Goal: Task Accomplishment & Management: Complete application form

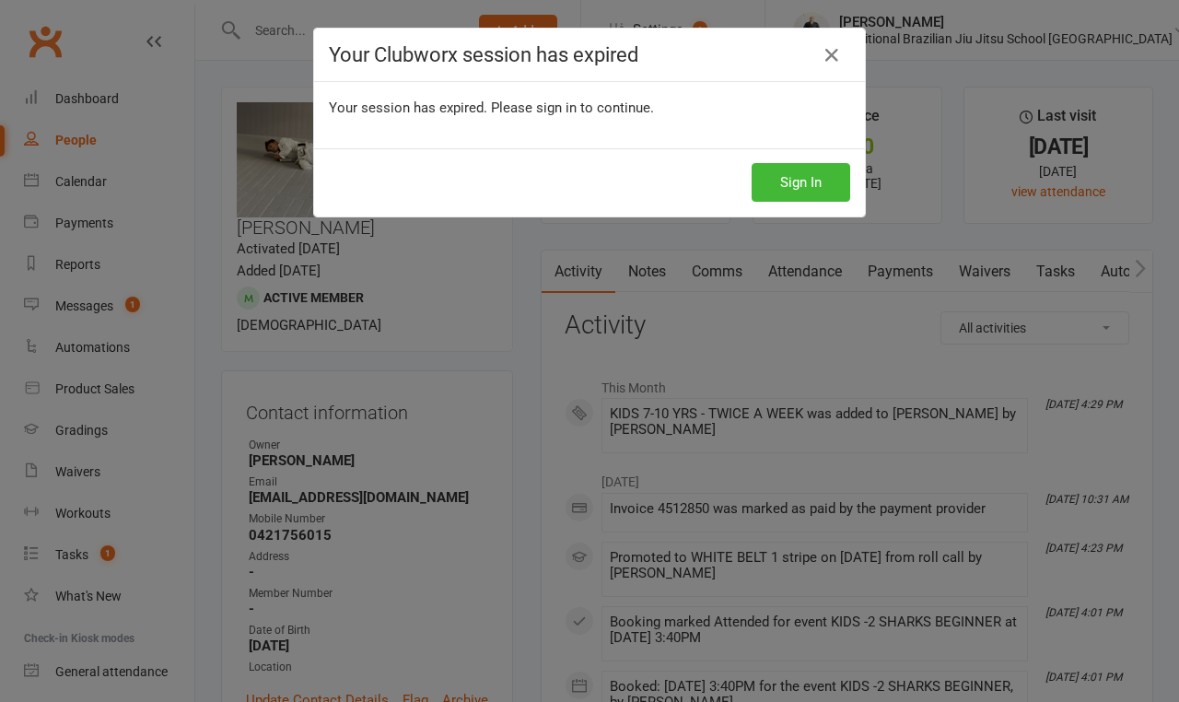
click at [829, 51] on icon at bounding box center [832, 55] width 22 height 22
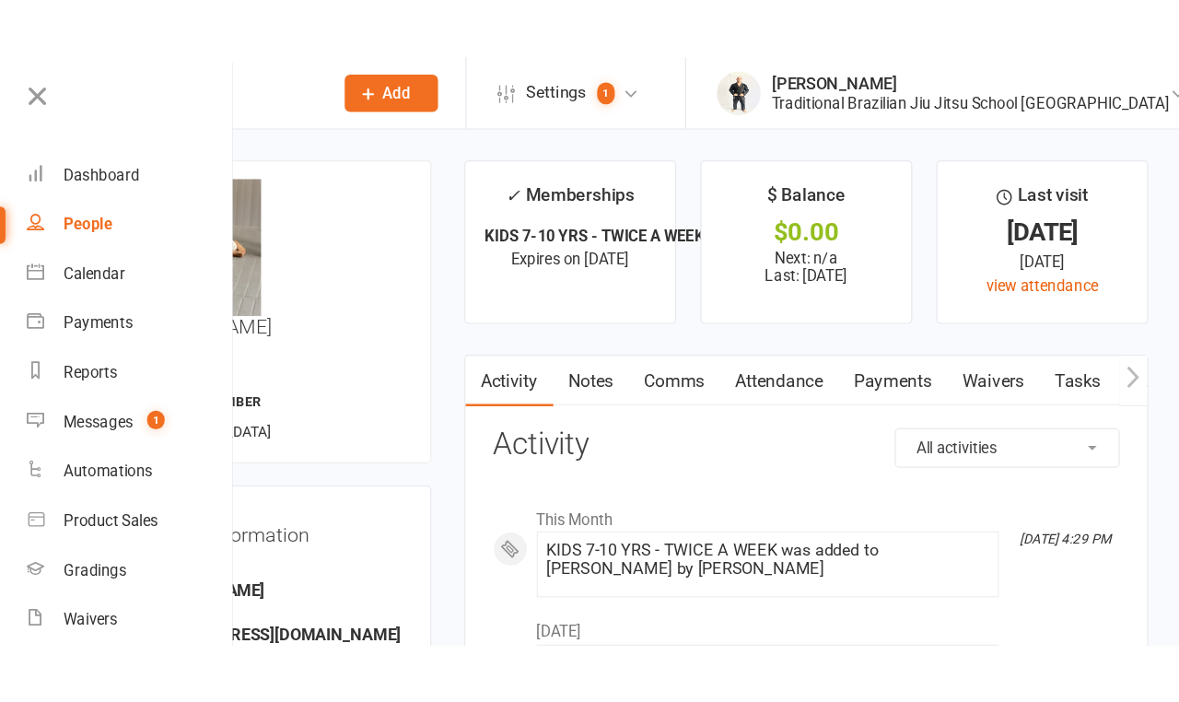
click at [265, 28] on input "text" at bounding box center [187, 31] width 158 height 26
type input "[PERSON_NAME]"
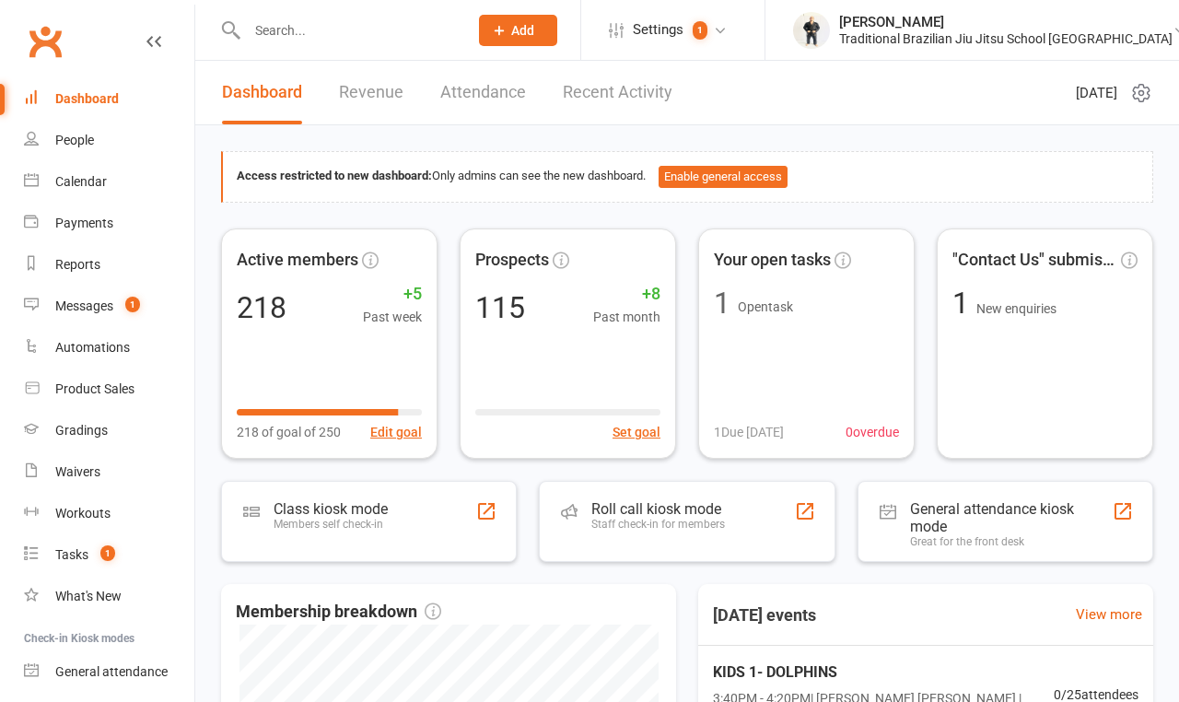
click at [292, 32] on input "text" at bounding box center [348, 31] width 214 height 26
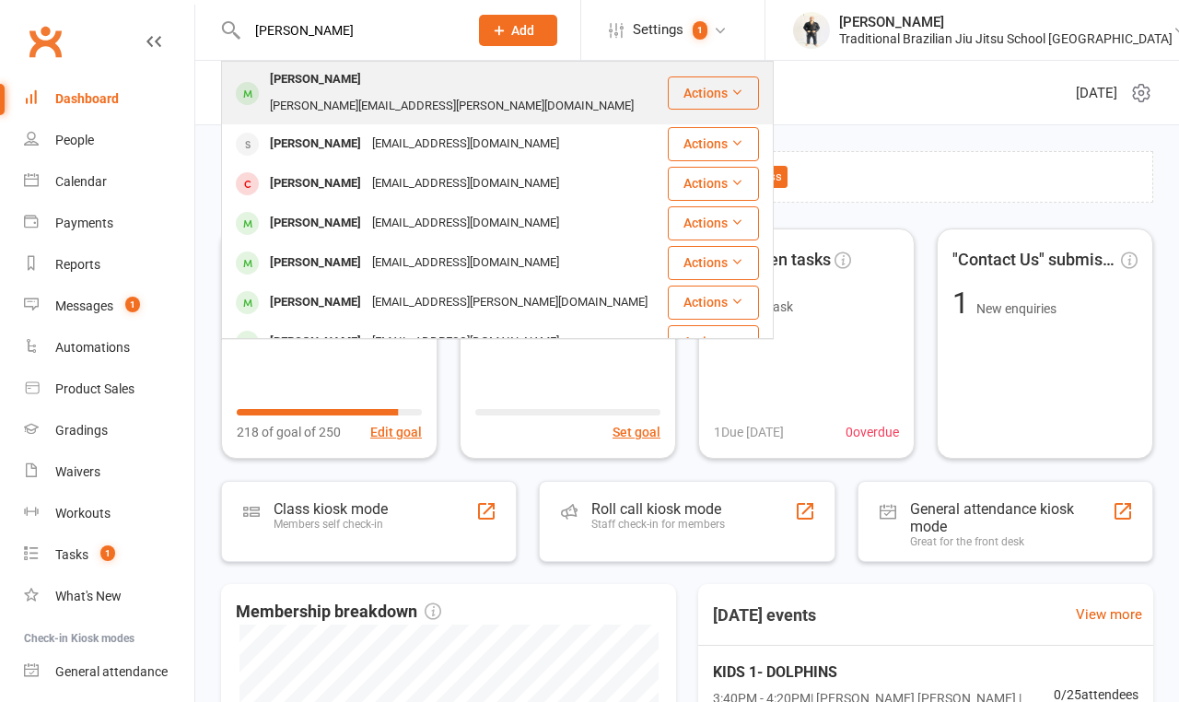
type input "[PERSON_NAME]"
click at [296, 92] on div "Ross Armour" at bounding box center [315, 79] width 102 height 27
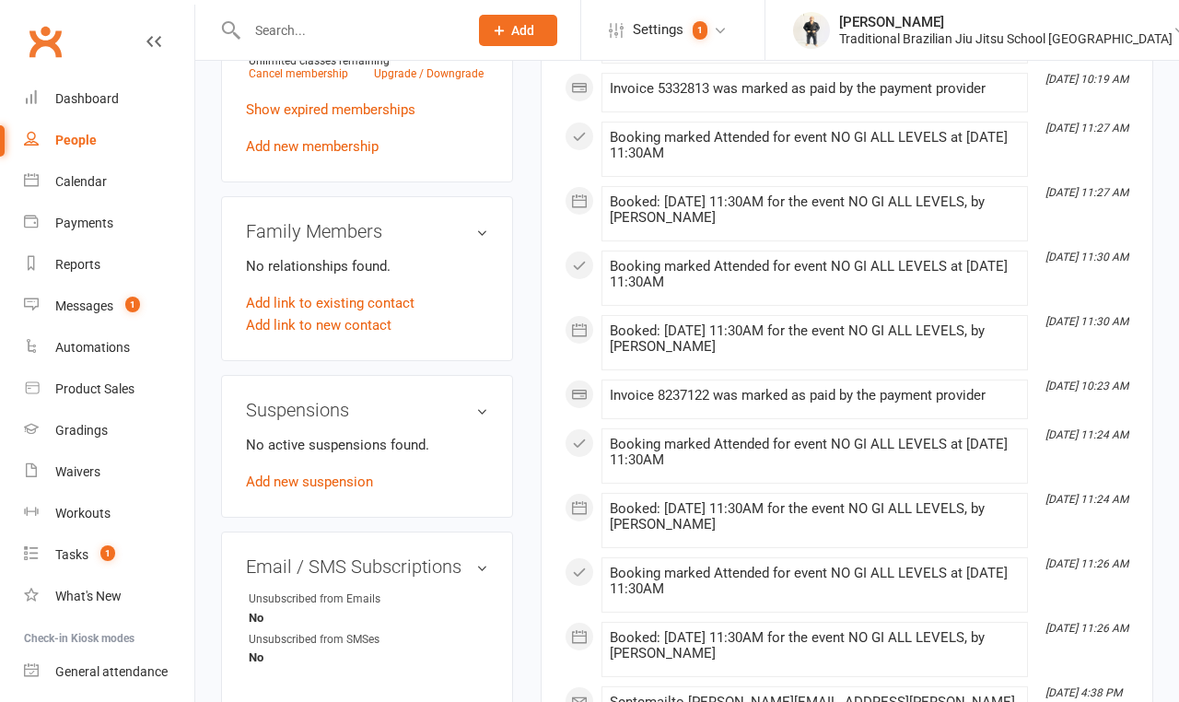
scroll to position [960, 0]
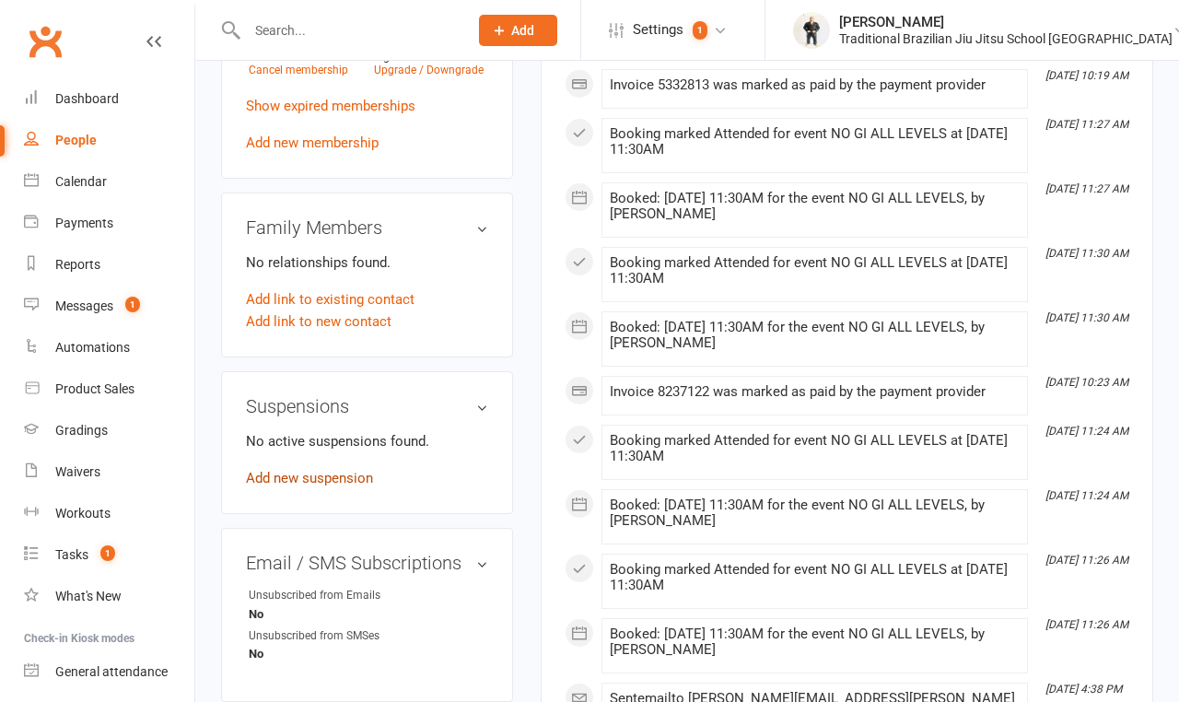
click at [331, 470] on link "Add new suspension" at bounding box center [309, 478] width 127 height 17
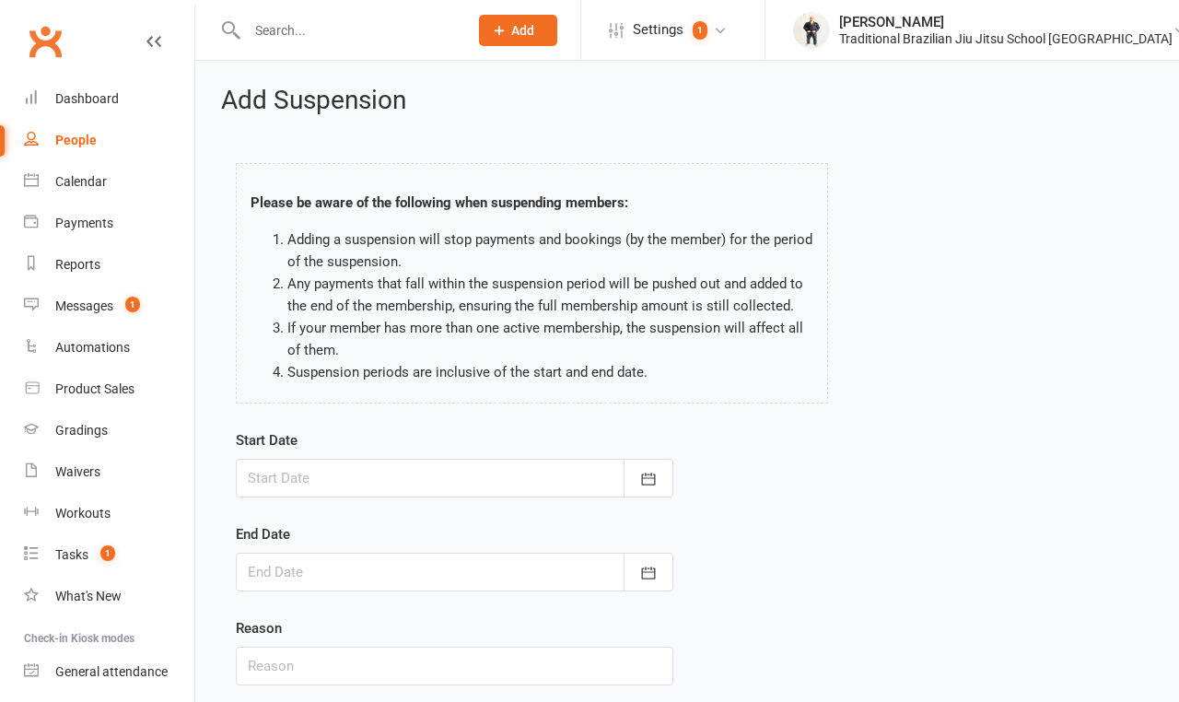
click at [321, 472] on div at bounding box center [455, 478] width 438 height 39
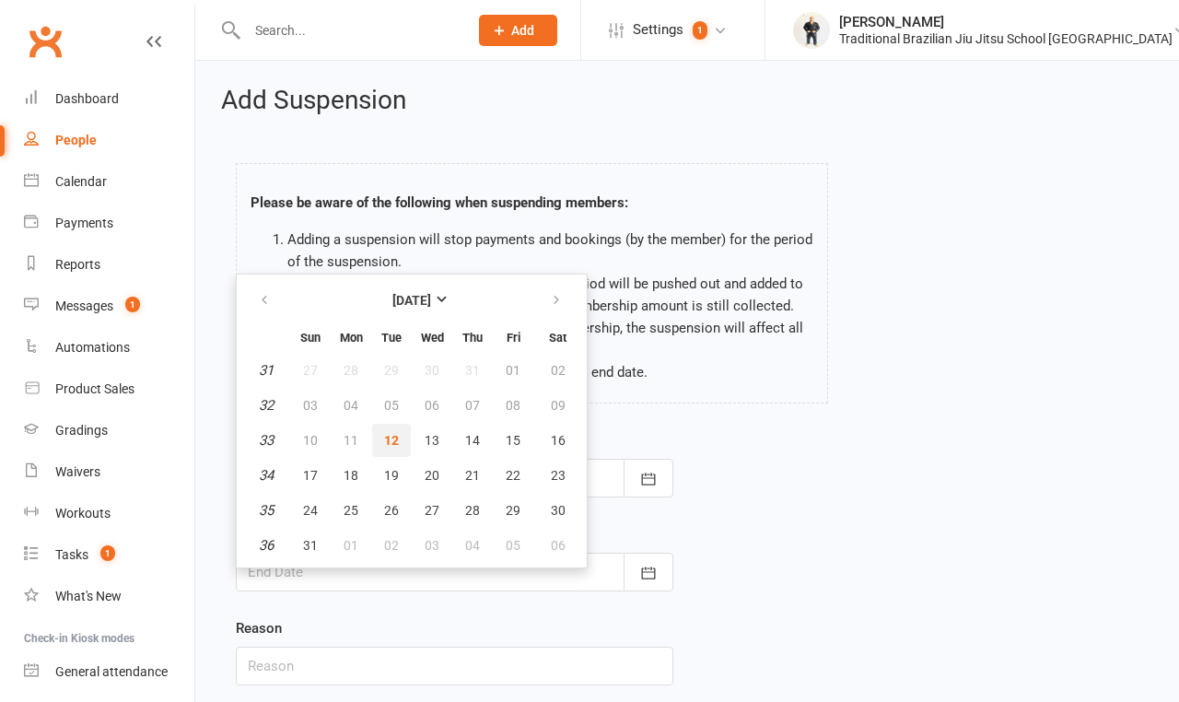
click at [391, 448] on span "12" at bounding box center [391, 440] width 15 height 15
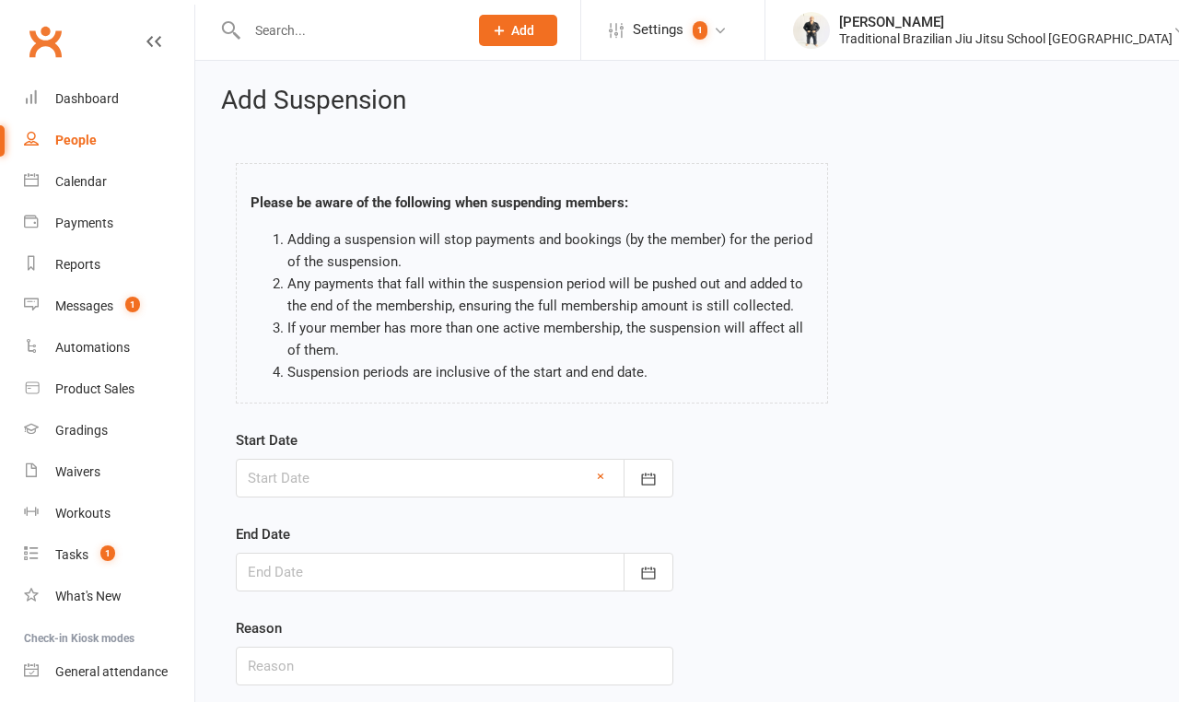
type input "12 Aug 2025"
click at [359, 600] on form "Start Date 12 Aug 2025 August 2025 Sun Mon Tue Wed Thu Fri Sat 31 27 28 29 30 3…" at bounding box center [455, 557] width 438 height 256
click at [363, 583] on div at bounding box center [455, 572] width 438 height 39
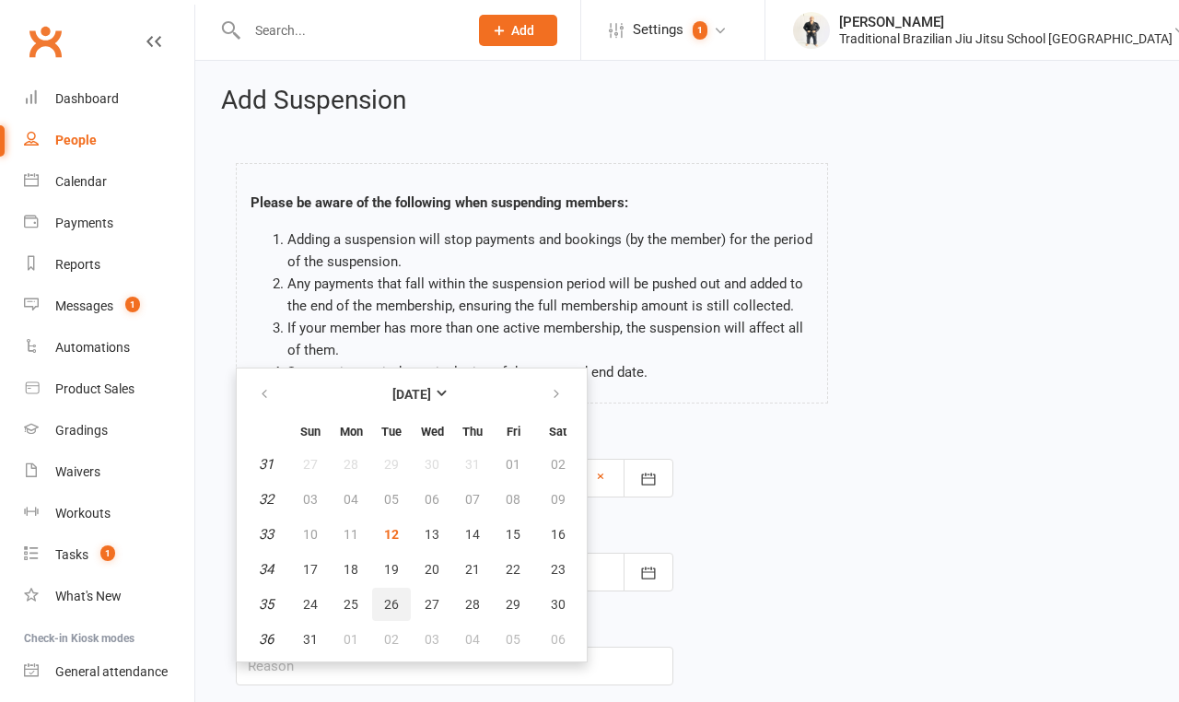
click at [397, 612] on span "26" at bounding box center [391, 604] width 15 height 15
type input "26 Aug 2025"
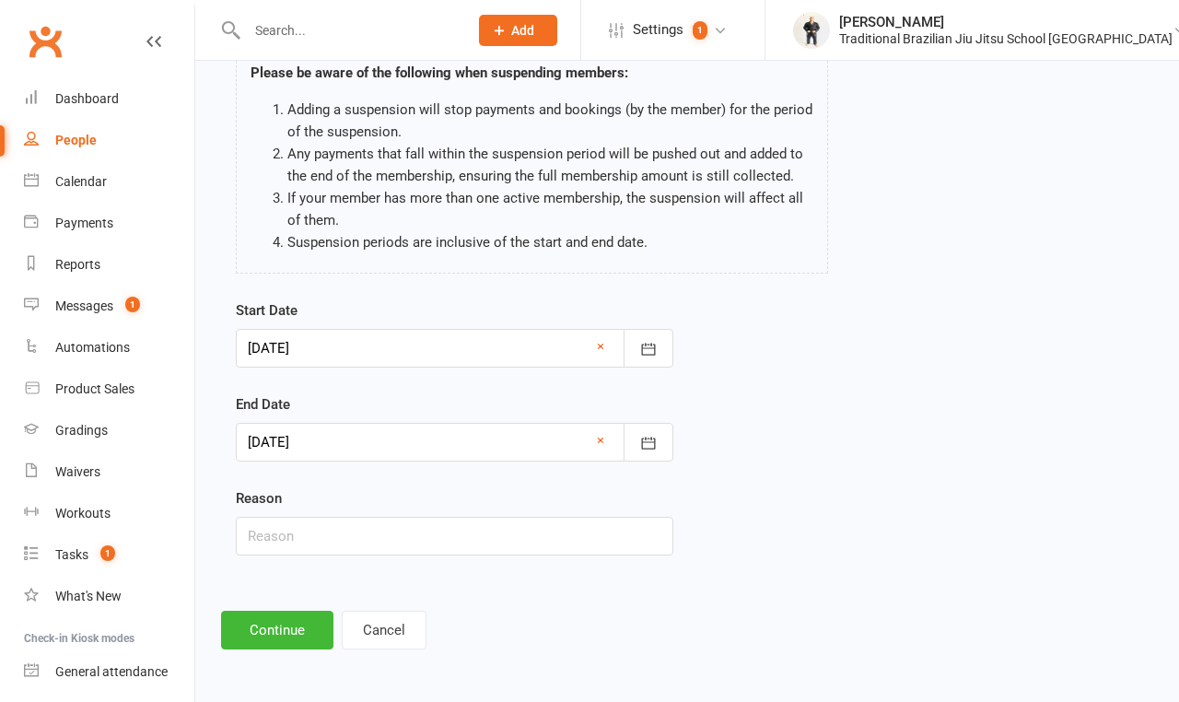
scroll to position [139, 0]
click at [349, 541] on input "text" at bounding box center [455, 536] width 438 height 39
type input "injury"
click at [299, 634] on button "Continue" at bounding box center [277, 630] width 112 height 39
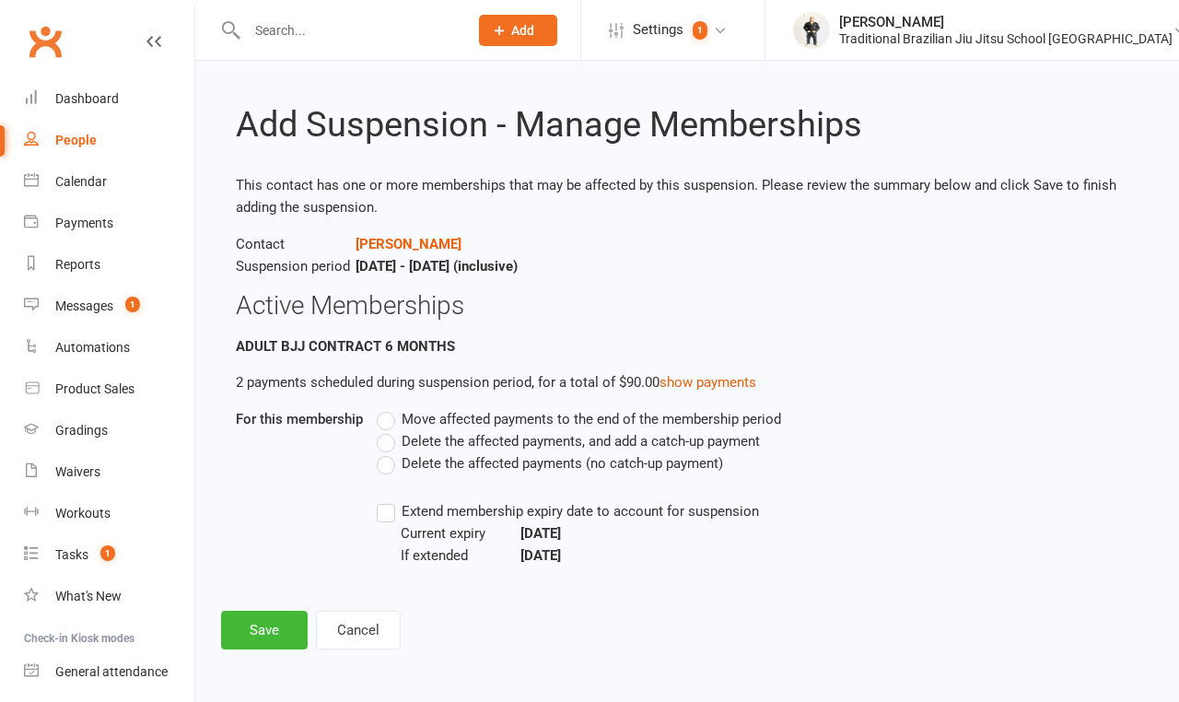
scroll to position [0, 0]
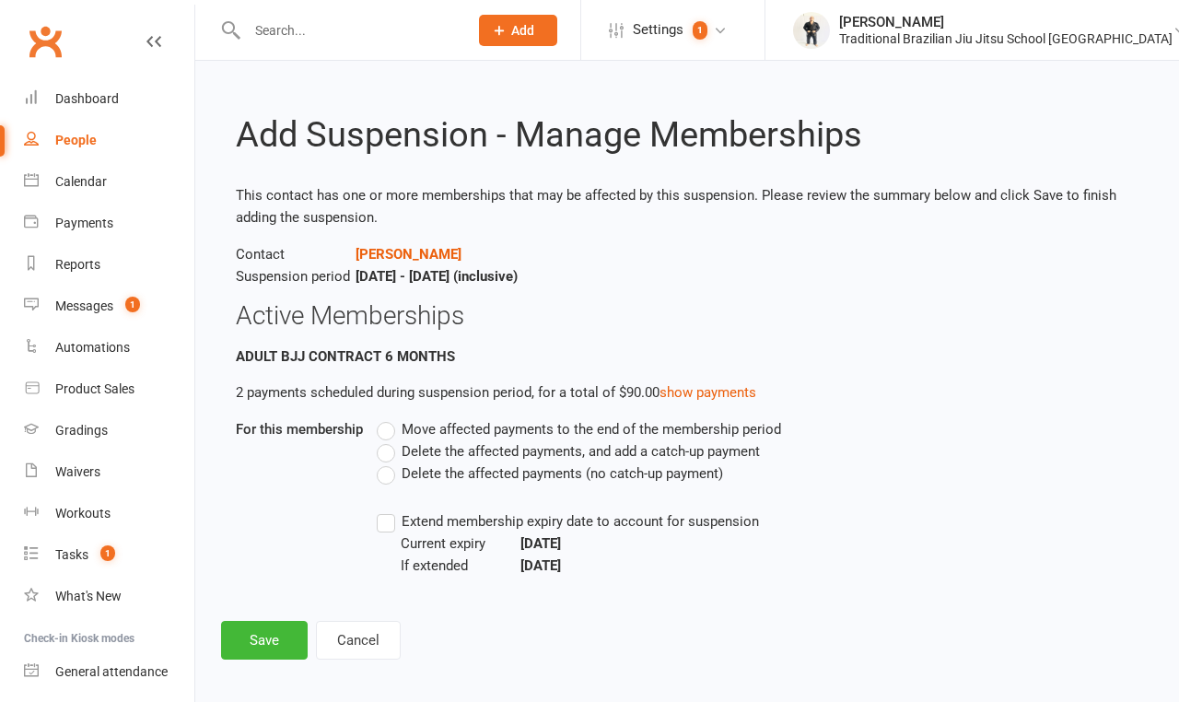
click at [389, 485] on label "Delete the affected payments (no catch-up payment)" at bounding box center [550, 474] width 346 height 22
click at [389, 463] on input "Delete the affected payments (no catch-up payment)" at bounding box center [383, 463] width 12 height 0
click at [293, 633] on button "Save" at bounding box center [264, 640] width 87 height 39
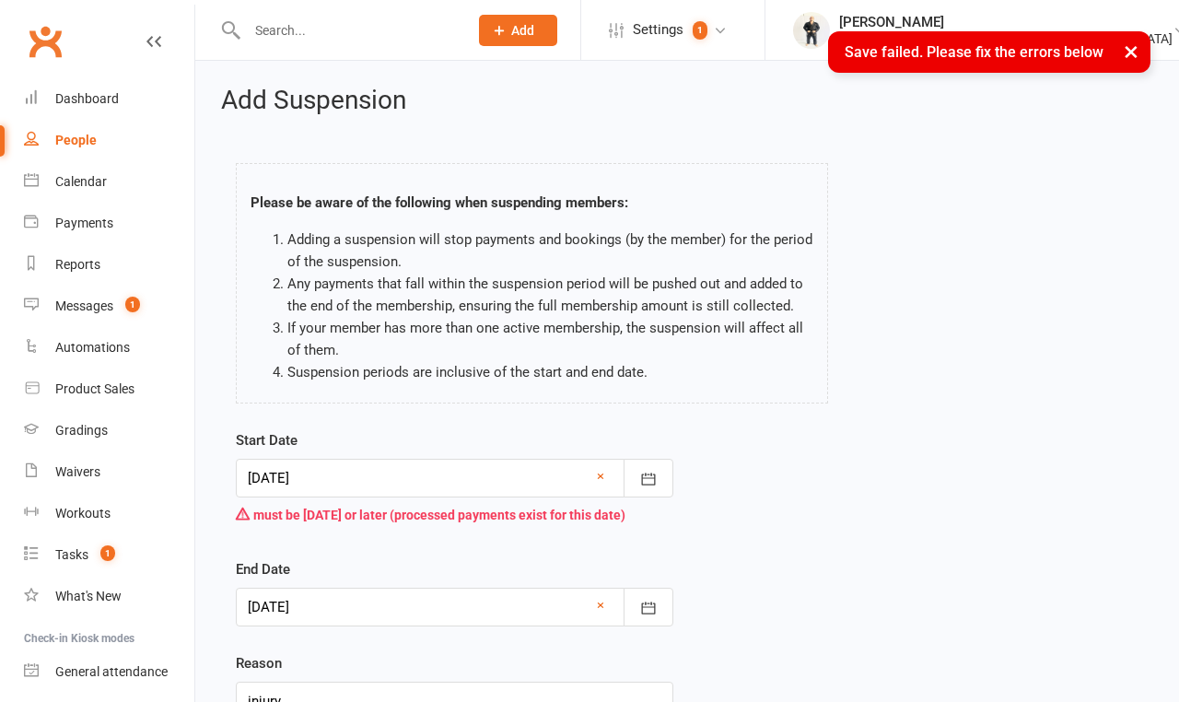
click at [337, 477] on div at bounding box center [455, 478] width 438 height 39
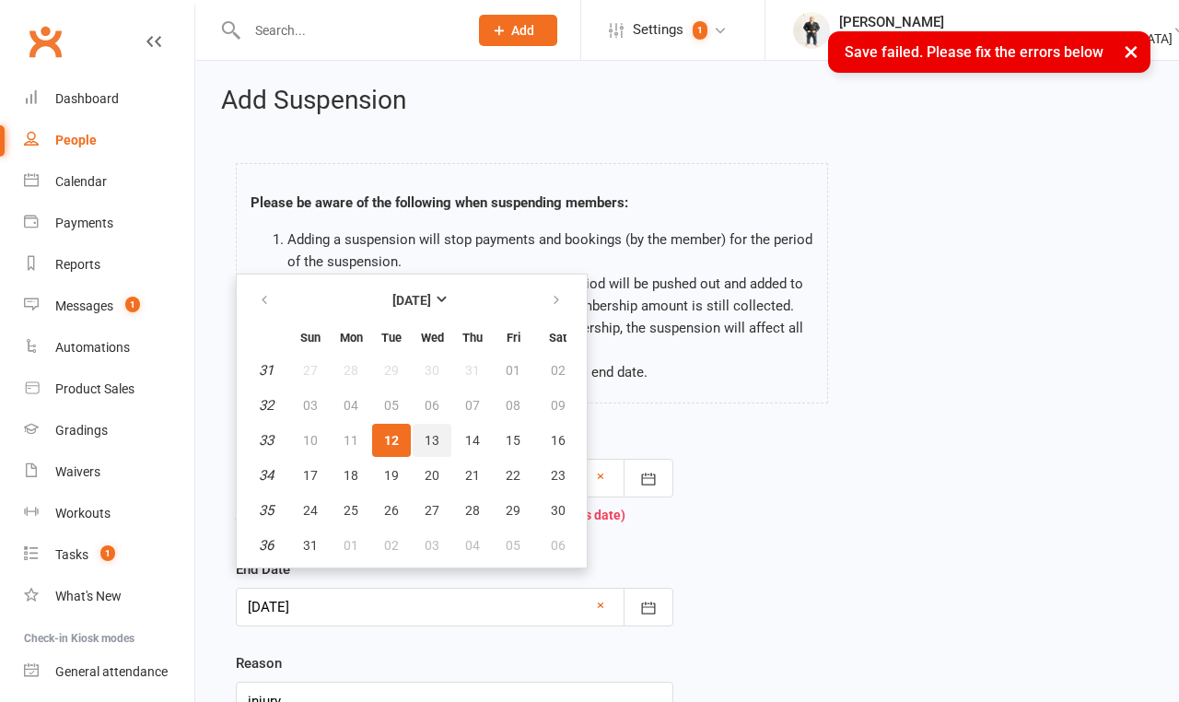
click at [432, 444] on span "13" at bounding box center [432, 440] width 15 height 15
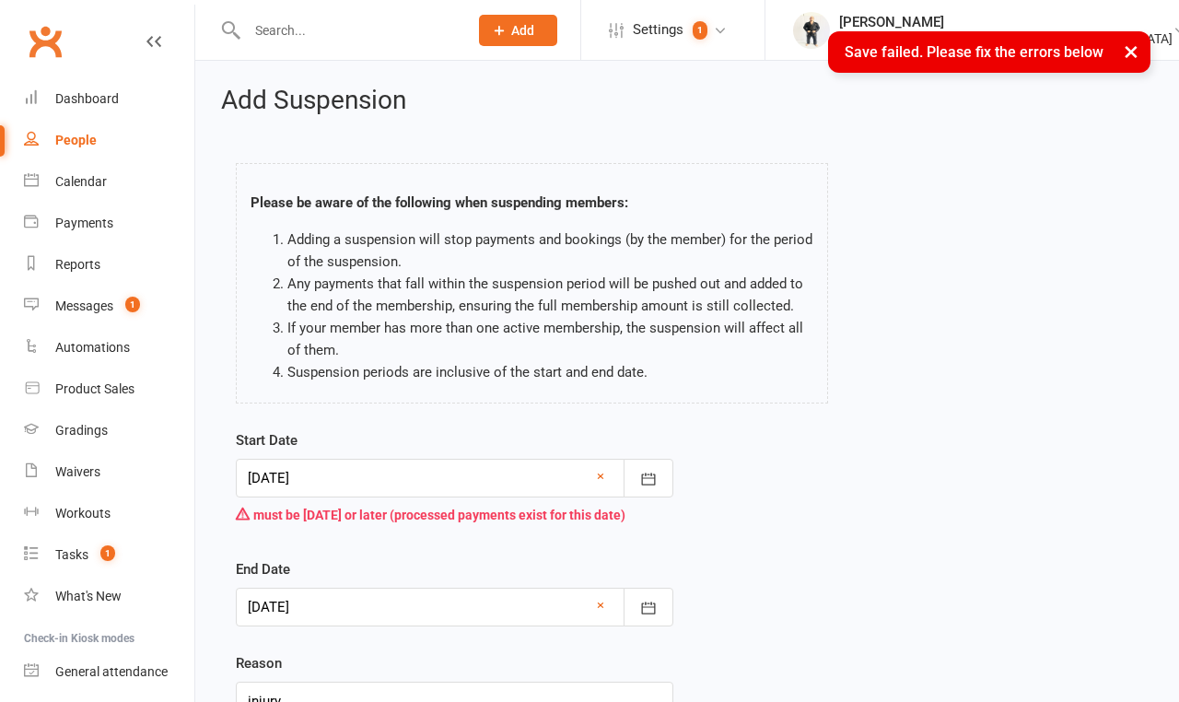
type input "13 Aug 2025"
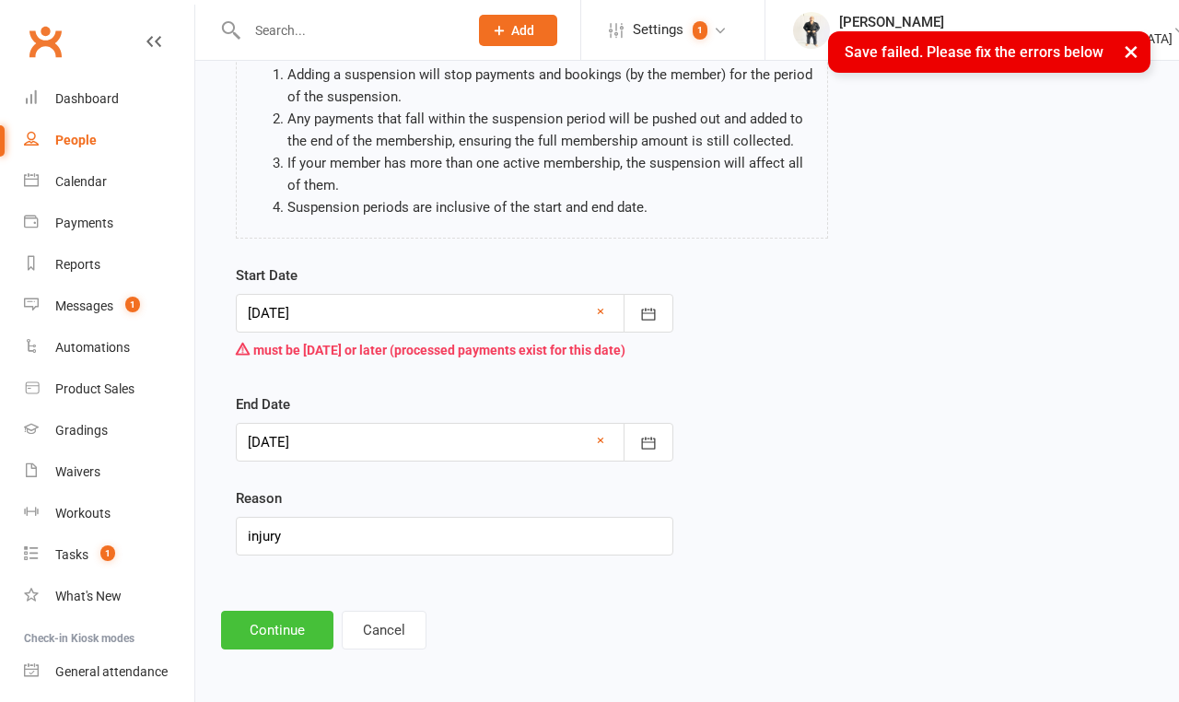
scroll to position [174, 0]
click at [299, 628] on button "Continue" at bounding box center [277, 630] width 112 height 39
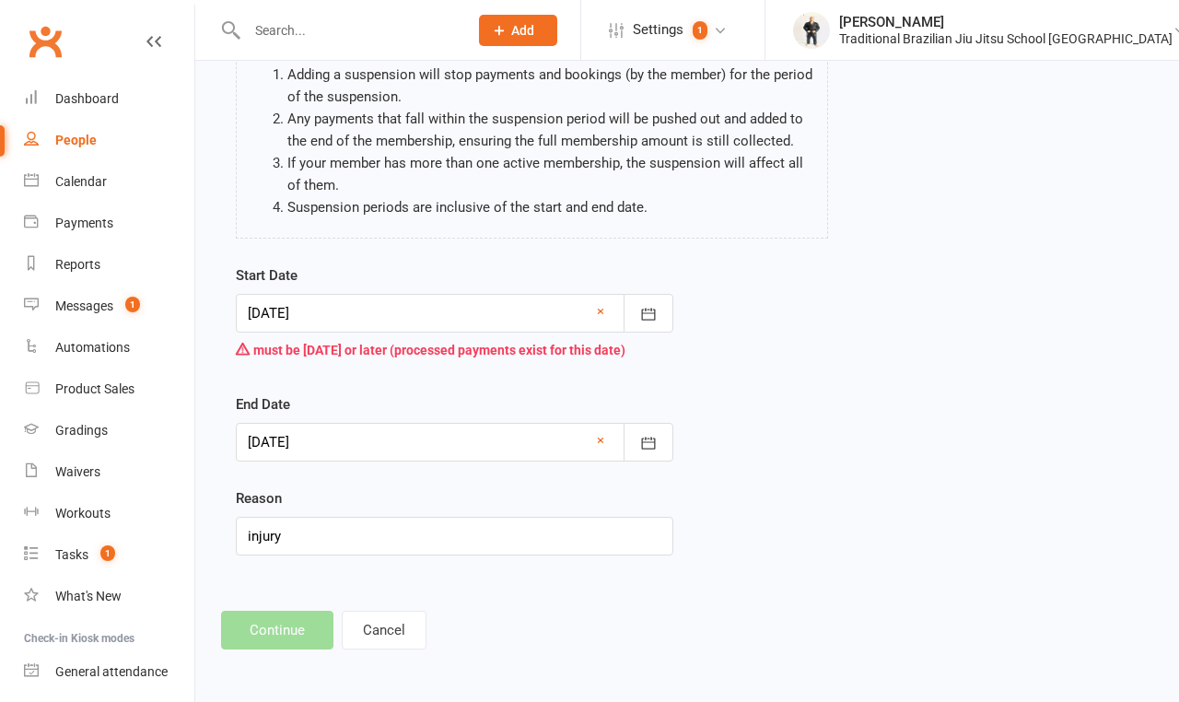
scroll to position [0, 0]
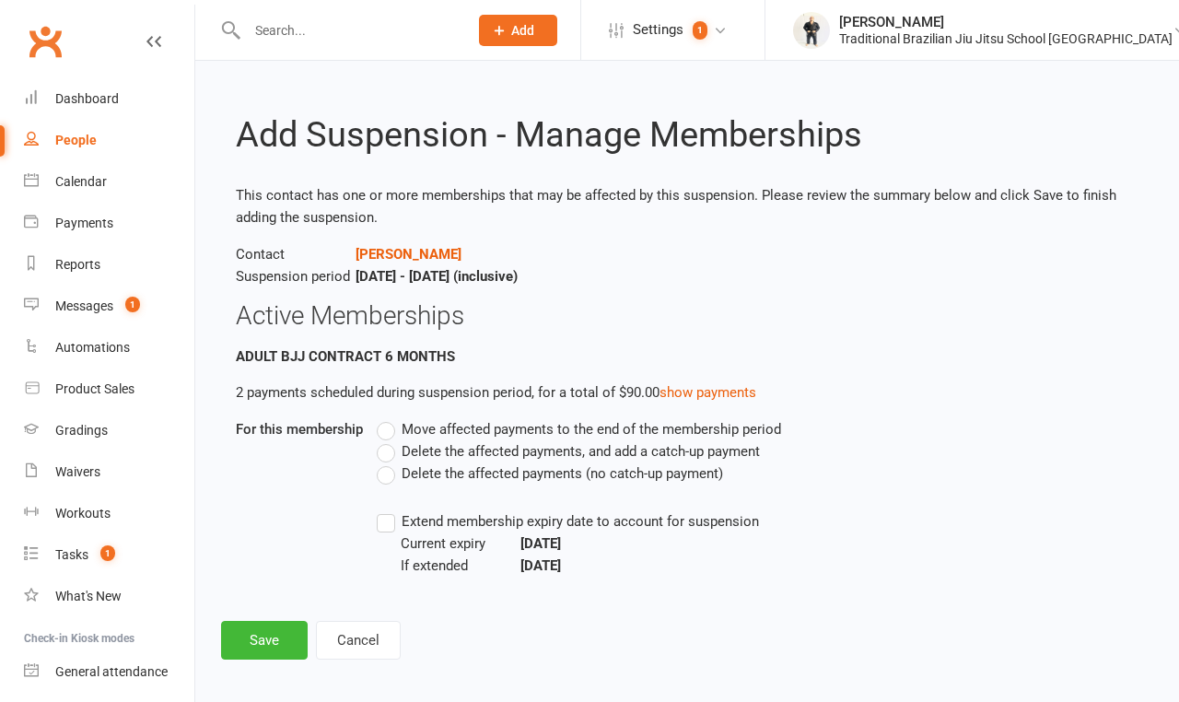
click at [387, 478] on label "Delete the affected payments (no catch-up payment)" at bounding box center [550, 474] width 346 height 22
click at [387, 463] on input "Delete the affected payments (no catch-up payment)" at bounding box center [383, 463] width 12 height 0
click at [283, 640] on button "Save" at bounding box center [264, 640] width 87 height 39
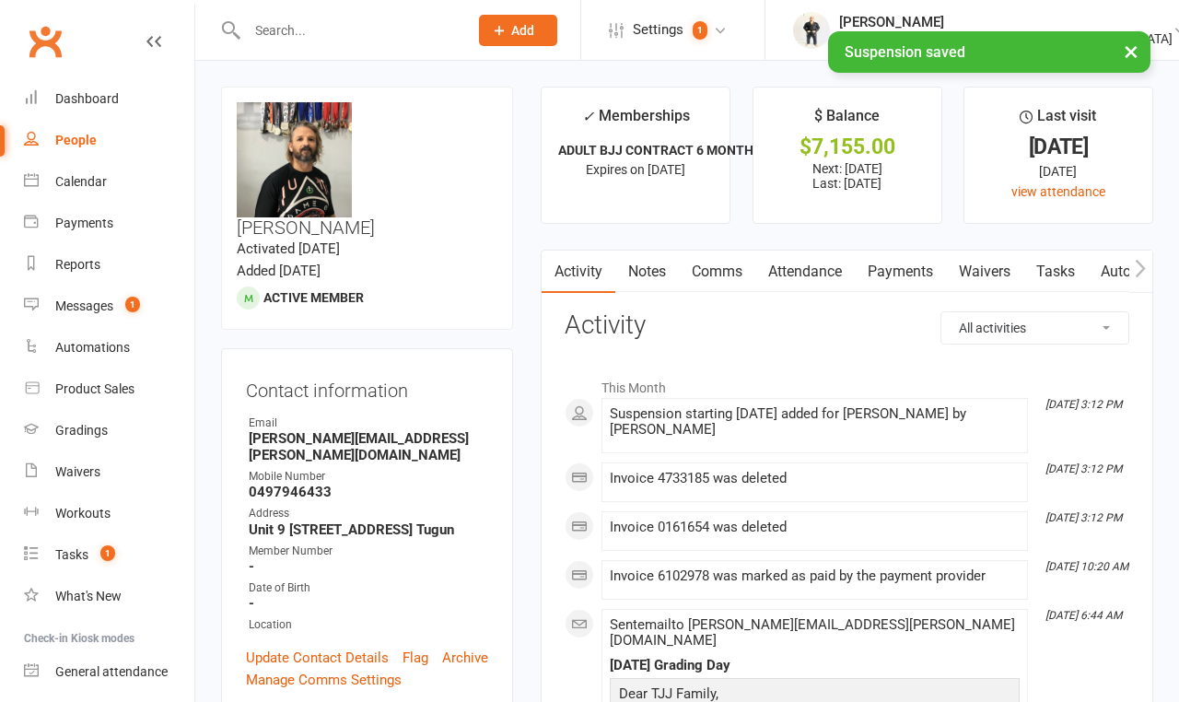
click at [87, 145] on div "People" at bounding box center [75, 140] width 41 height 15
select select "100"
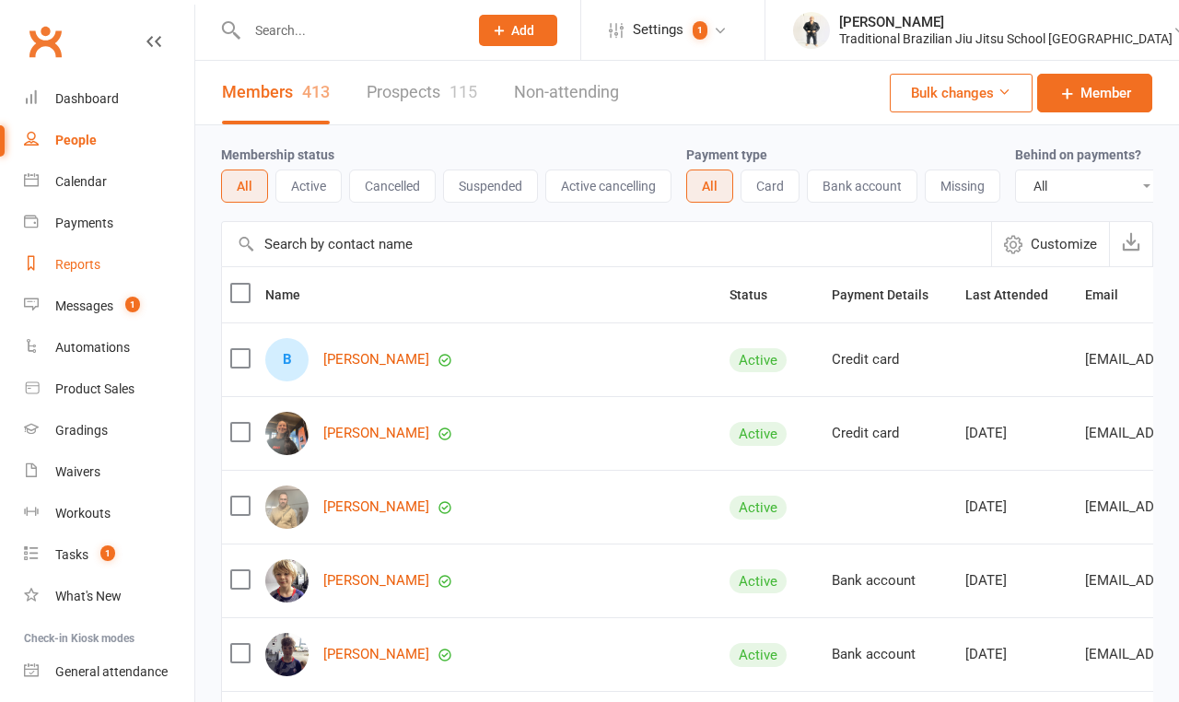
click at [99, 270] on div "Reports" at bounding box center [77, 264] width 45 height 15
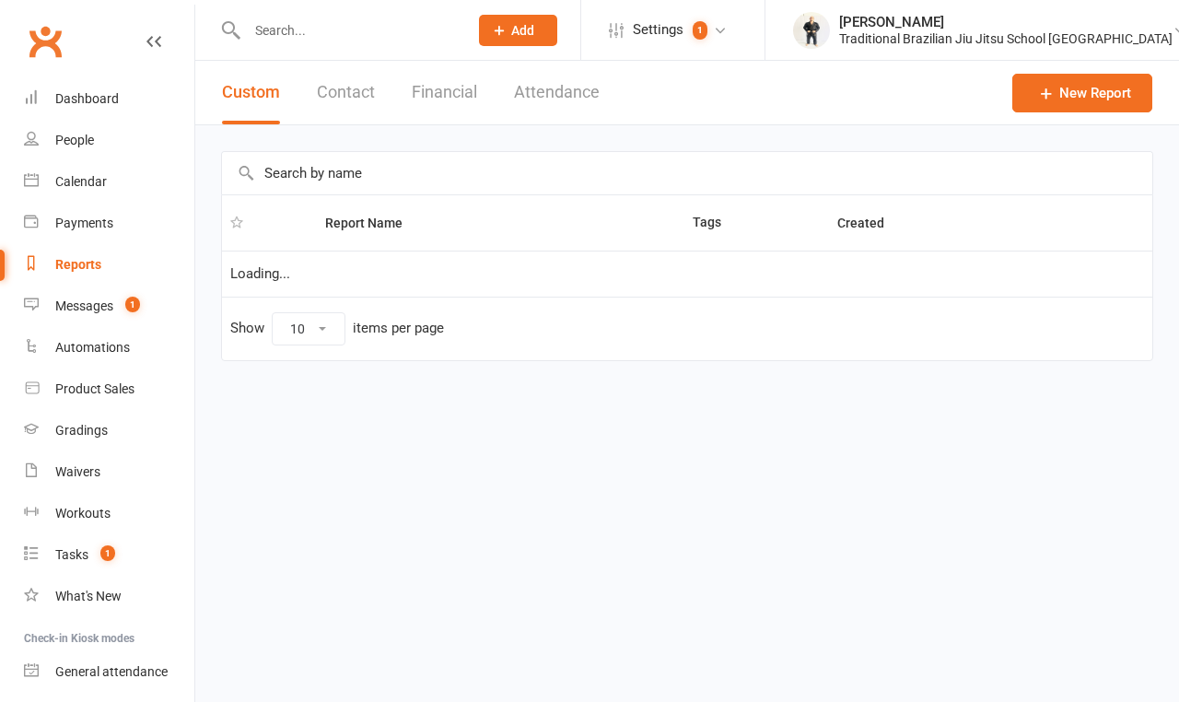
select select "50"
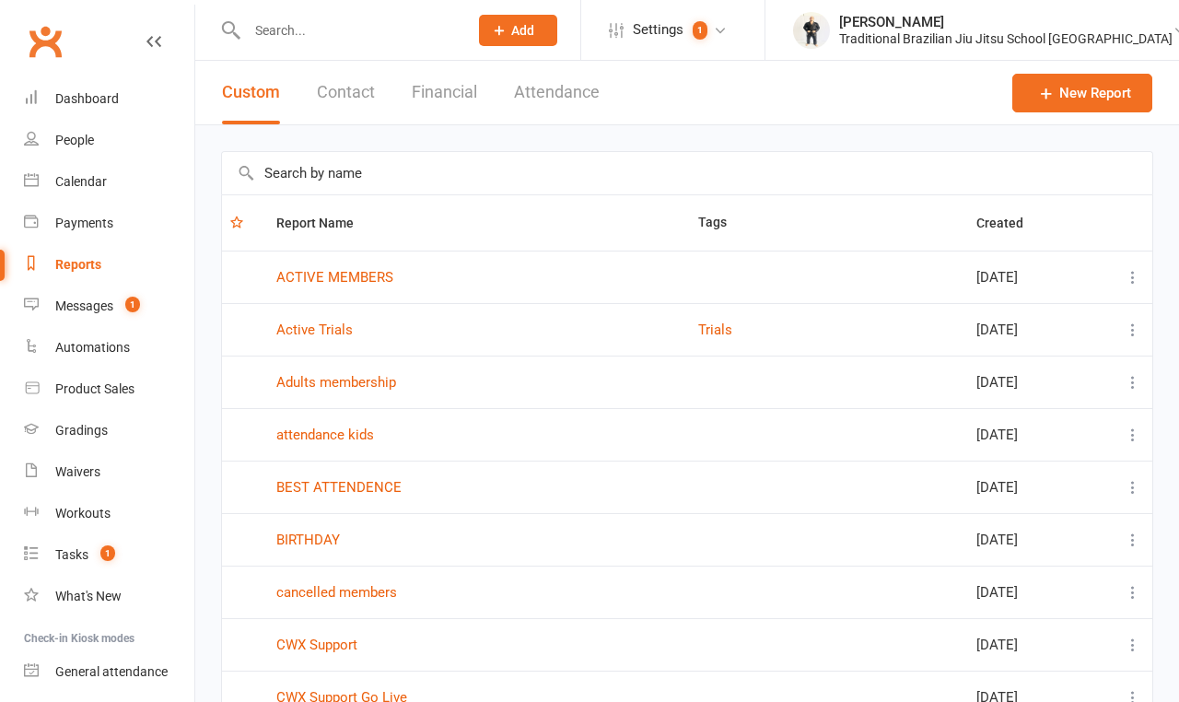
click at [530, 104] on button "Attendance" at bounding box center [557, 93] width 86 height 64
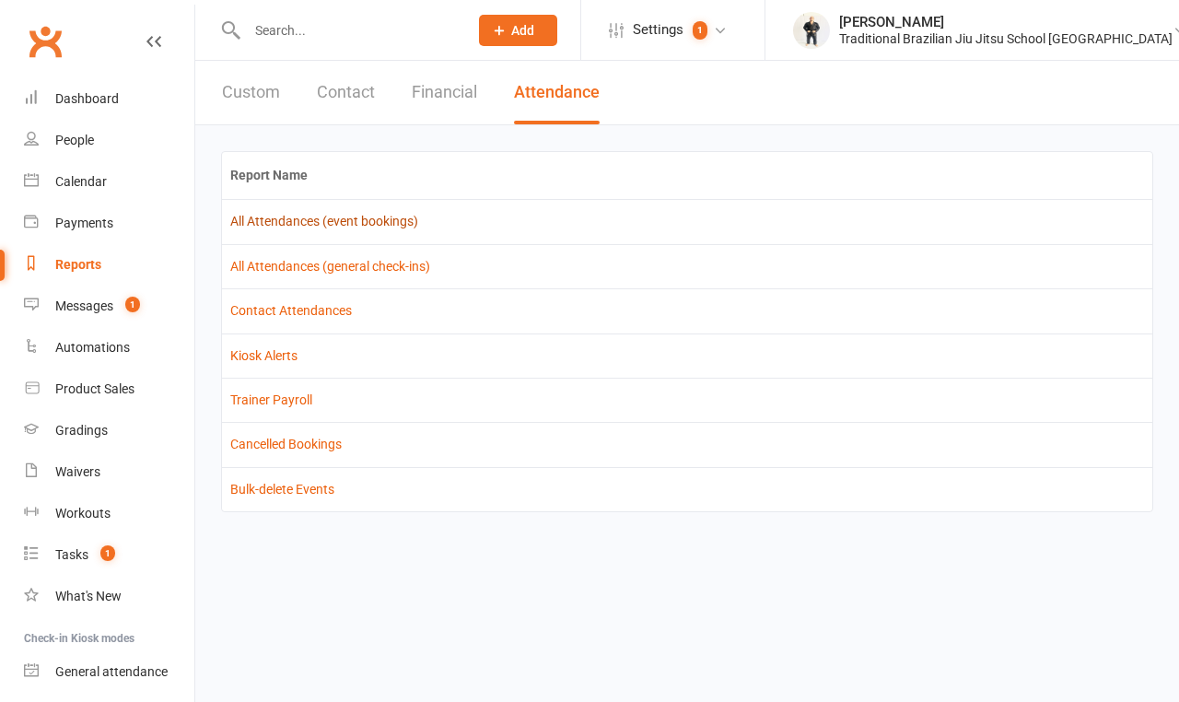
click at [344, 228] on link "All Attendances (event bookings)" at bounding box center [324, 221] width 188 height 15
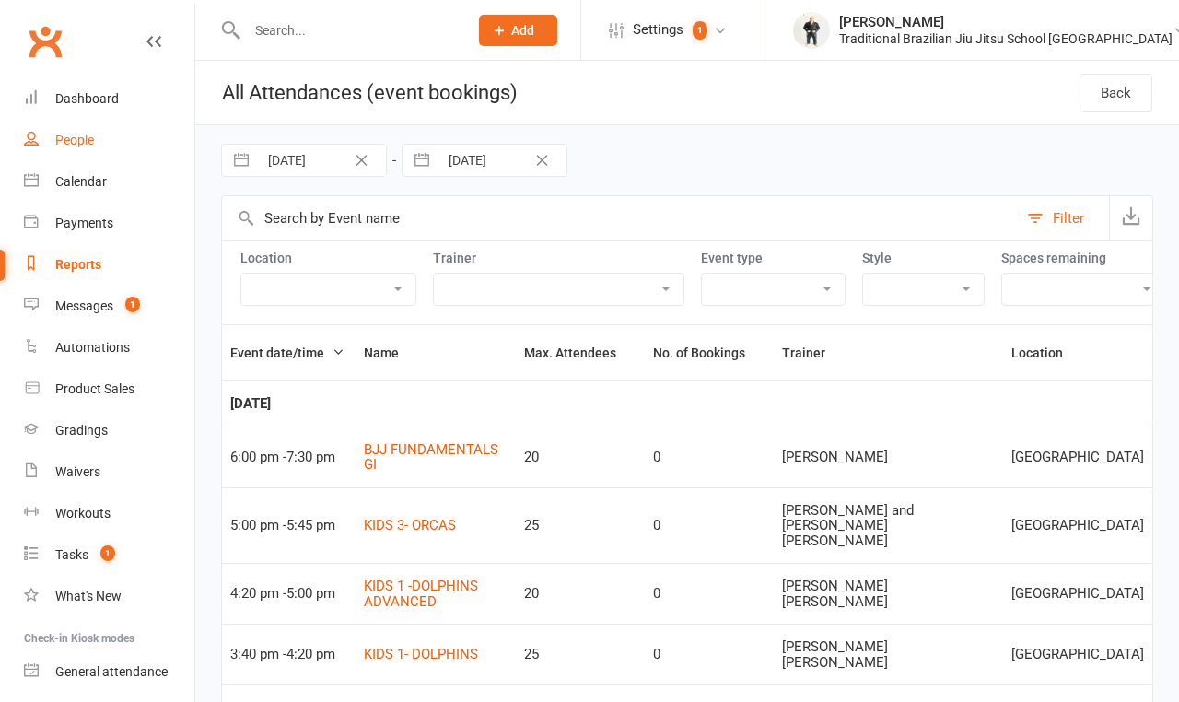
click at [80, 154] on link "People" at bounding box center [109, 140] width 170 height 41
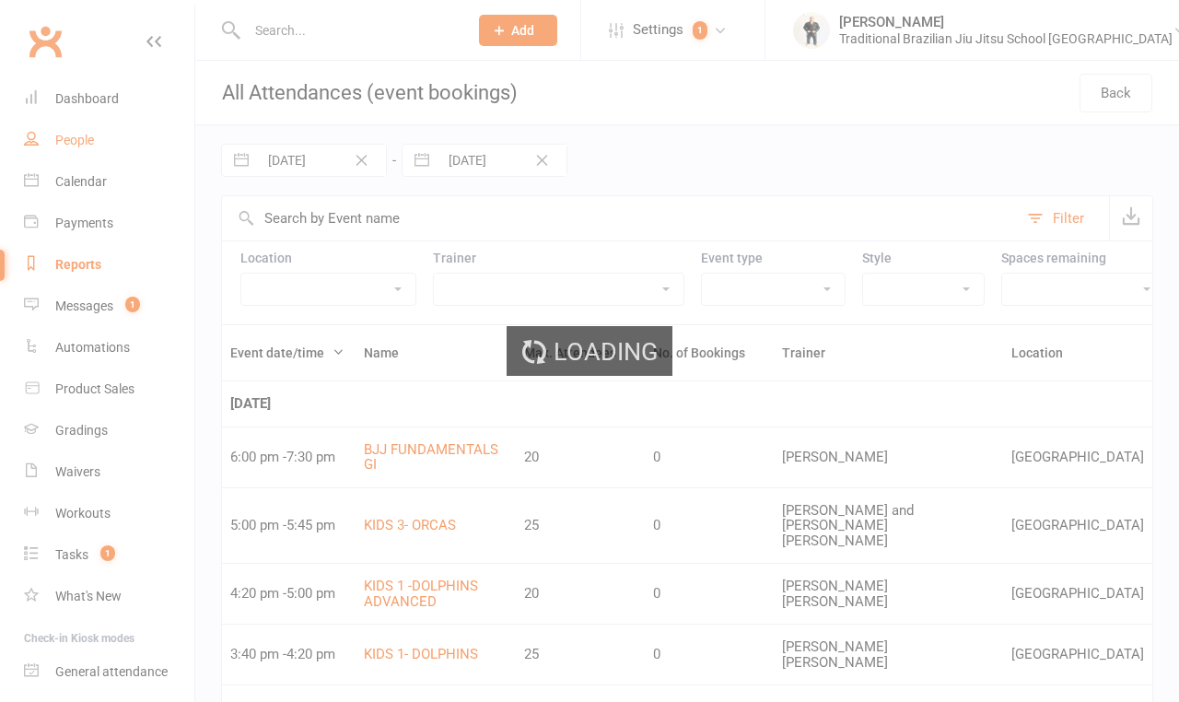
select select "100"
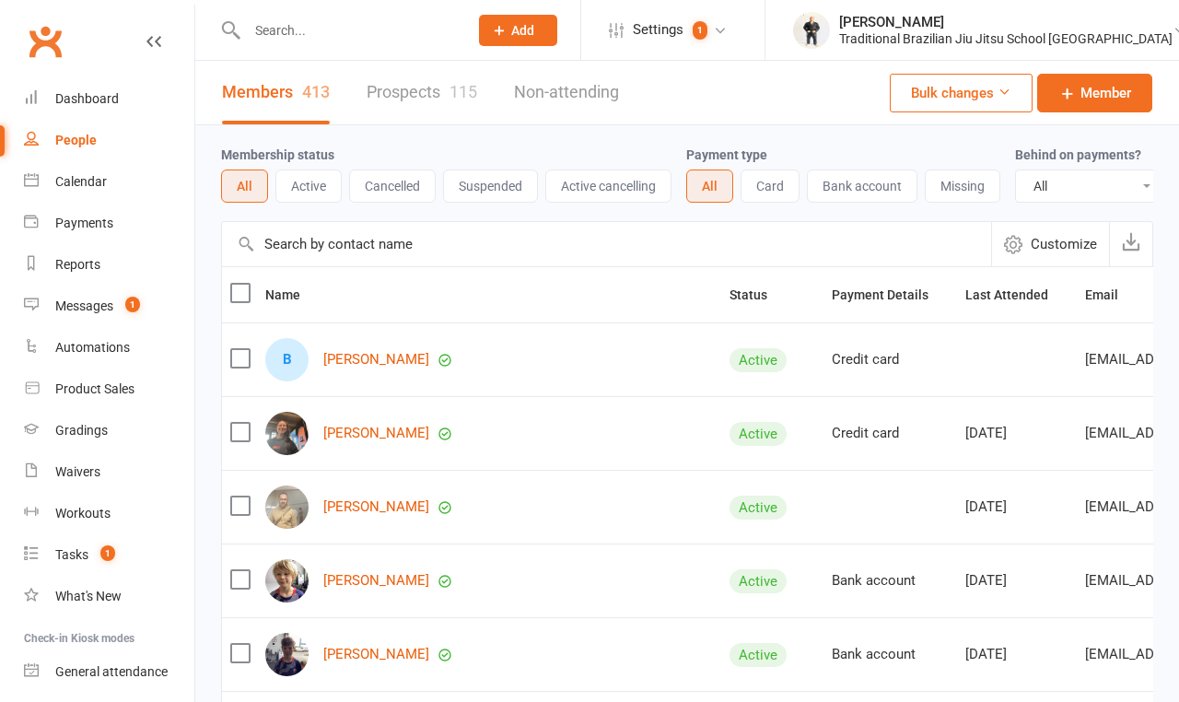
click at [1098, 187] on select "All No Yes" at bounding box center [1092, 185] width 153 height 31
select select "true"
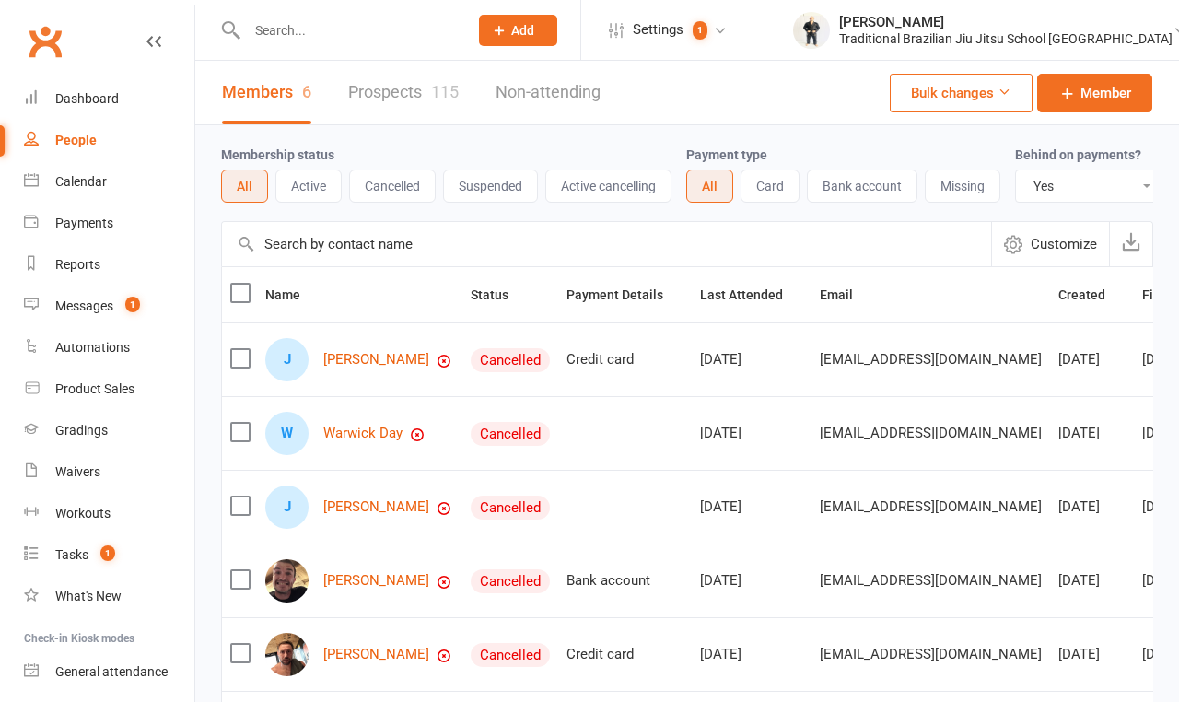
click at [316, 198] on button "Active" at bounding box center [308, 186] width 66 height 33
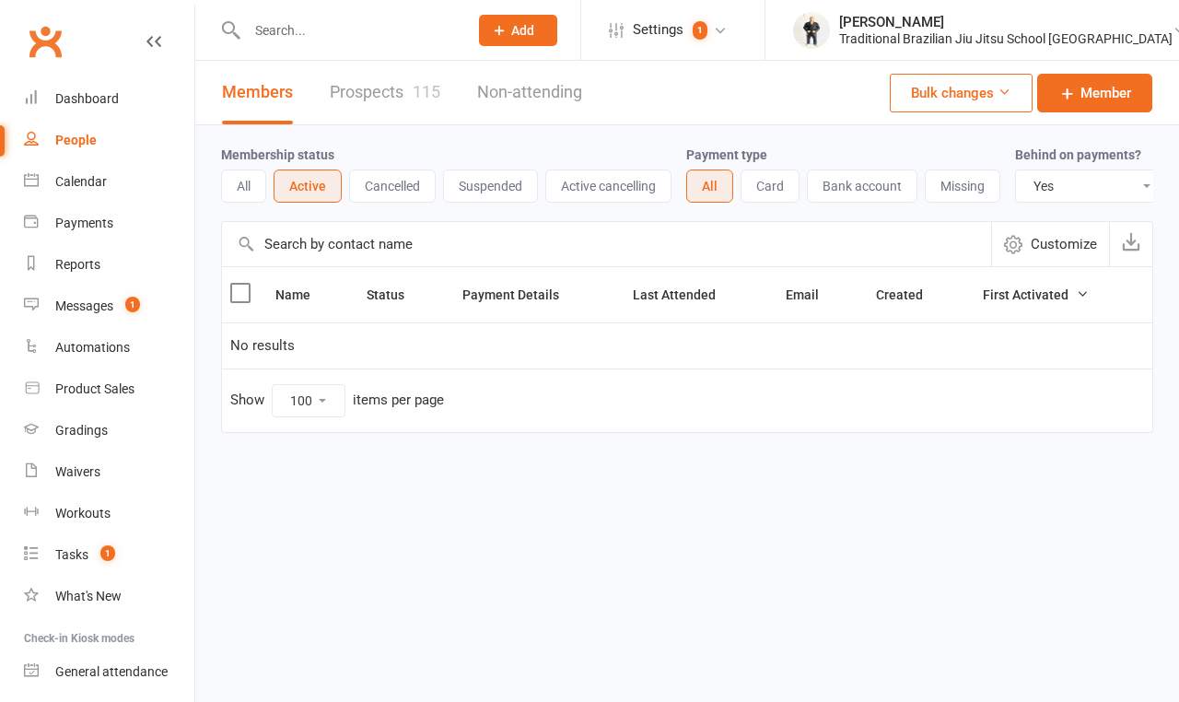
click at [254, 198] on button "All" at bounding box center [243, 186] width 45 height 33
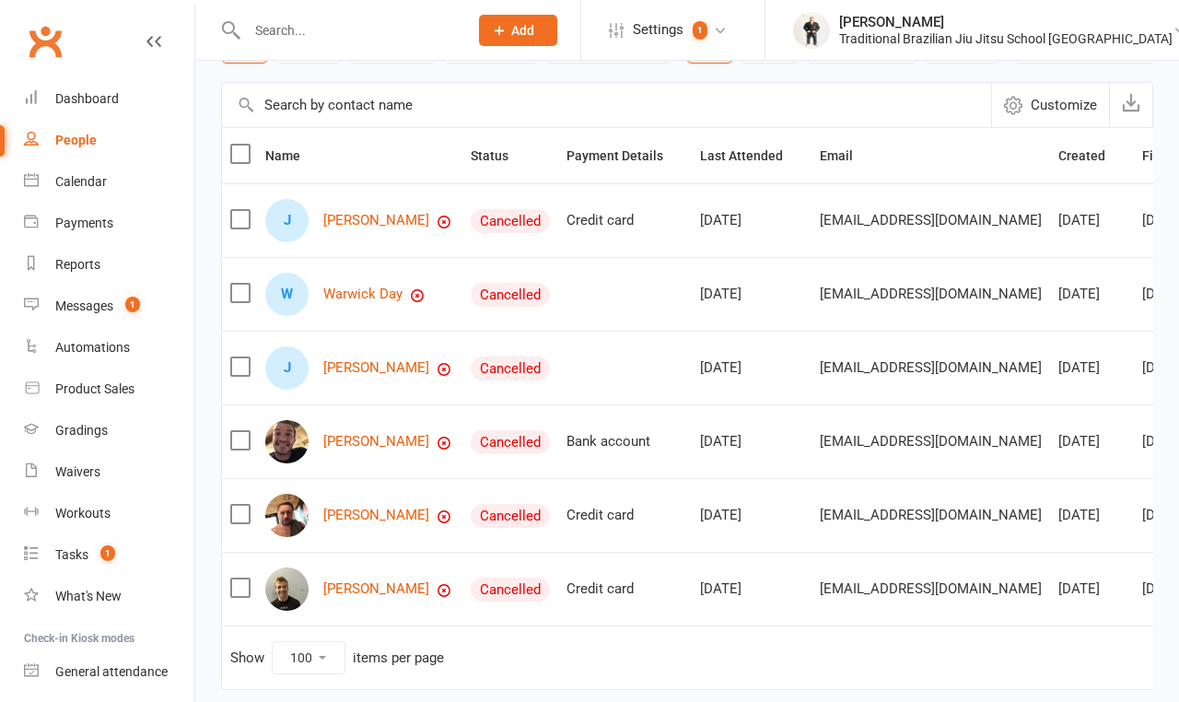
scroll to position [139, 0]
click at [366, 228] on link "Juan Cells" at bounding box center [376, 221] width 106 height 16
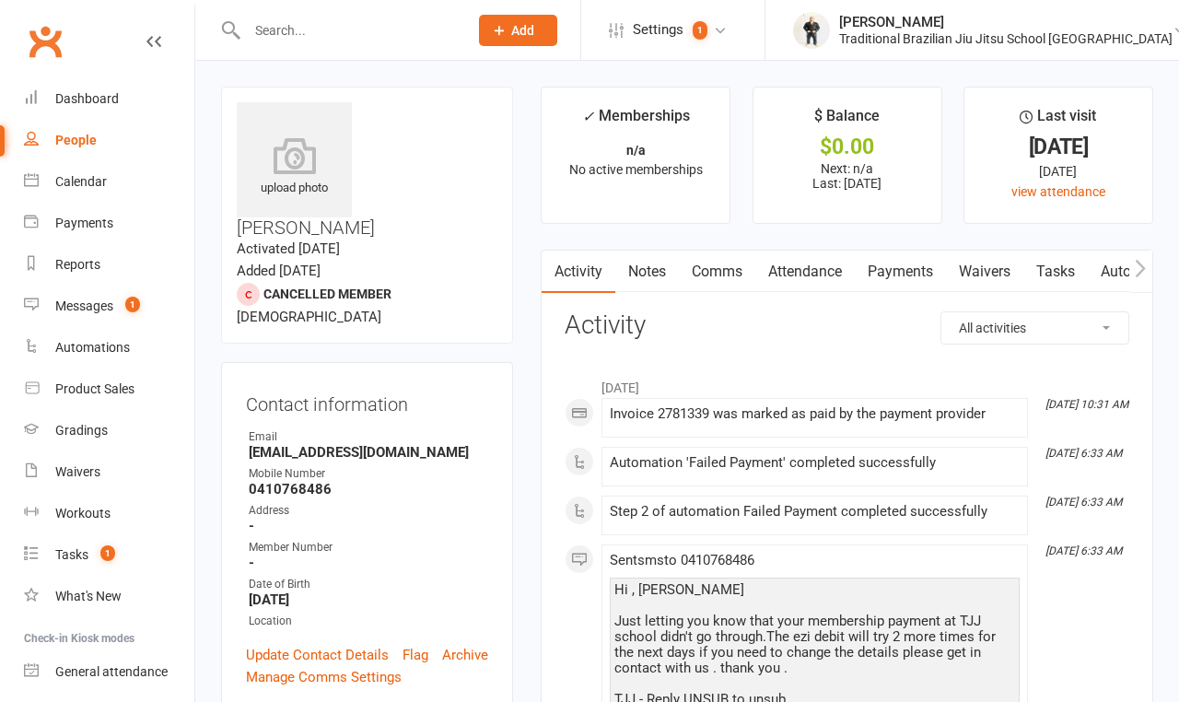
click at [917, 275] on link "Payments" at bounding box center [900, 272] width 91 height 42
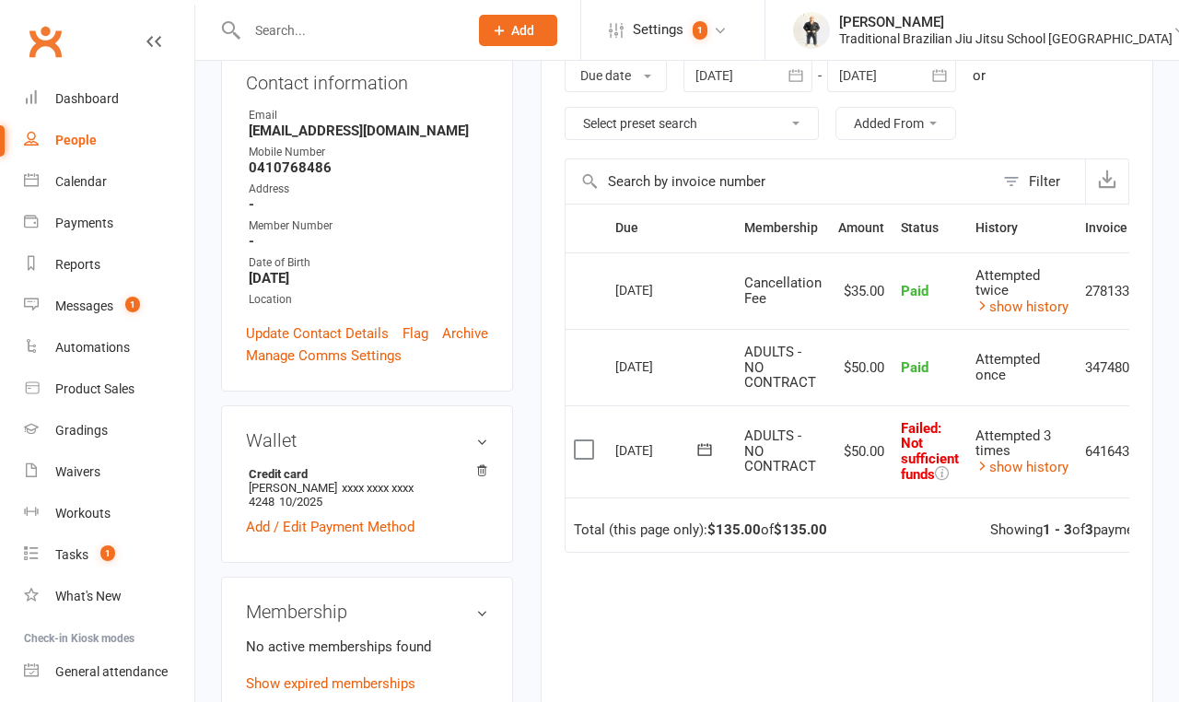
scroll to position [327, 0]
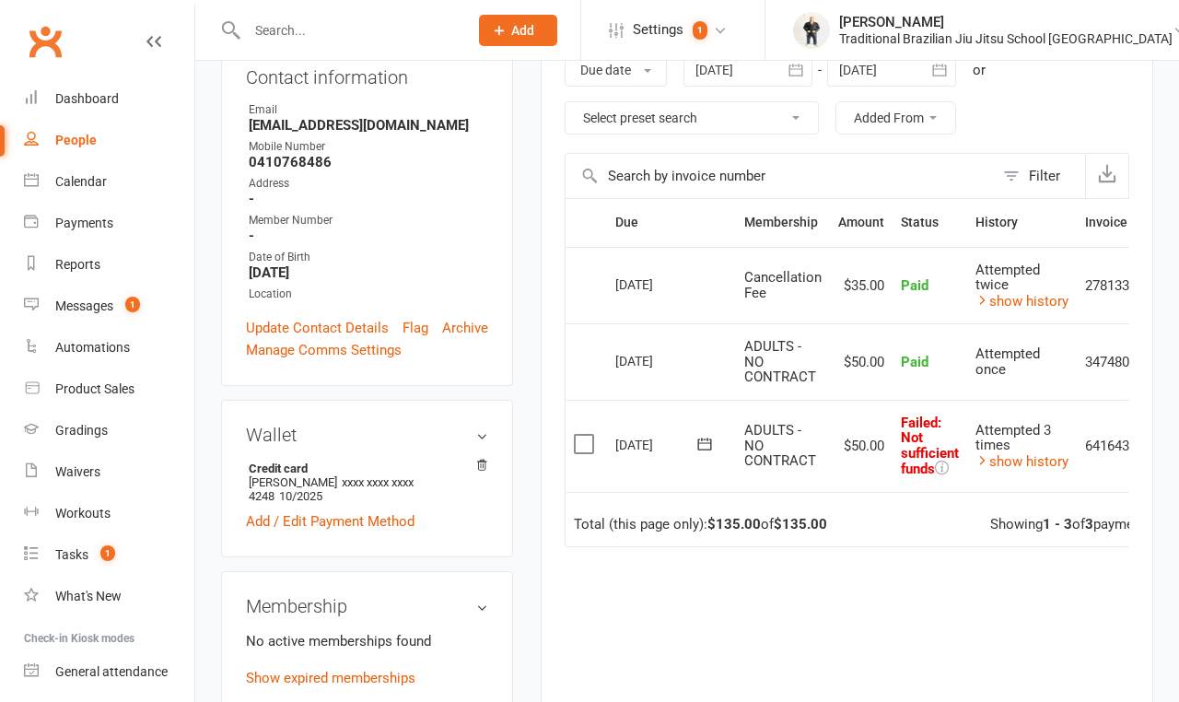
click at [593, 442] on label at bounding box center [586, 444] width 25 height 18
click at [586, 435] on input "checkbox" at bounding box center [580, 435] width 12 height 0
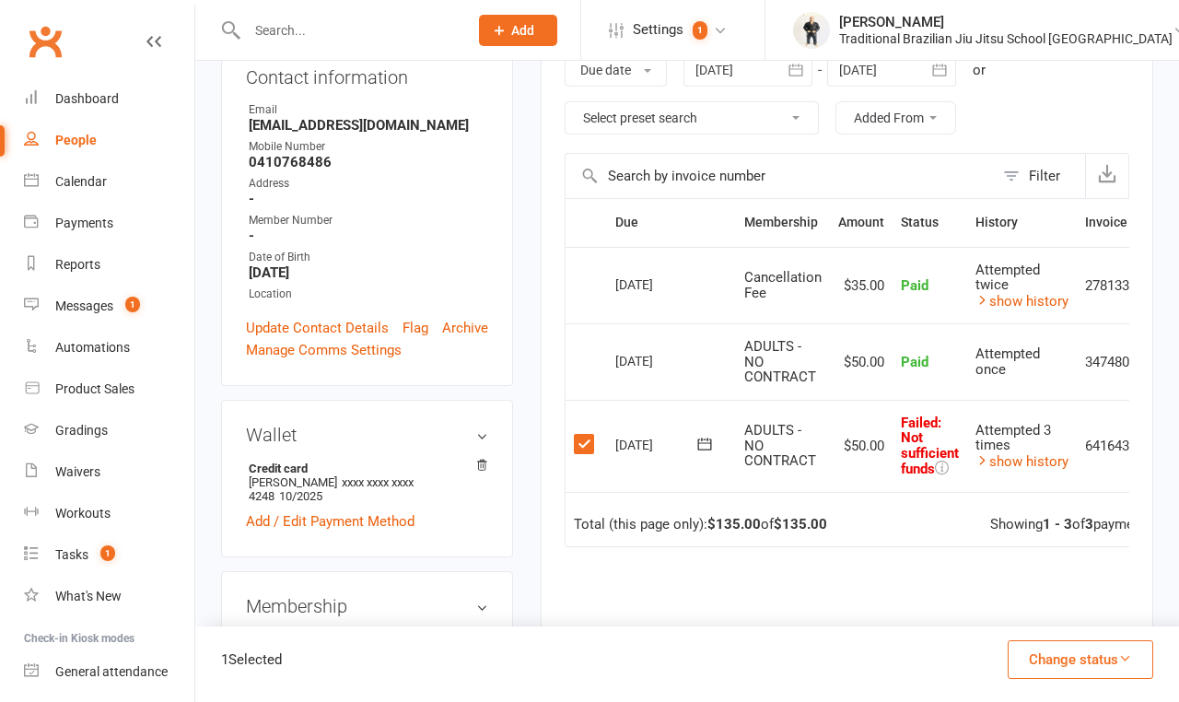
click at [1107, 668] on button "Change status" at bounding box center [1081, 659] width 146 height 39
click at [1062, 602] on link "Skipped" at bounding box center [1061, 609] width 182 height 37
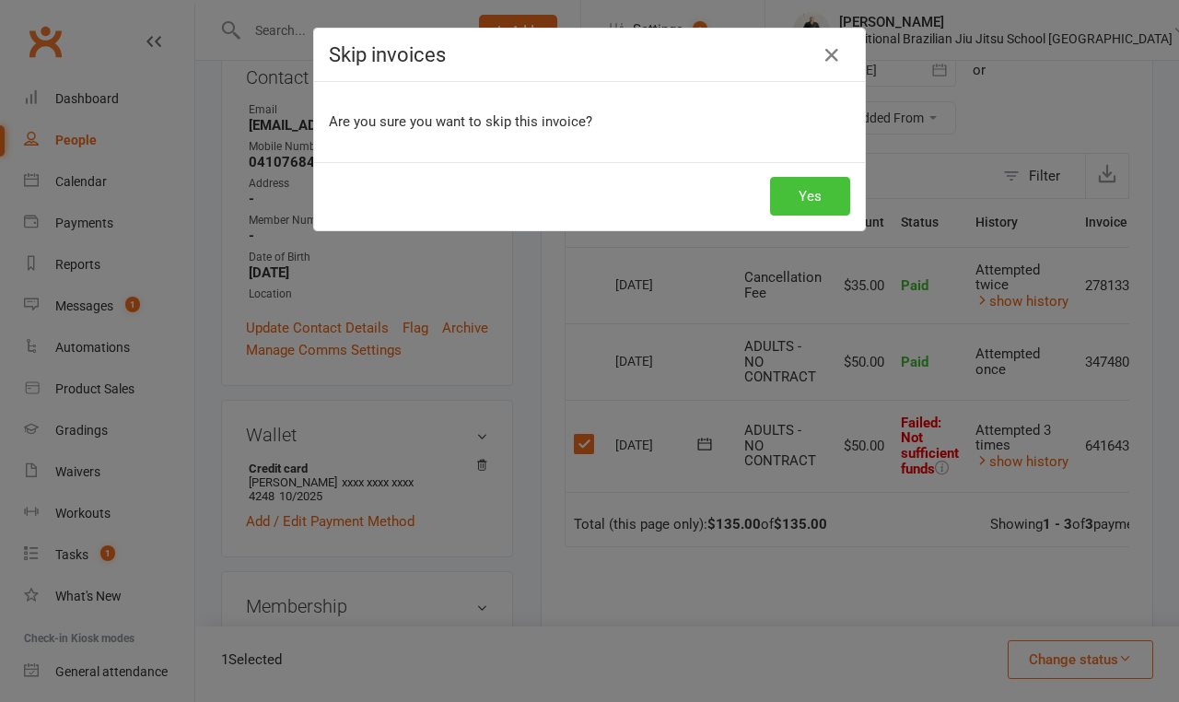
click at [826, 191] on button "Yes" at bounding box center [810, 196] width 80 height 39
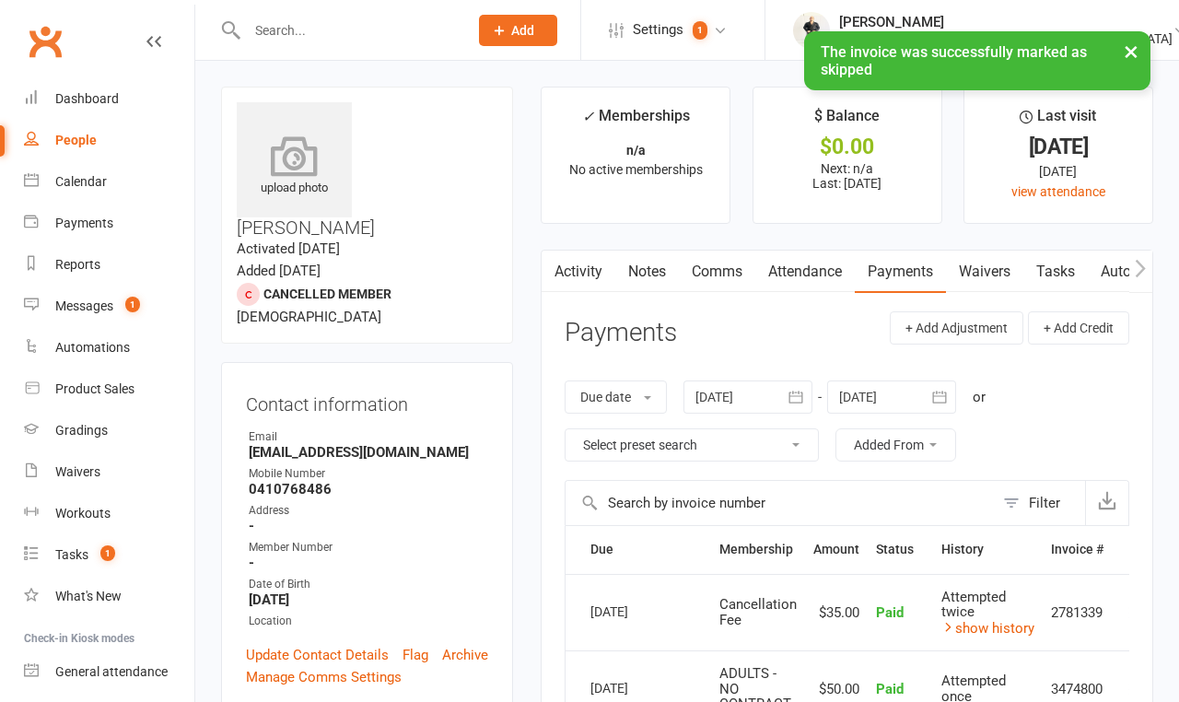
scroll to position [0, 0]
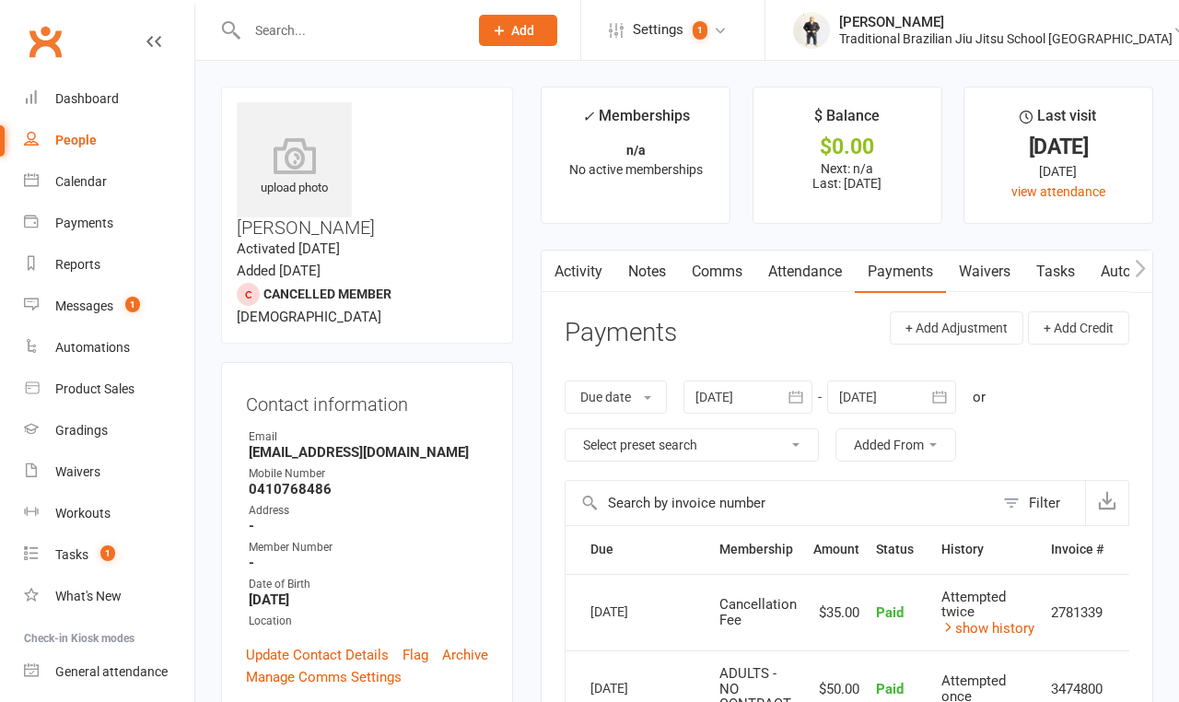
select select "true"
select select "100"
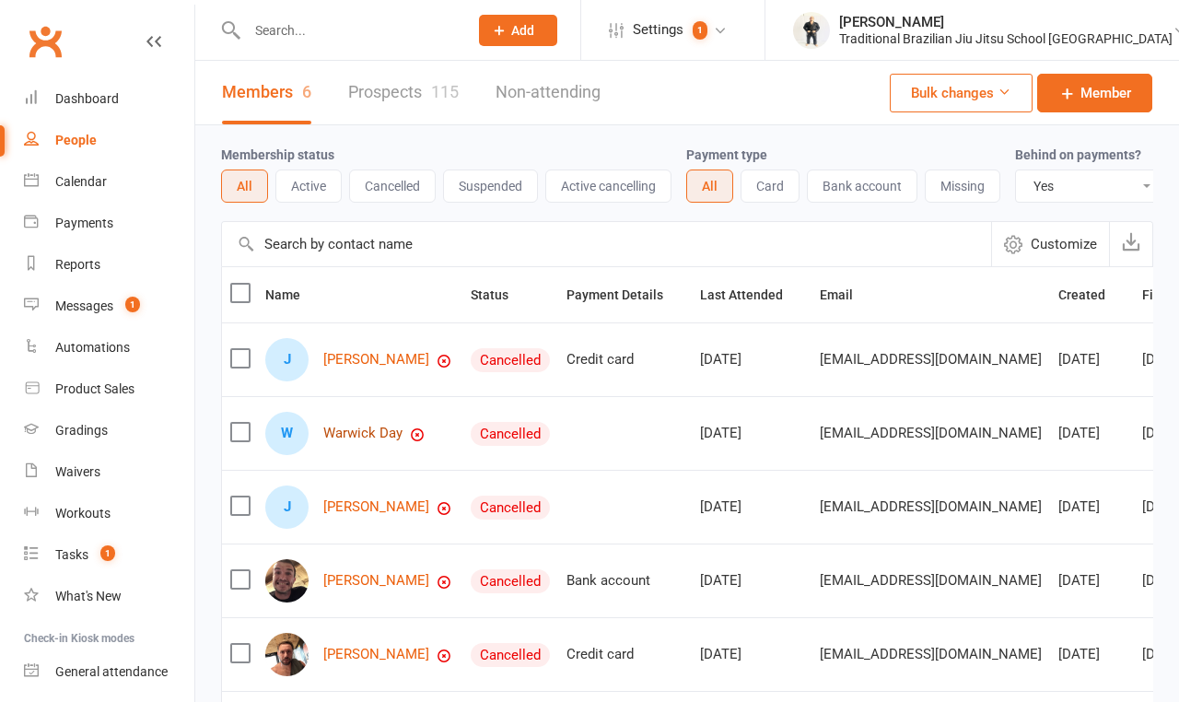
click at [392, 441] on link "Warwick Day" at bounding box center [362, 434] width 79 height 16
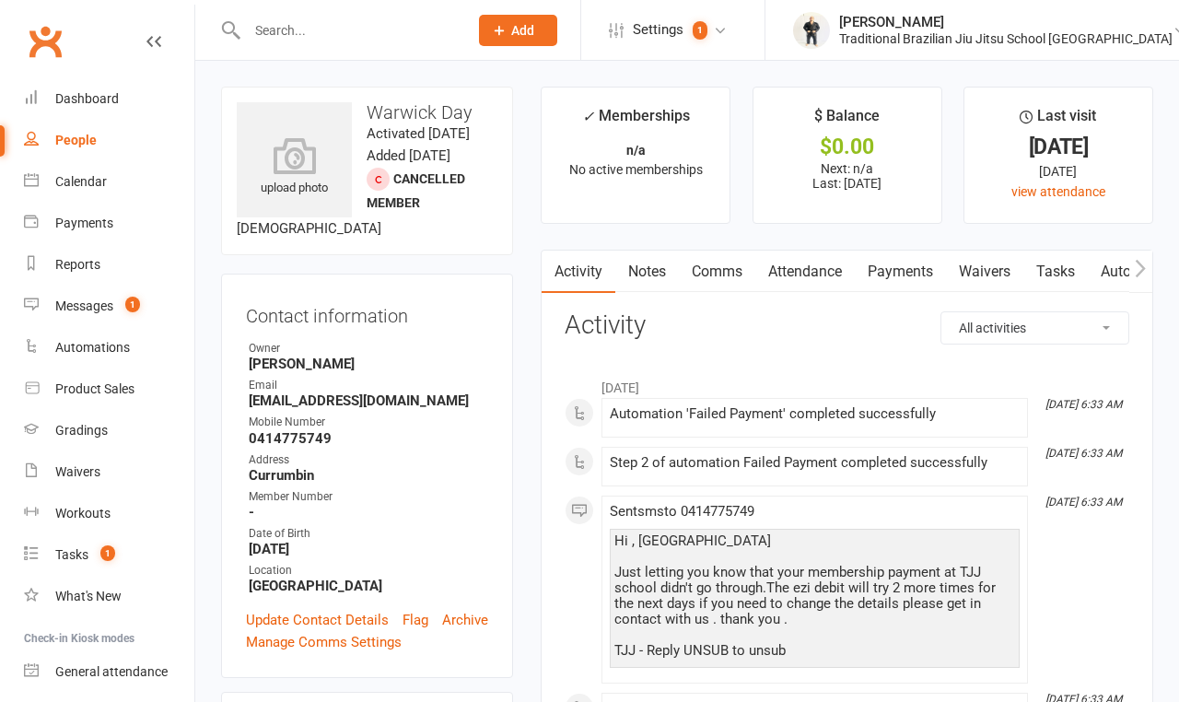
click at [902, 272] on link "Payments" at bounding box center [900, 272] width 91 height 42
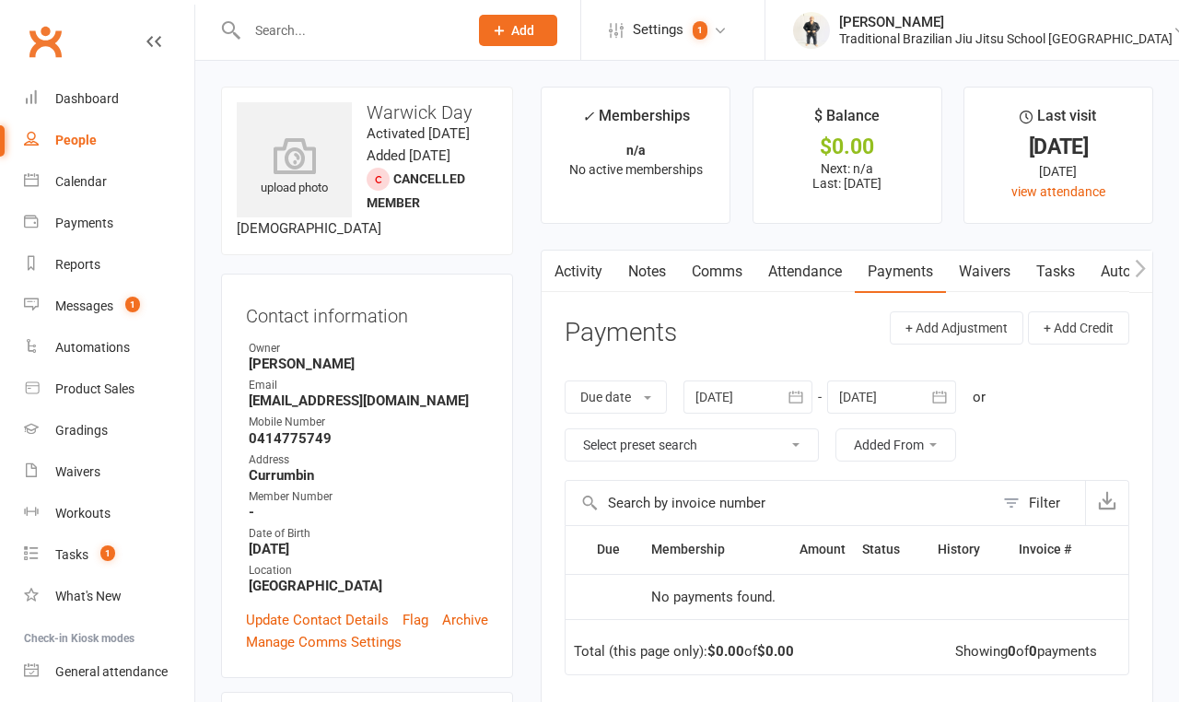
click at [738, 407] on div at bounding box center [748, 397] width 129 height 33
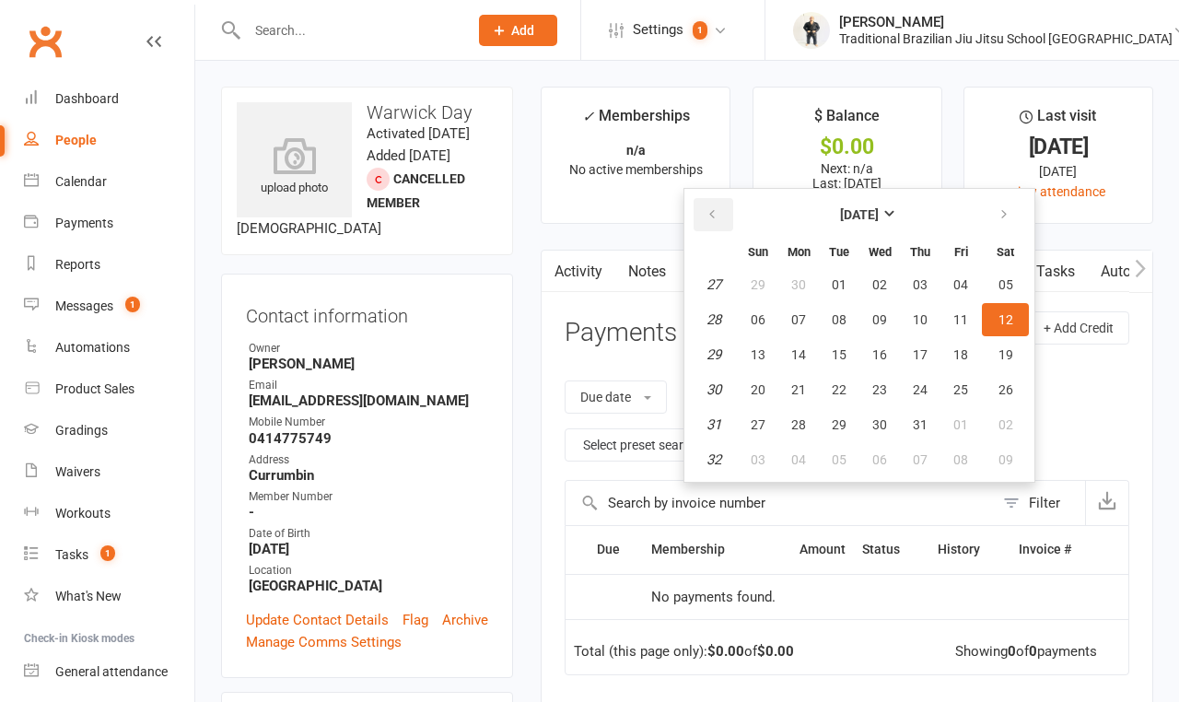
click at [717, 215] on icon "button" at bounding box center [712, 214] width 13 height 15
click at [863, 278] on button "02" at bounding box center [880, 284] width 39 height 33
type input "02 Apr 2025"
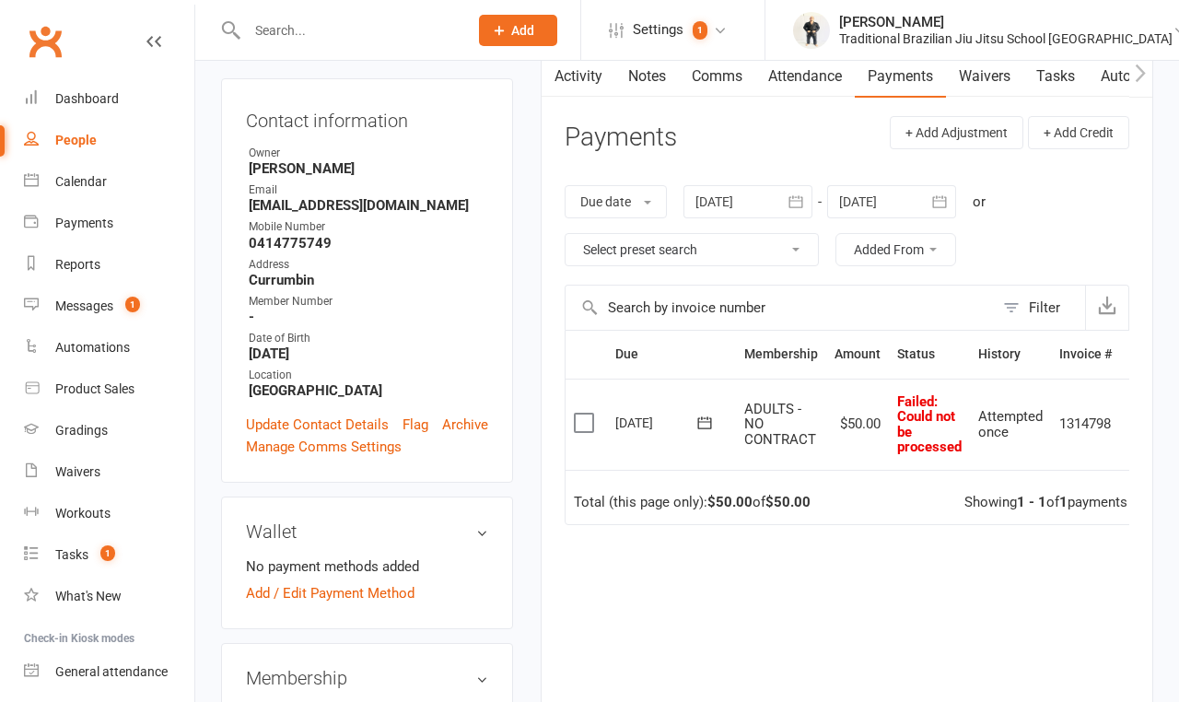
scroll to position [197, 0]
click at [592, 425] on label at bounding box center [586, 421] width 25 height 18
click at [586, 412] on input "checkbox" at bounding box center [580, 412] width 12 height 0
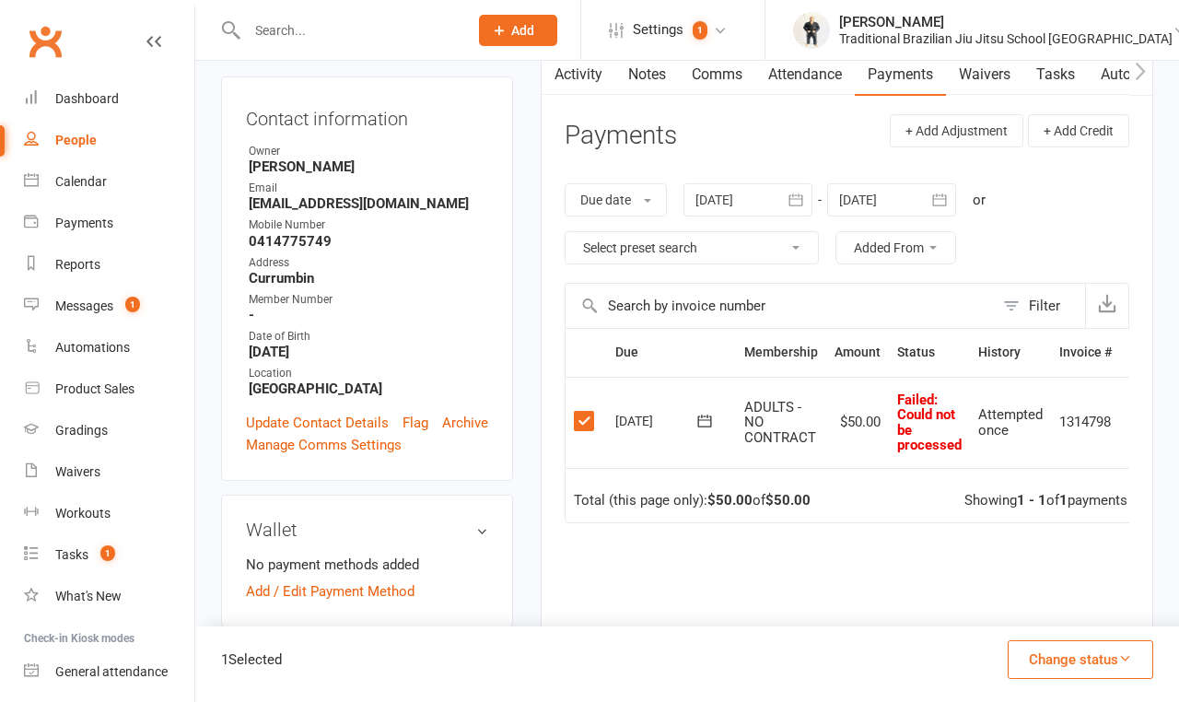
click at [1108, 677] on button "Change status" at bounding box center [1081, 659] width 146 height 39
click at [995, 607] on link "Skipped" at bounding box center [1061, 609] width 182 height 37
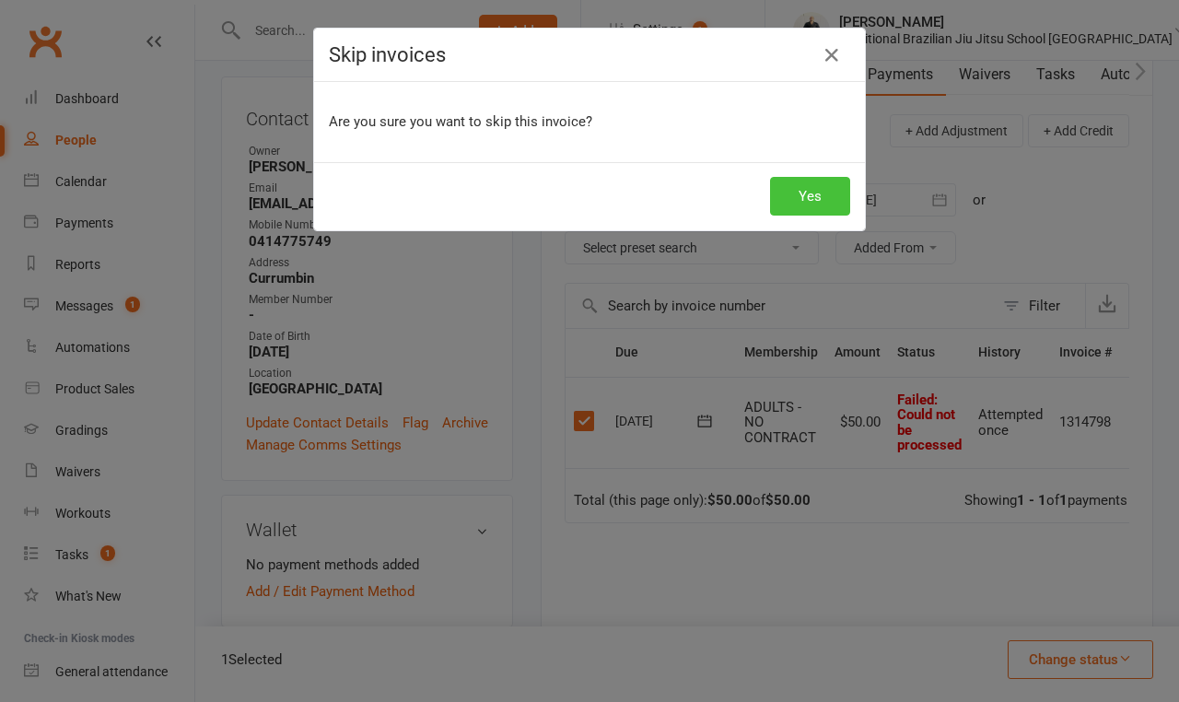
click at [798, 203] on button "Yes" at bounding box center [810, 196] width 80 height 39
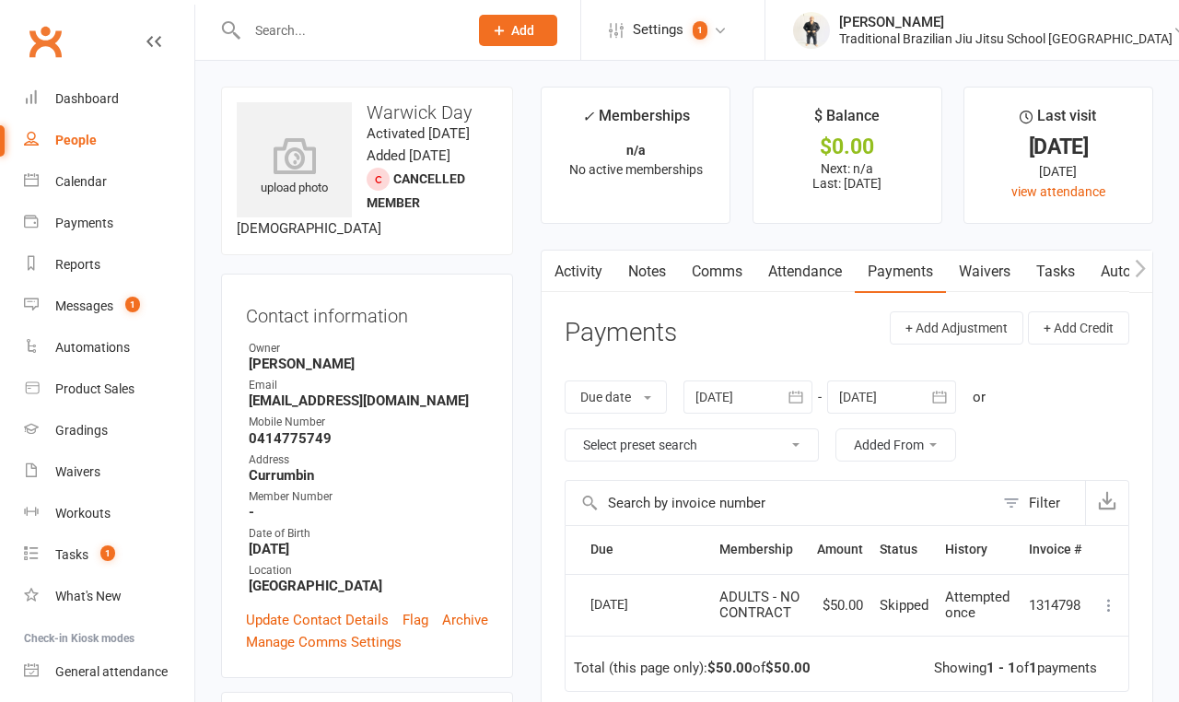
scroll to position [0, 0]
select select "true"
select select "100"
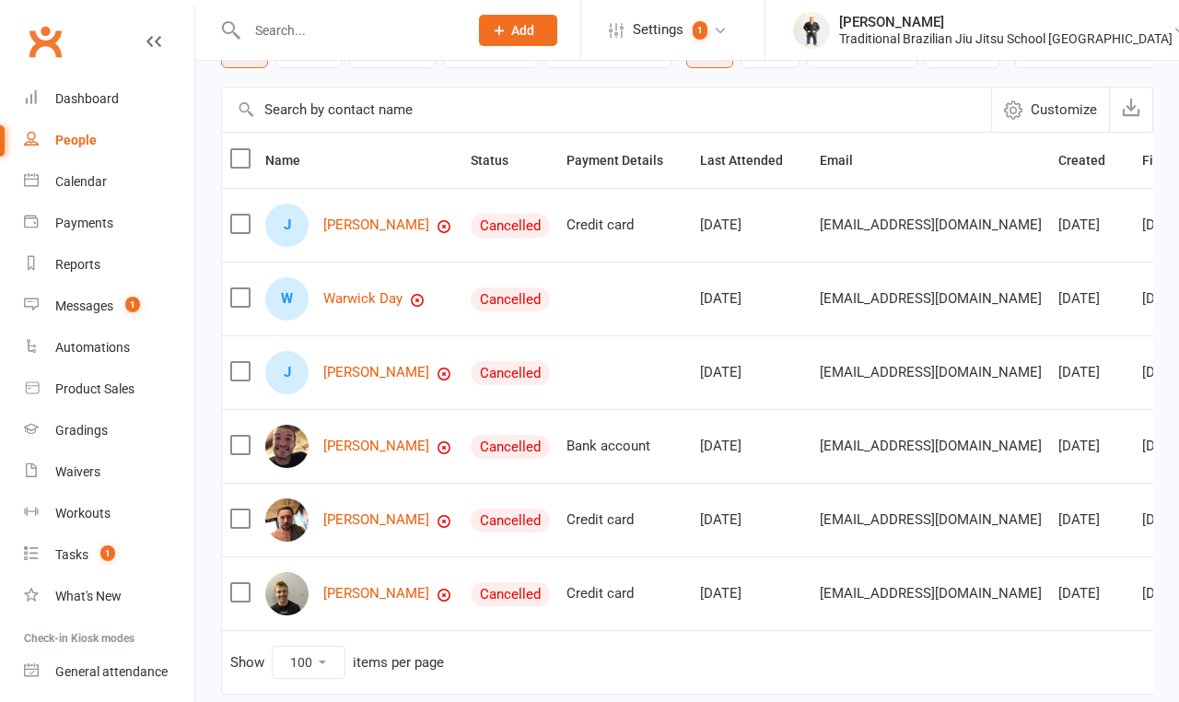
scroll to position [145, 0]
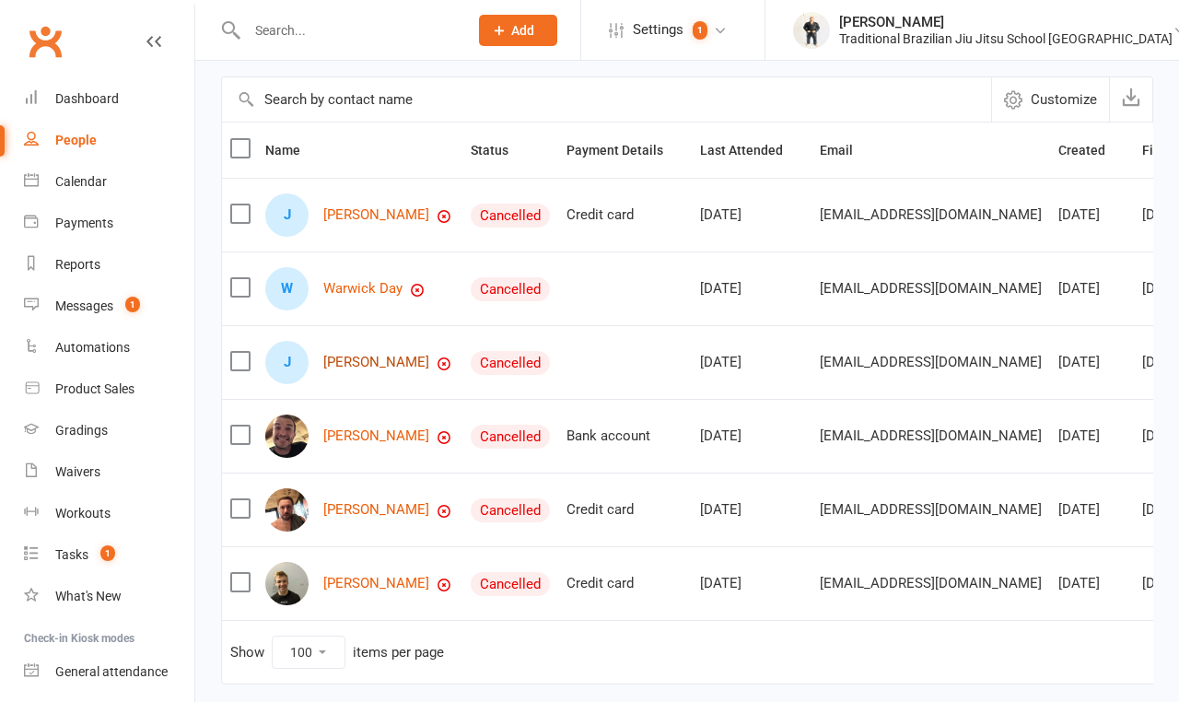
click at [365, 367] on link "Jarrod Frost" at bounding box center [376, 363] width 106 height 16
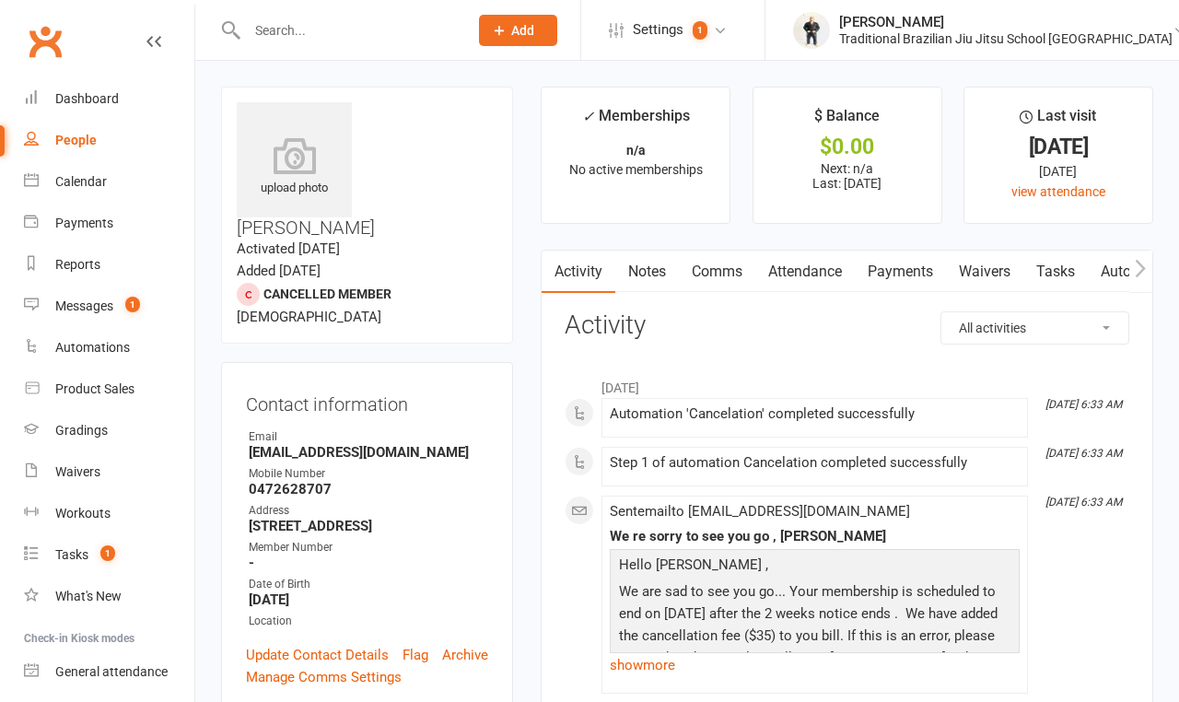
click at [912, 275] on link "Payments" at bounding box center [900, 272] width 91 height 42
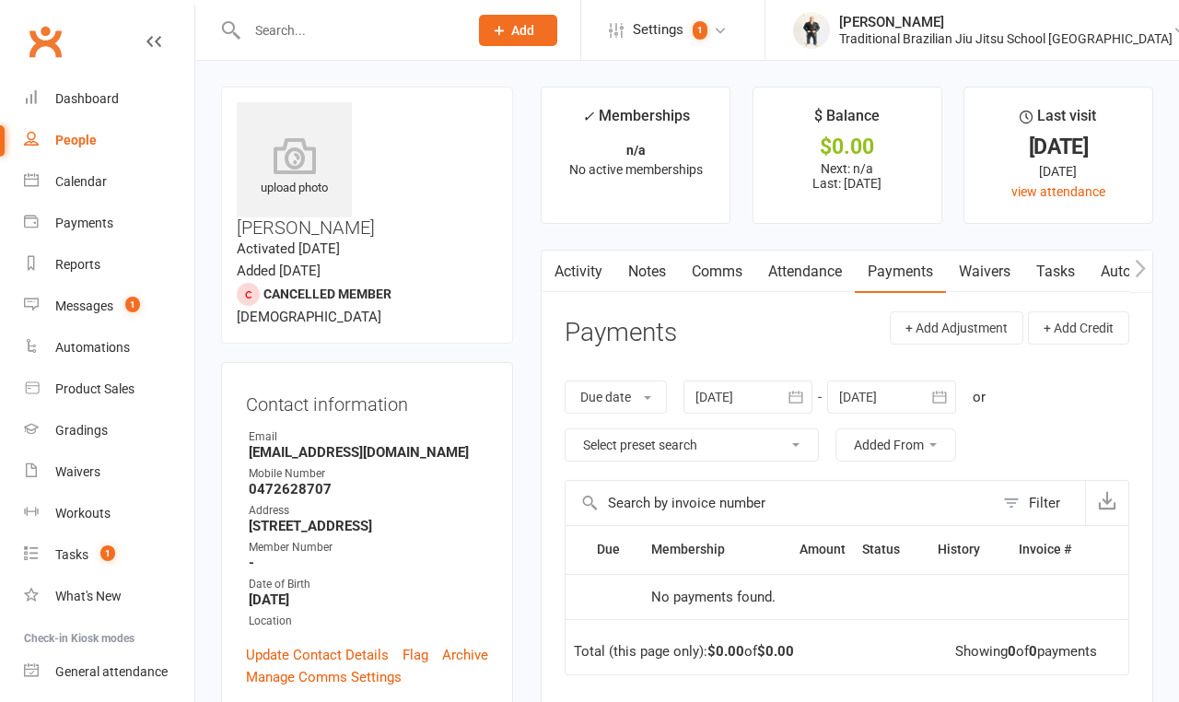
click at [771, 396] on div at bounding box center [748, 397] width 129 height 33
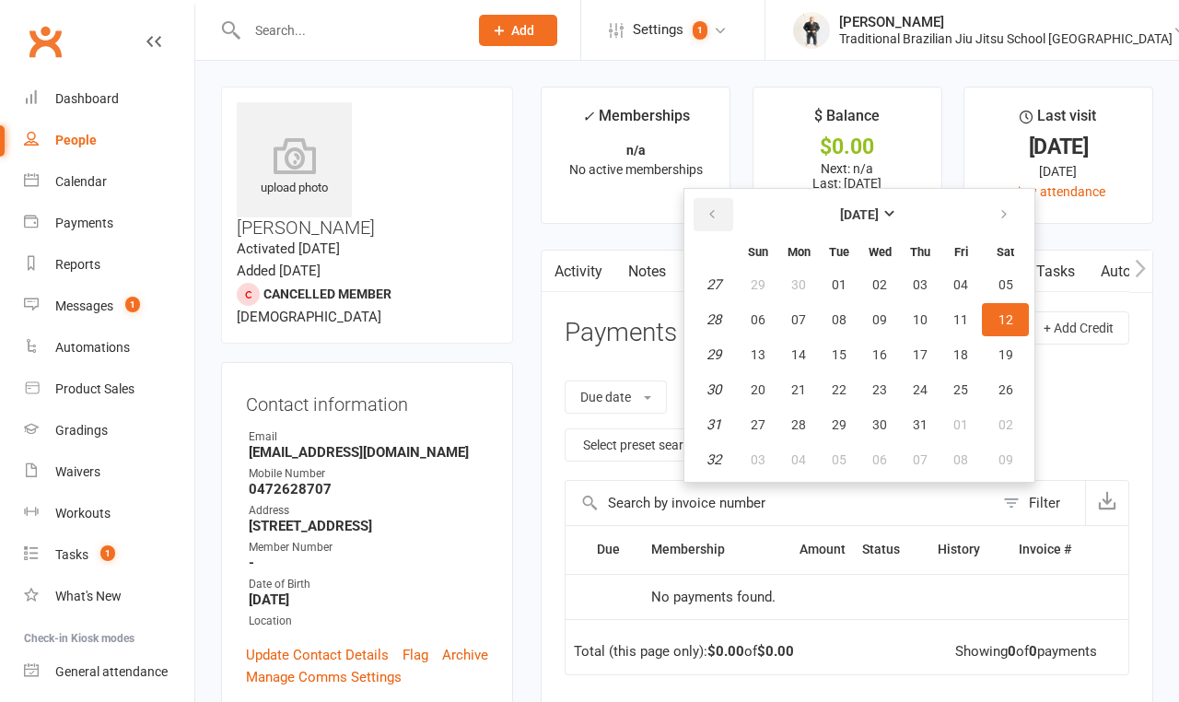
click at [711, 221] on icon "button" at bounding box center [712, 214] width 13 height 15
click at [795, 316] on span "03" at bounding box center [798, 319] width 15 height 15
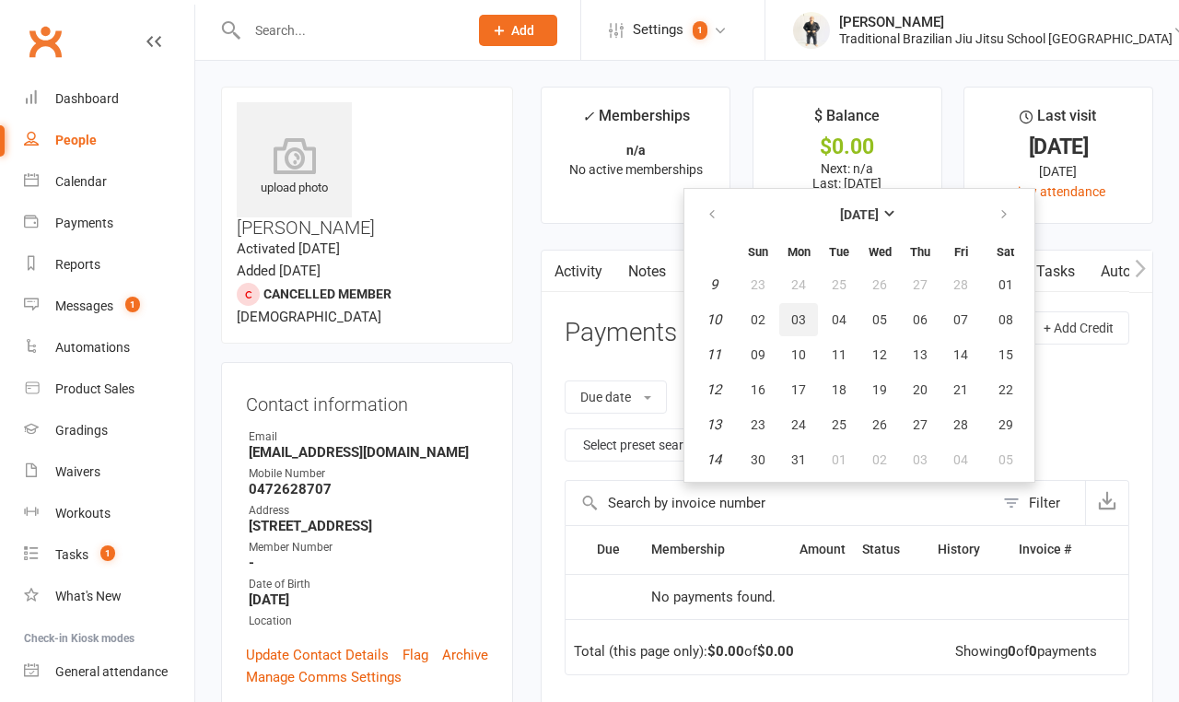
type input "03 Mar 2025"
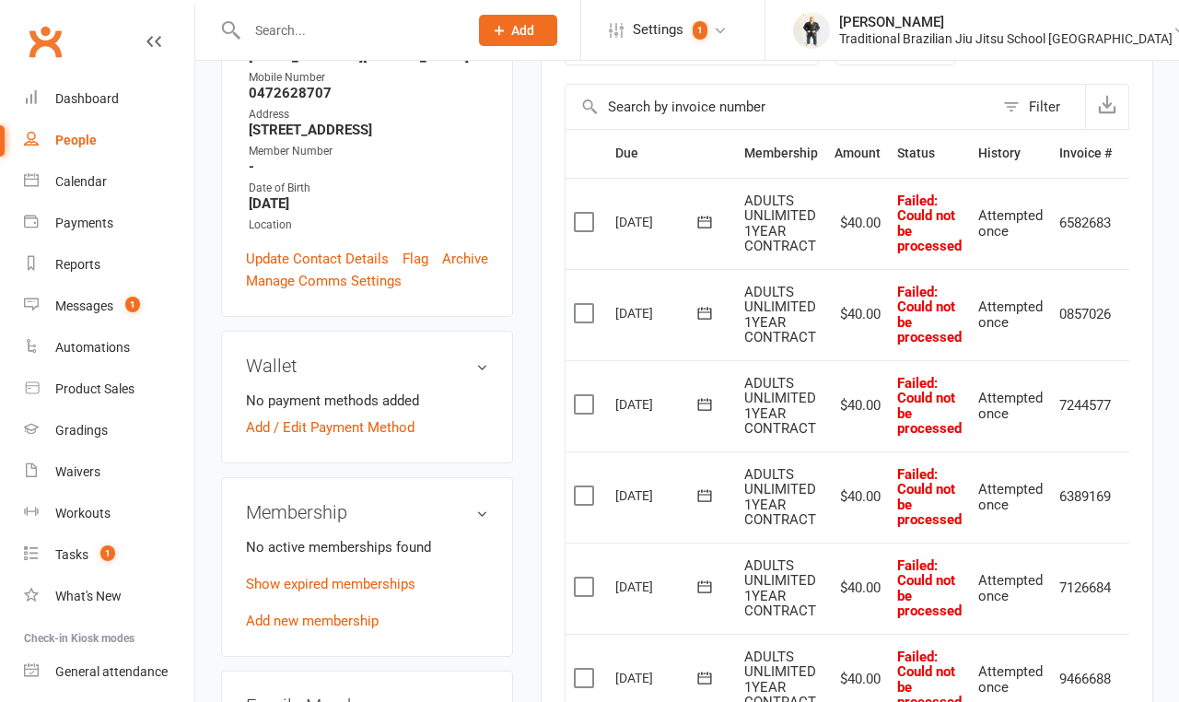
scroll to position [605, 0]
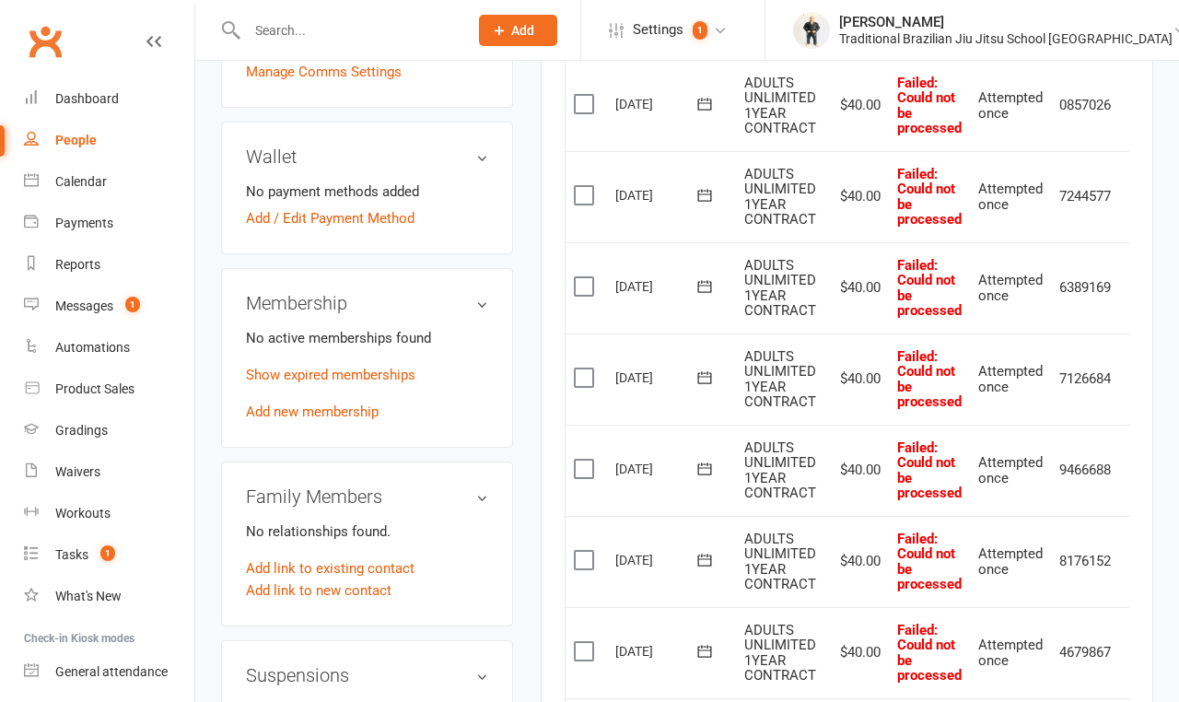
click at [313, 37] on input "text" at bounding box center [348, 31] width 214 height 26
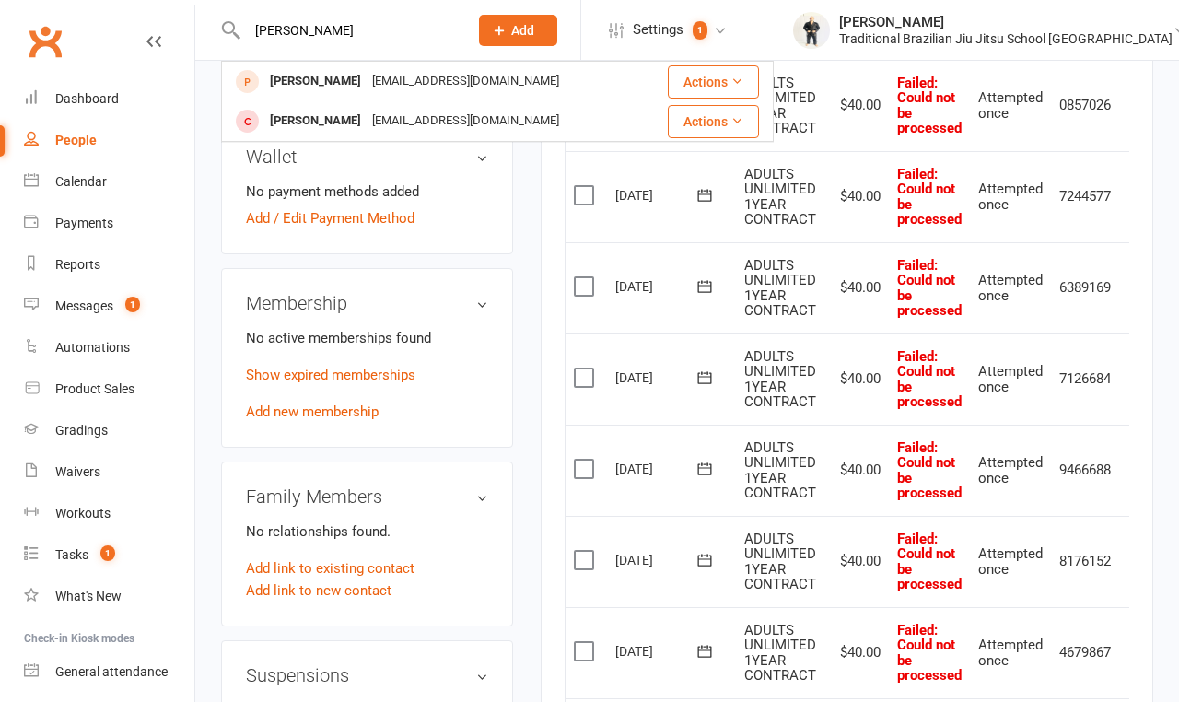
type input "Marlo"
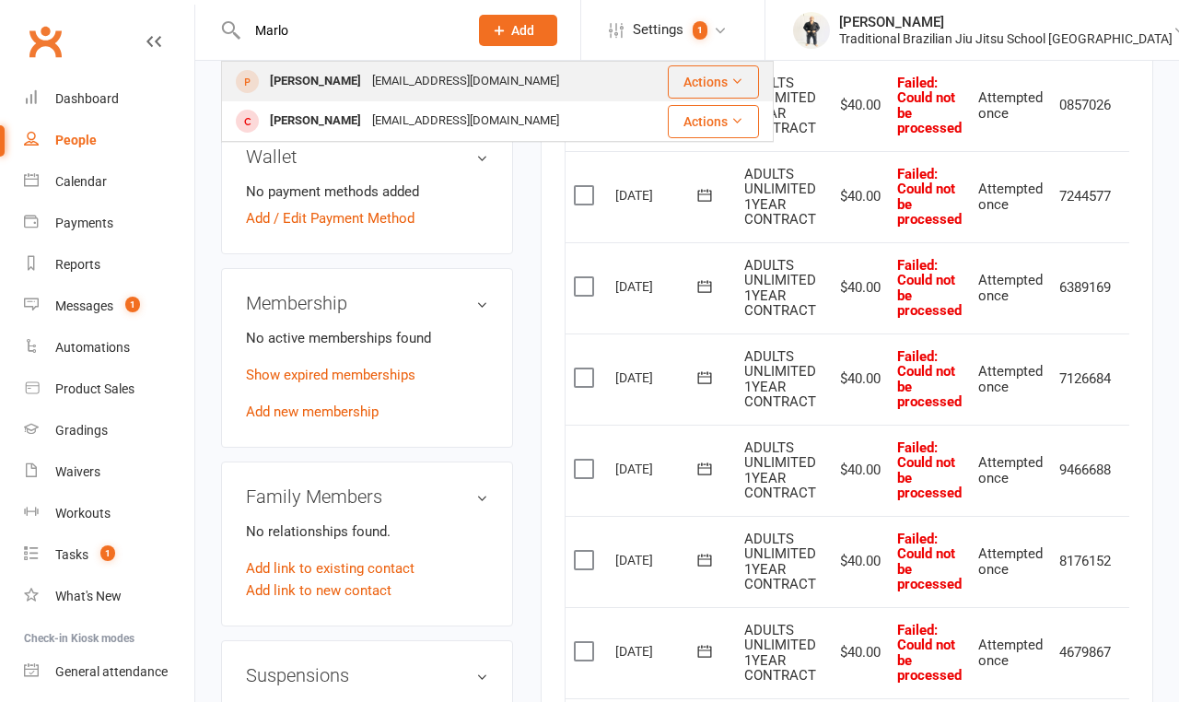
drag, startPoint x: 313, startPoint y: 37, endPoint x: 336, endPoint y: 84, distance: 52.3
click at [336, 84] on div "Arlo Trayfoot" at bounding box center [315, 81] width 102 height 27
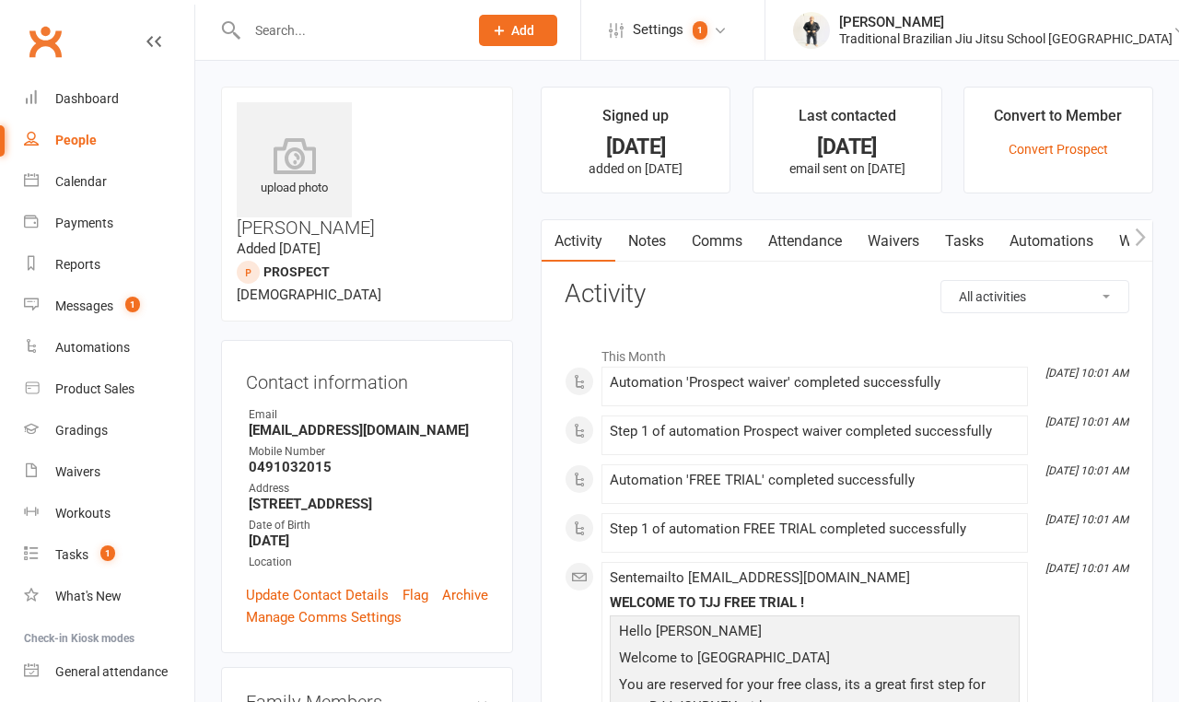
click at [291, 32] on input "text" at bounding box center [348, 31] width 214 height 26
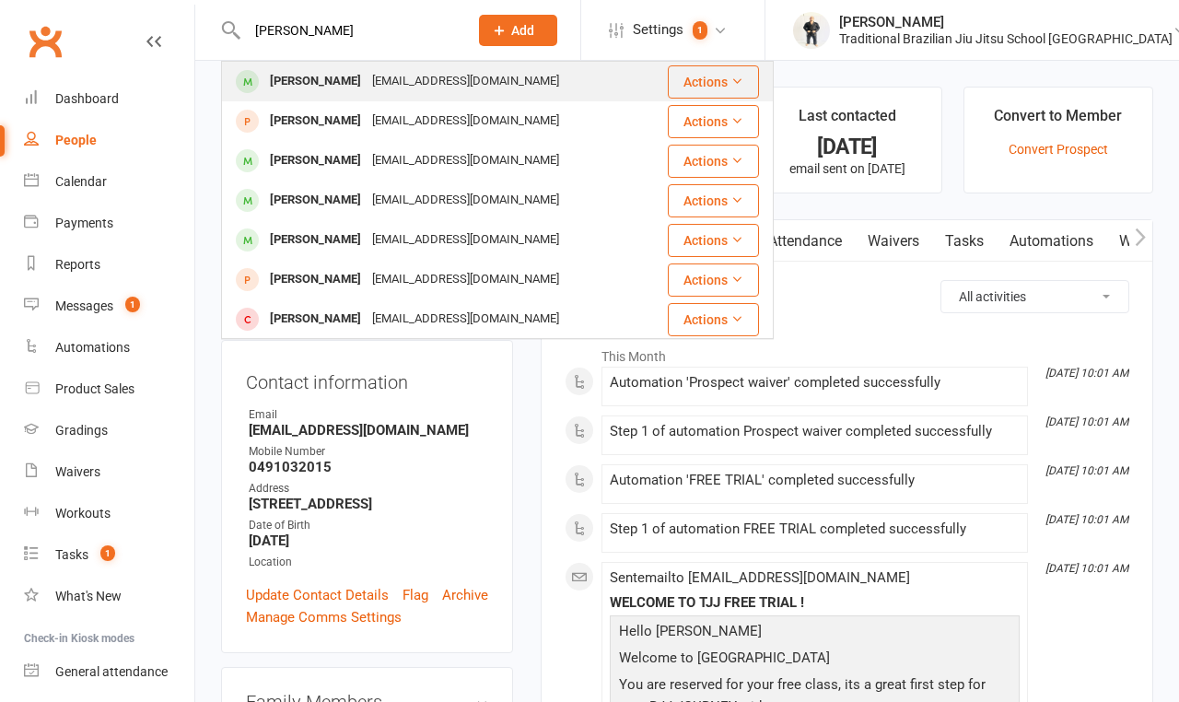
type input "Luca"
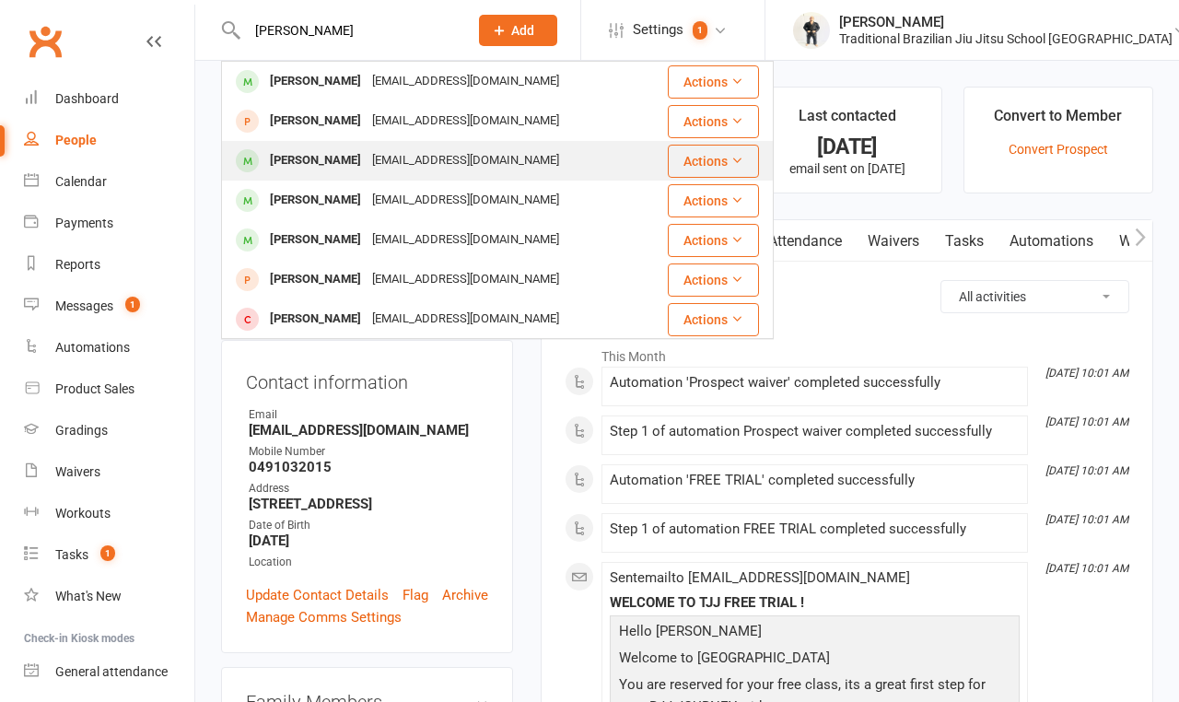
drag, startPoint x: 299, startPoint y: 62, endPoint x: 308, endPoint y: 164, distance: 102.7
click at [308, 164] on div "Luca Trayfoot" at bounding box center [315, 160] width 102 height 27
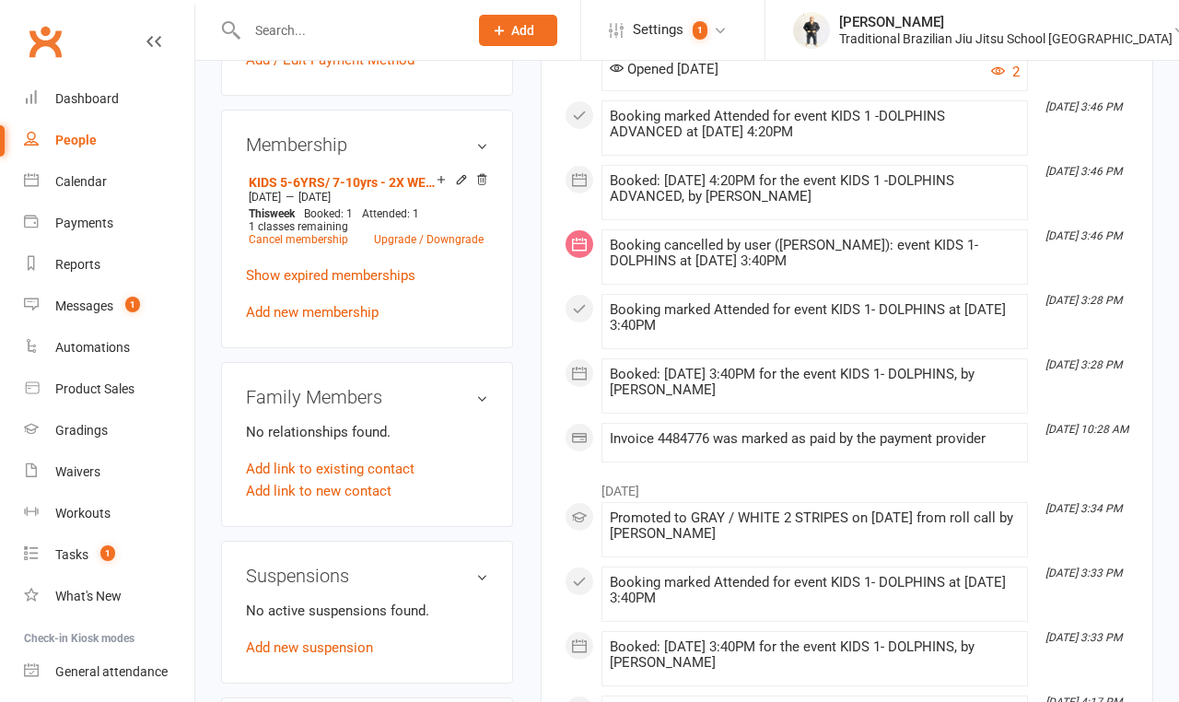
scroll to position [871, 0]
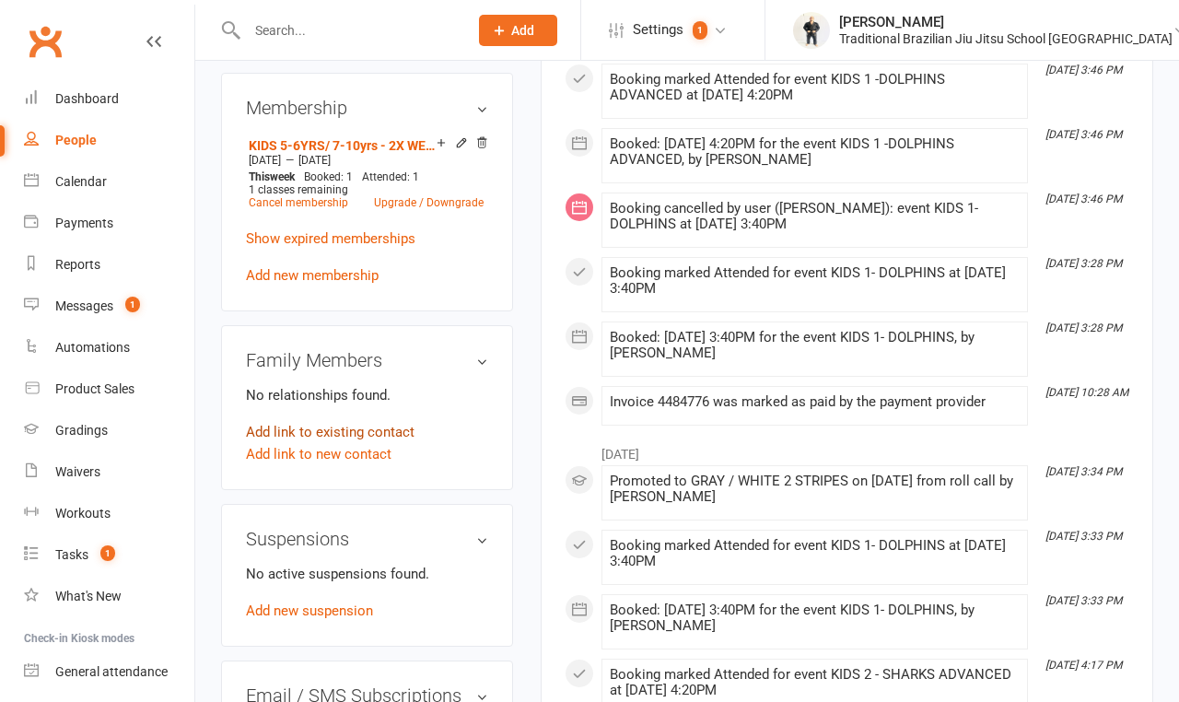
click at [356, 421] on link "Add link to existing contact" at bounding box center [330, 432] width 169 height 22
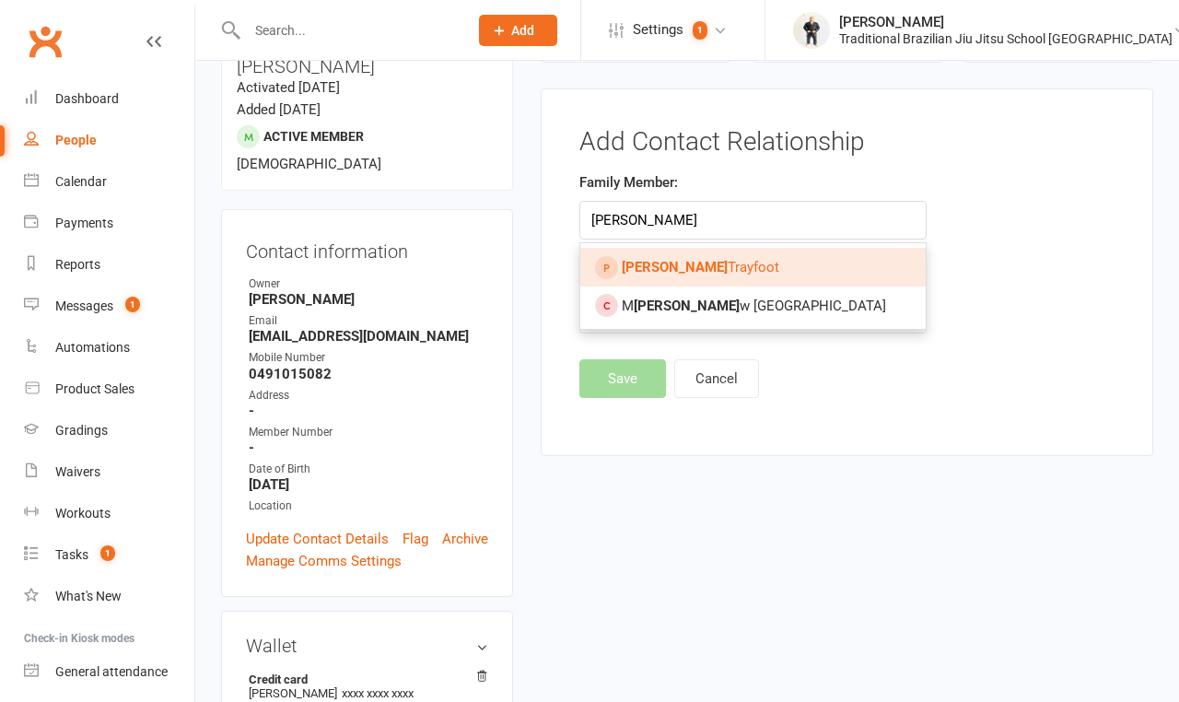
click at [660, 270] on span "Arlo Trayfoot" at bounding box center [701, 267] width 158 height 17
type input "Arlo Trayfoot"
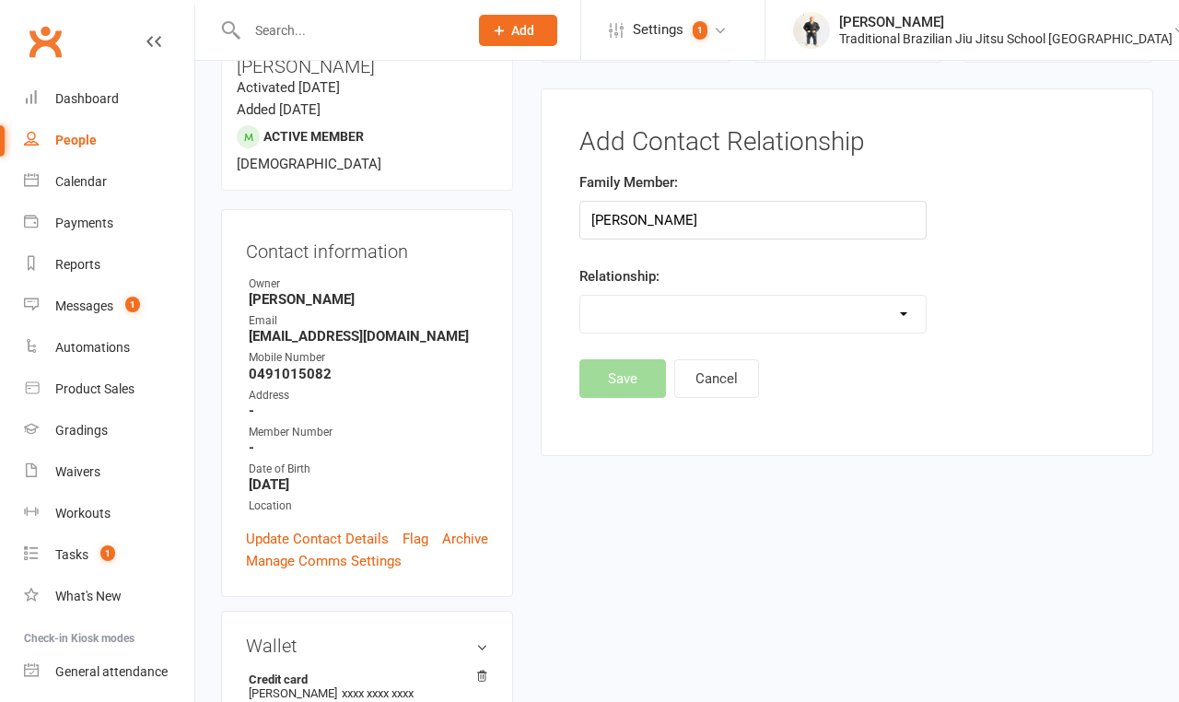
click at [664, 307] on select "Parent / Guardian Child Sibling (parent not in system) Spouse / Partner Cousin …" at bounding box center [752, 314] width 345 height 37
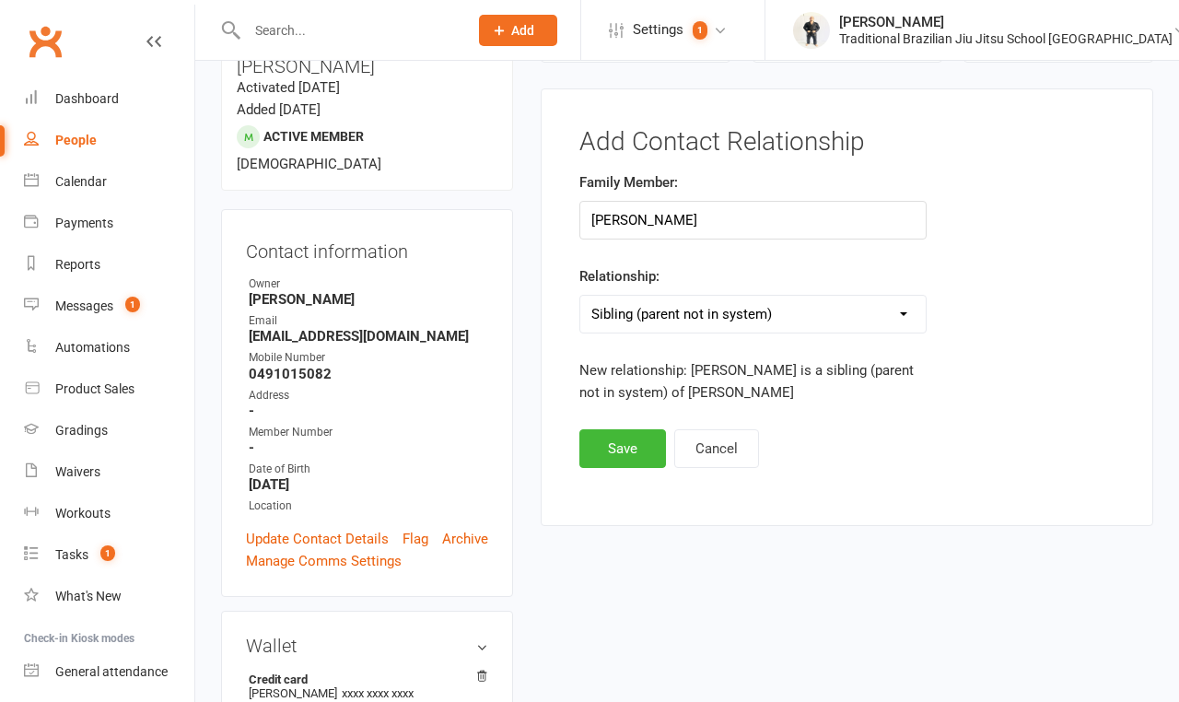
select select "6"
click at [631, 451] on button "Save" at bounding box center [623, 448] width 87 height 39
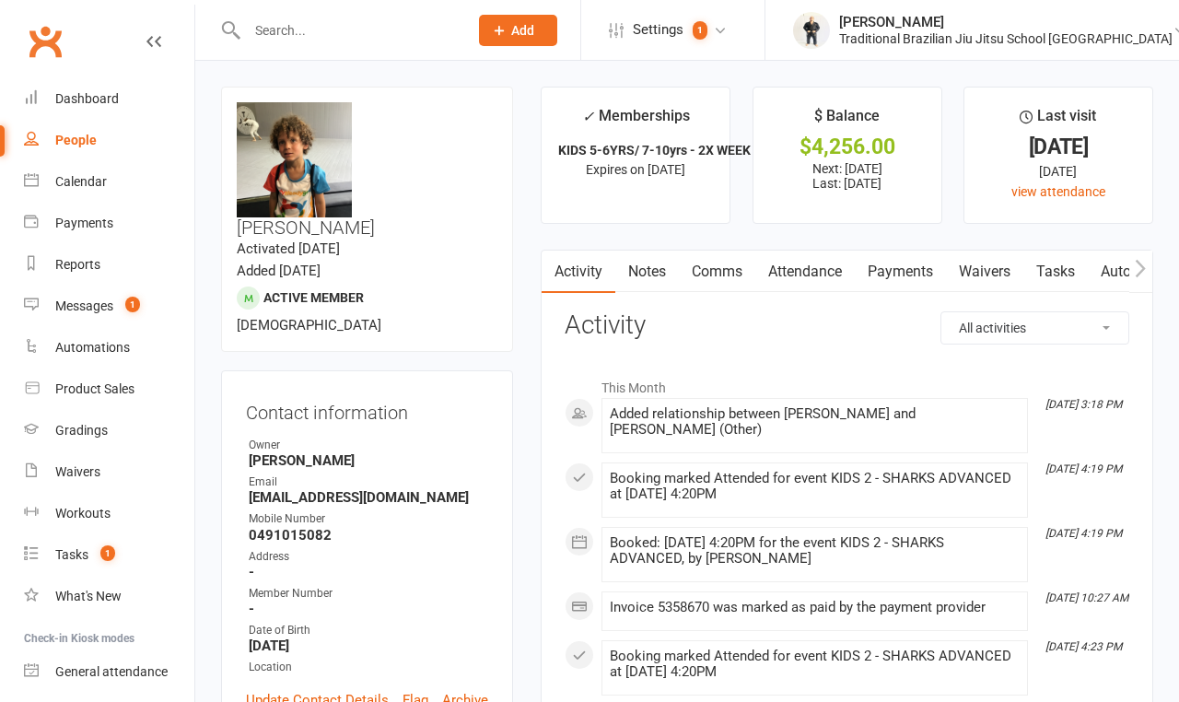
scroll to position [0, 0]
click at [304, 33] on input "text" at bounding box center [348, 31] width 214 height 26
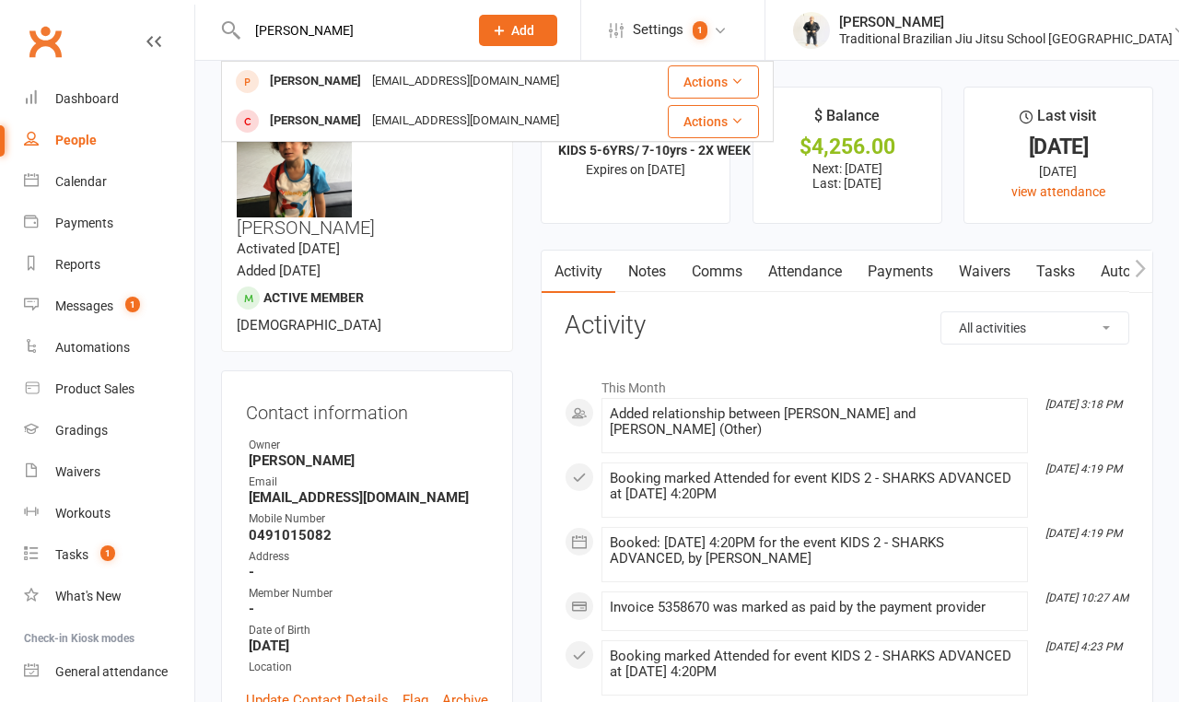
type input "Marlo"
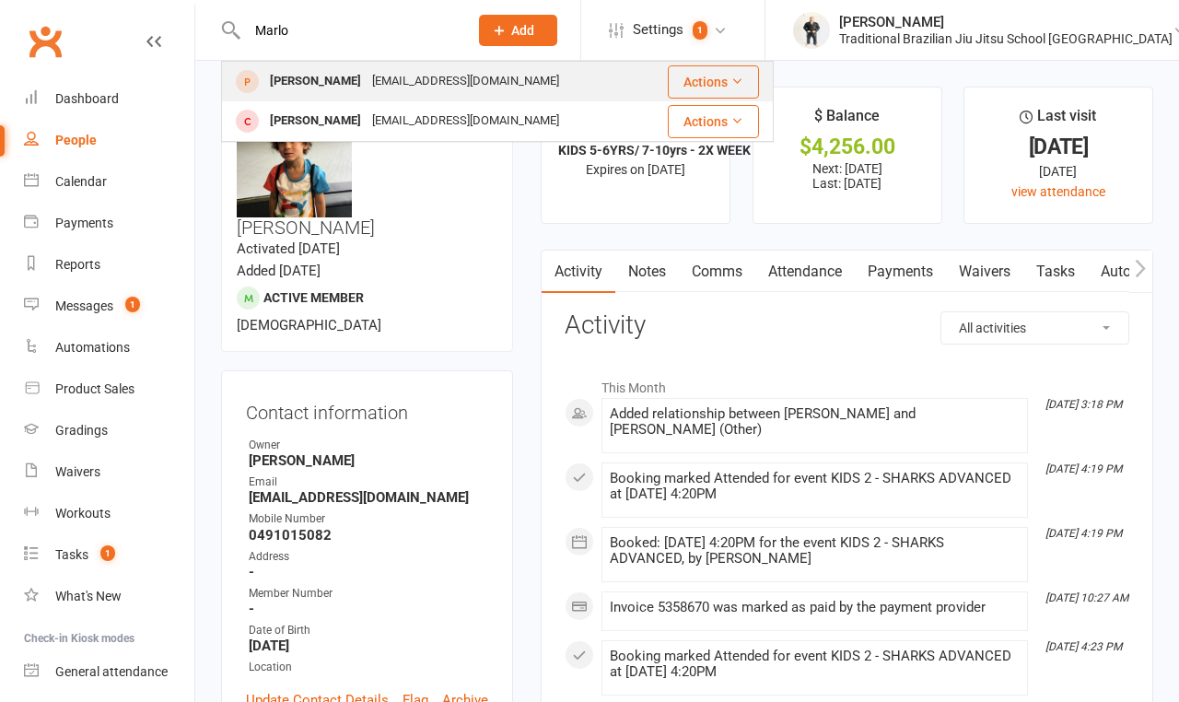
drag, startPoint x: 304, startPoint y: 60, endPoint x: 303, endPoint y: 82, distance: 22.1
click at [303, 82] on div "Arlo Trayfoot" at bounding box center [315, 81] width 102 height 27
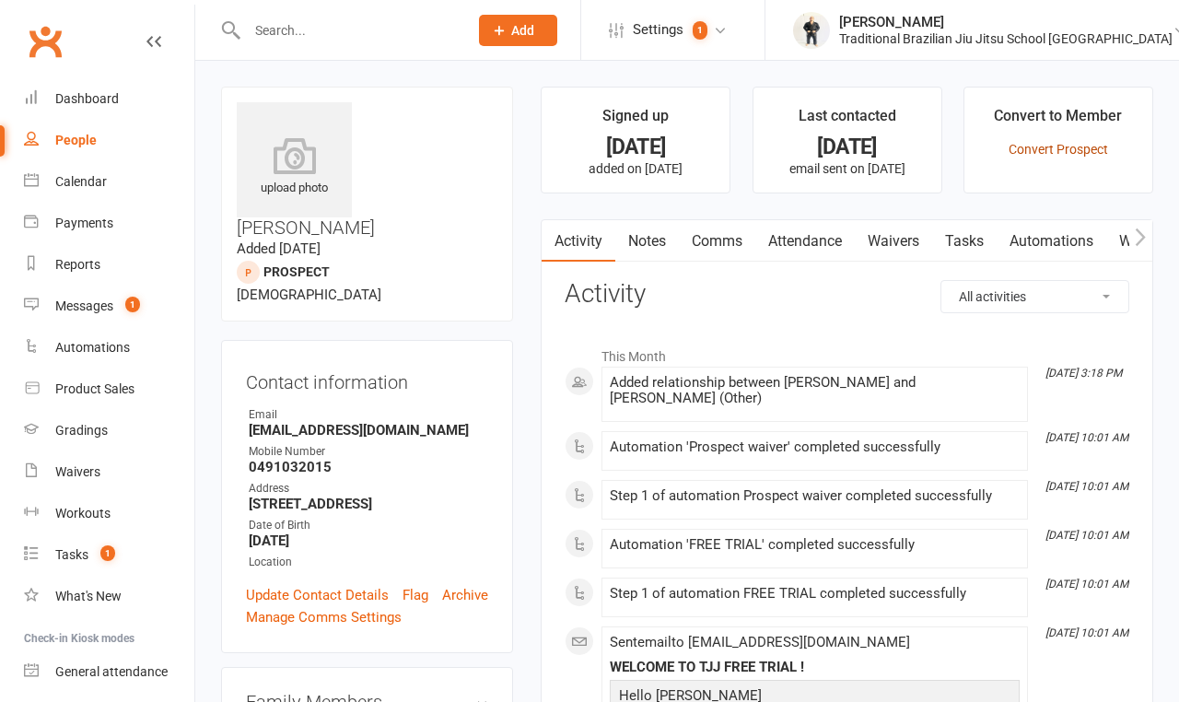
click at [1054, 157] on link "Convert Prospect" at bounding box center [1059, 149] width 100 height 15
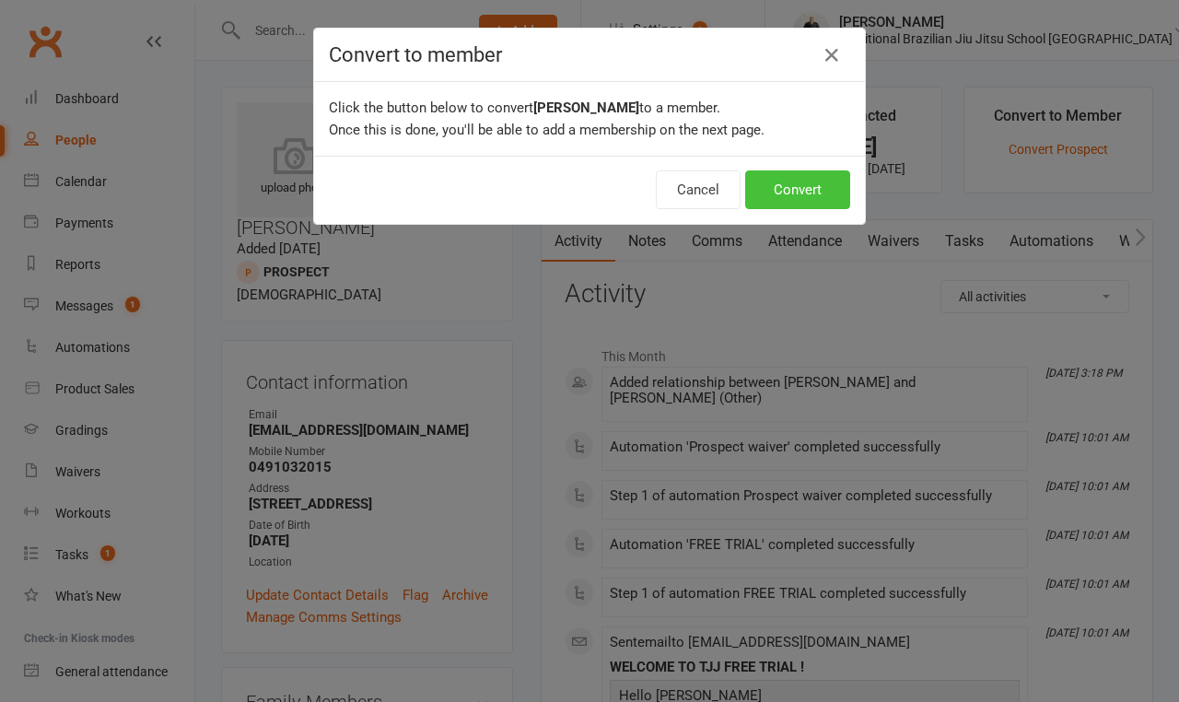
click at [771, 199] on button "Convert" at bounding box center [797, 189] width 105 height 39
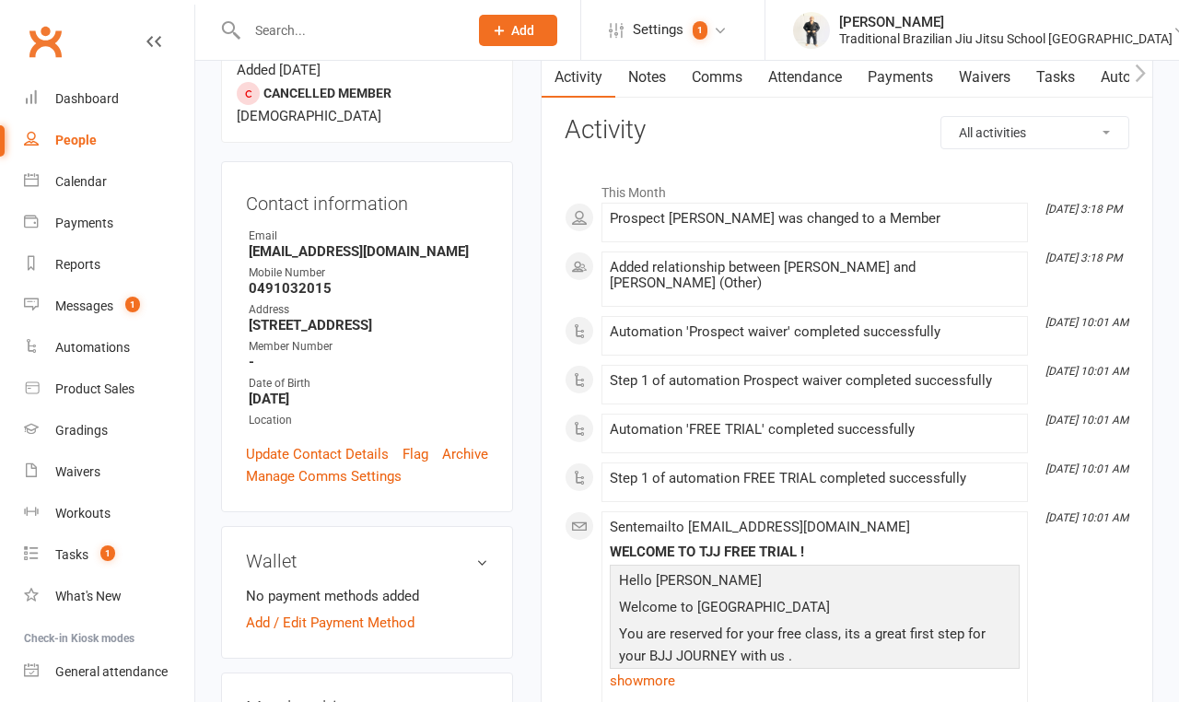
scroll to position [215, 0]
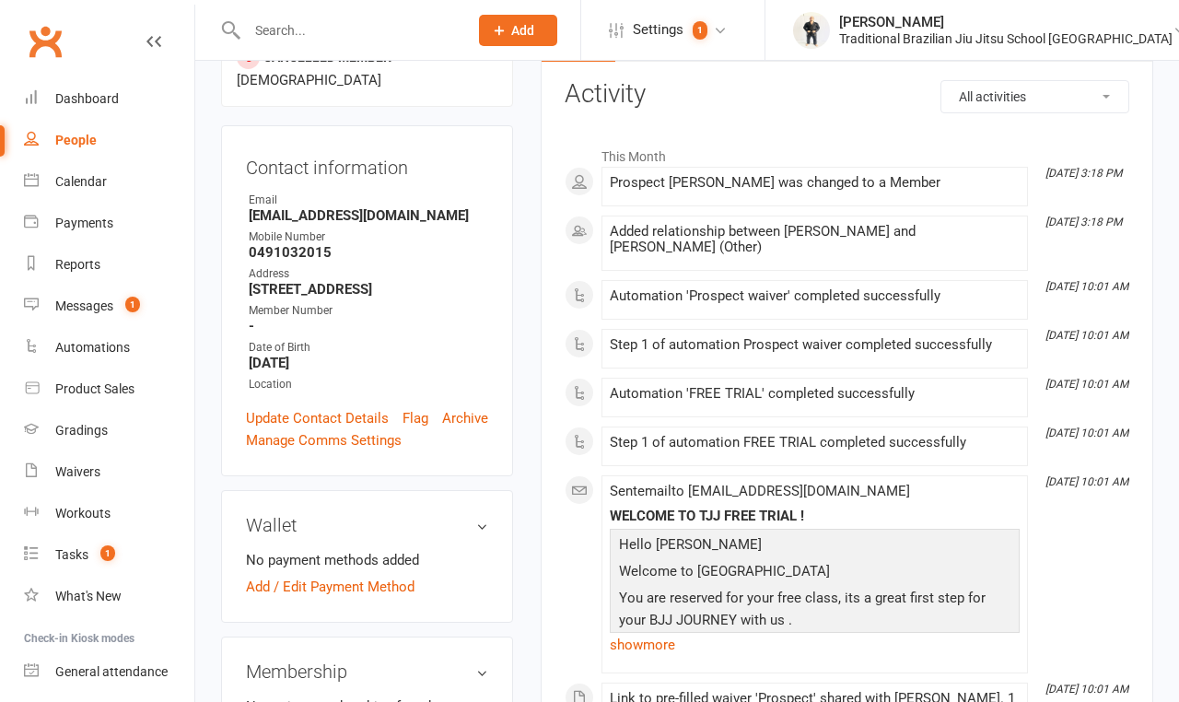
click at [274, 30] on input "text" at bounding box center [348, 31] width 214 height 26
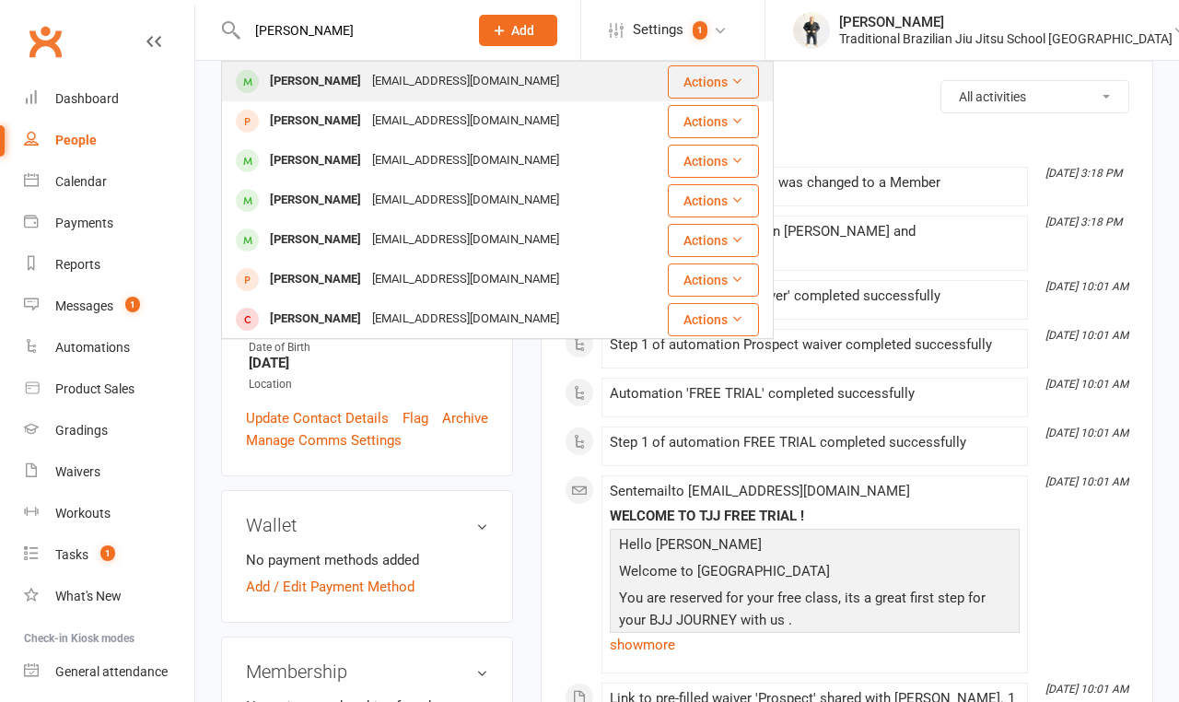
type input "Luca"
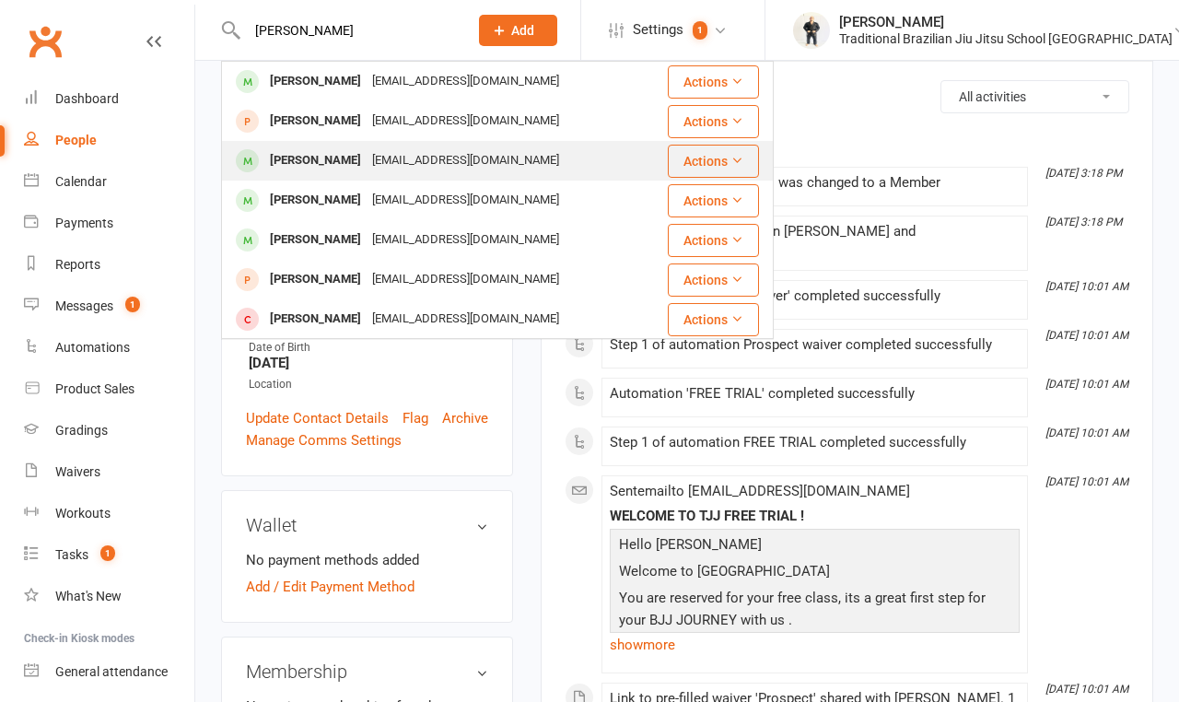
drag, startPoint x: 287, startPoint y: 63, endPoint x: 310, endPoint y: 160, distance: 100.3
click at [310, 160] on div "Luca Trayfoot" at bounding box center [315, 160] width 102 height 27
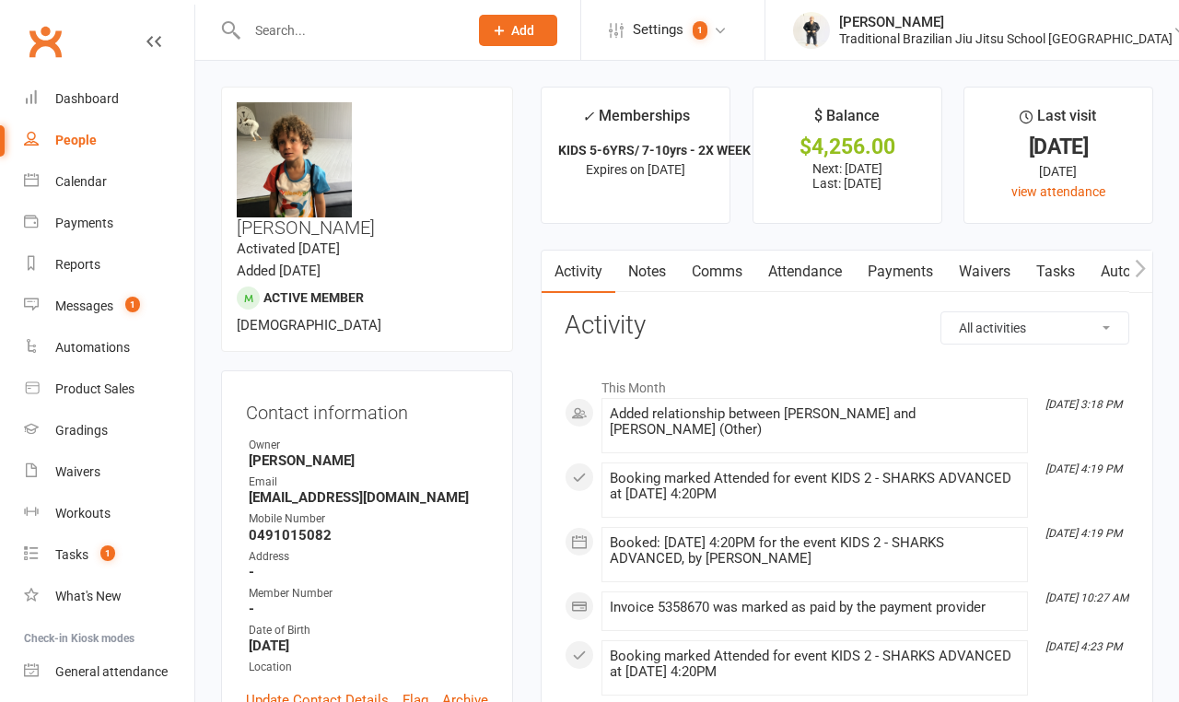
click at [900, 273] on link "Payments" at bounding box center [900, 272] width 91 height 42
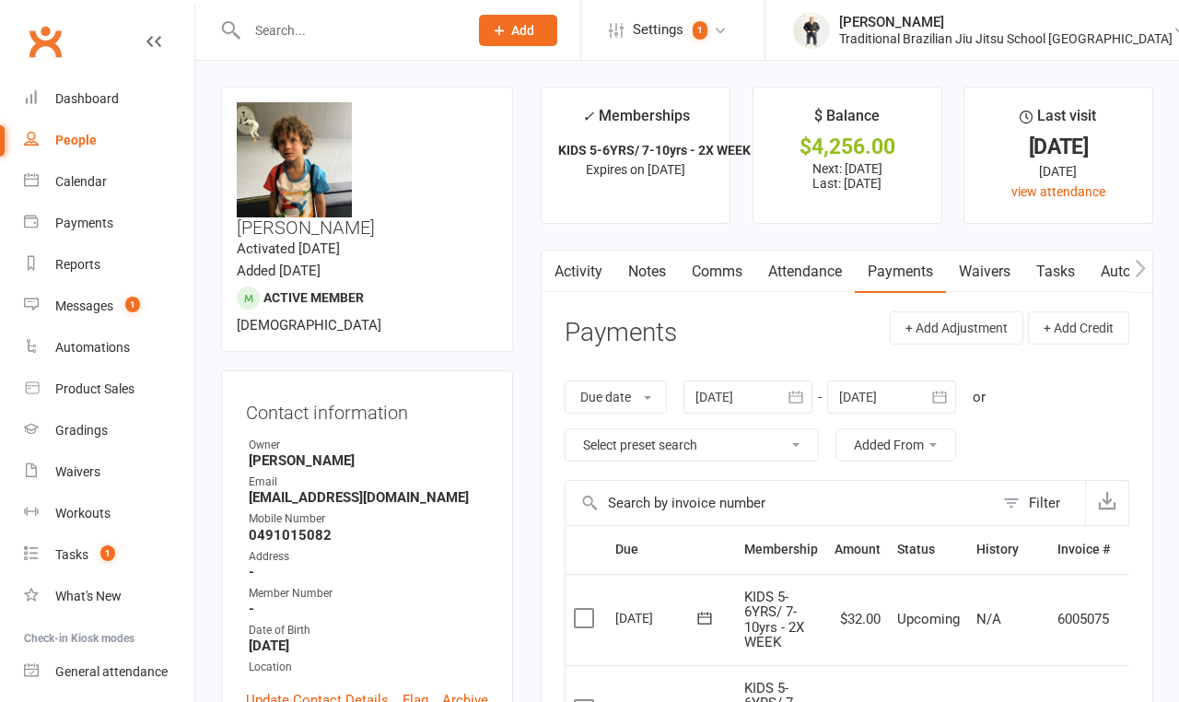
click at [594, 266] on link "Activity" at bounding box center [579, 272] width 74 height 42
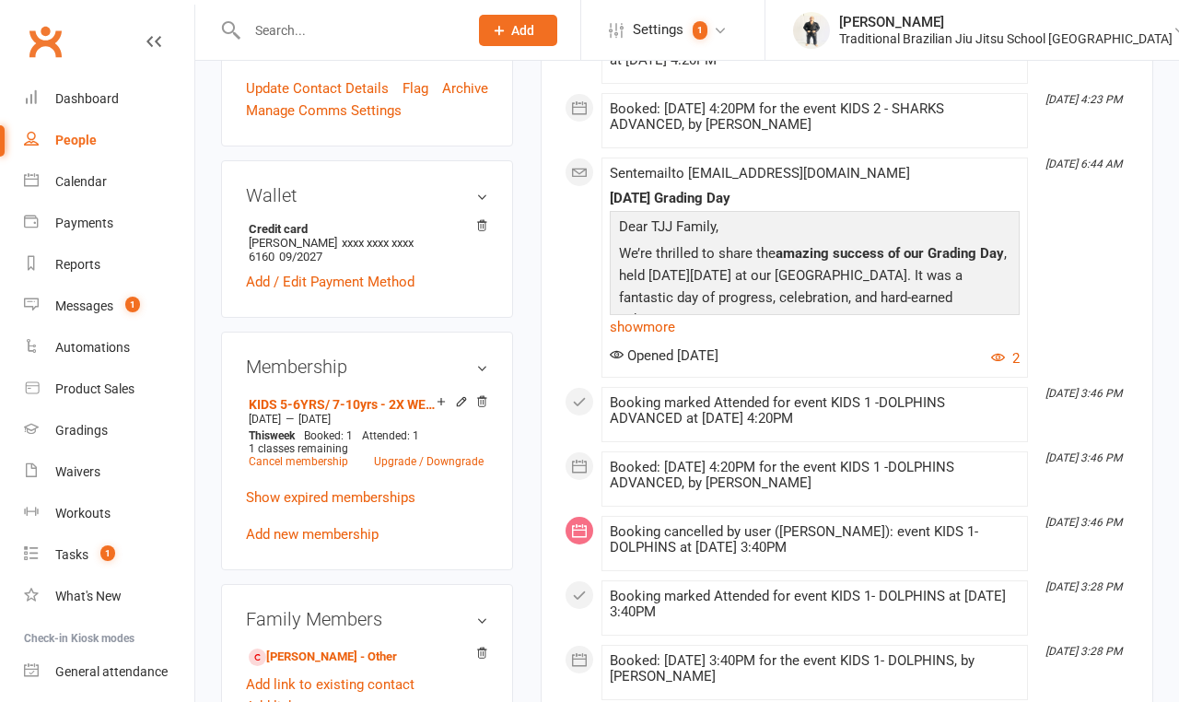
scroll to position [612, 0]
click at [342, 648] on link "Arlo Trayfoot - Other" at bounding box center [323, 657] width 148 height 19
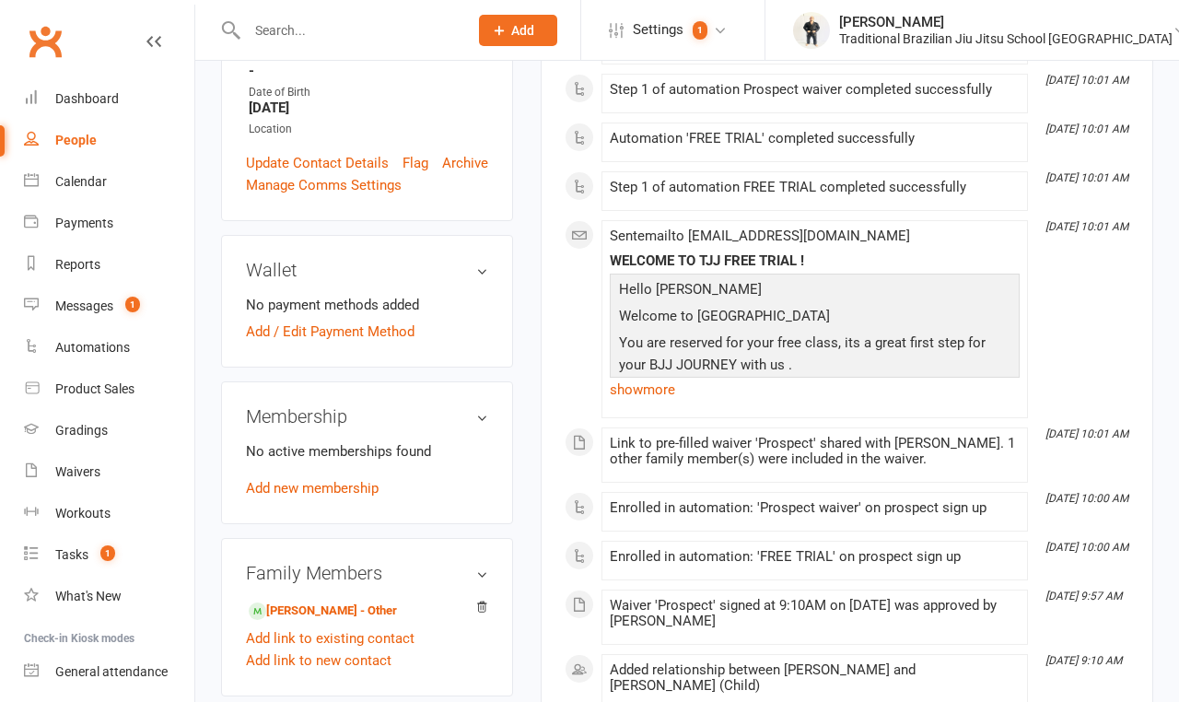
scroll to position [480, 0]
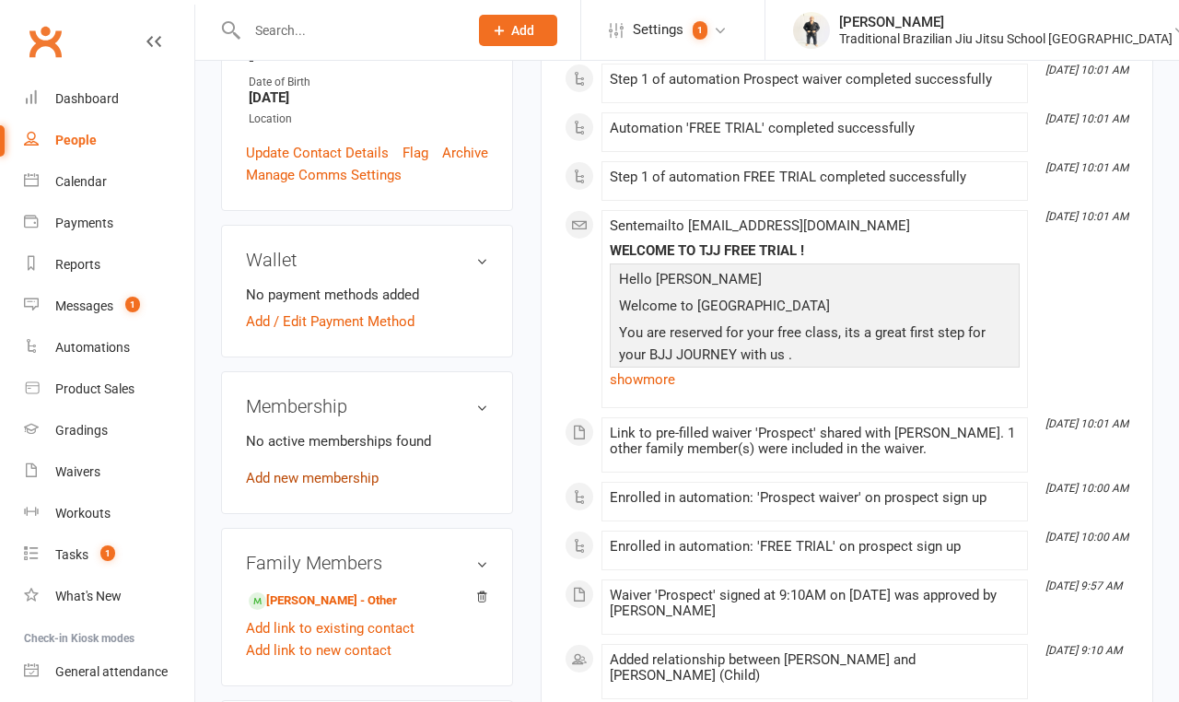
click at [348, 470] on link "Add new membership" at bounding box center [312, 478] width 133 height 17
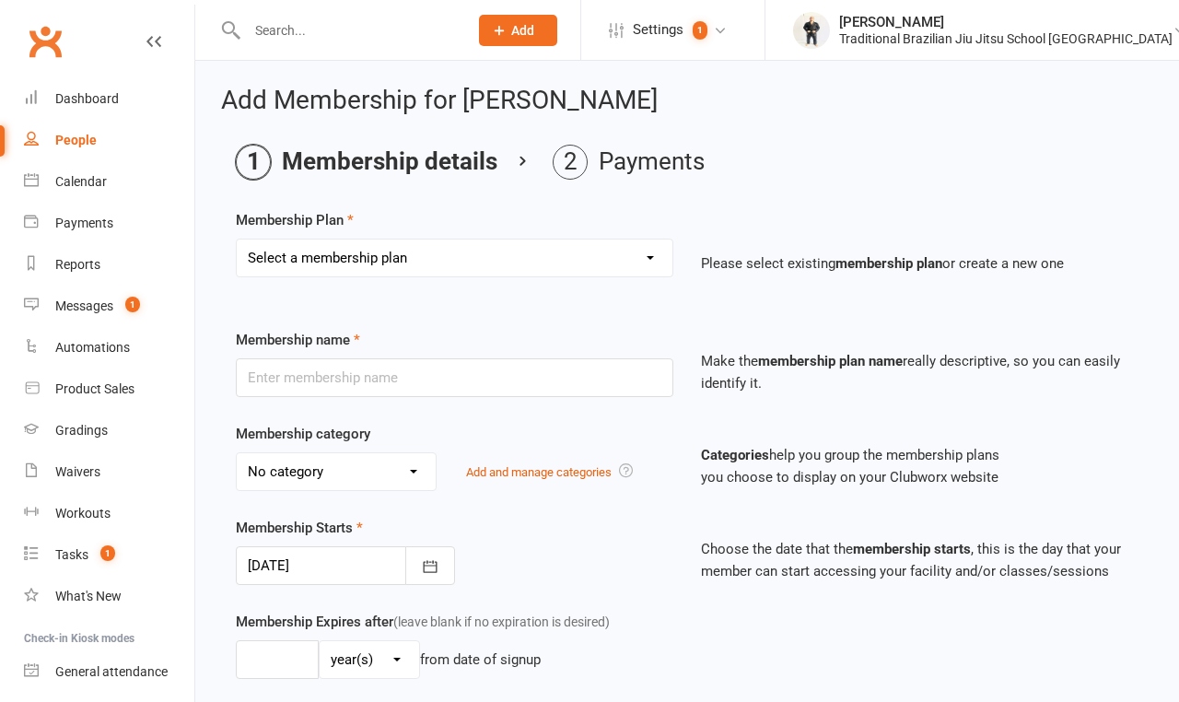
select select "5"
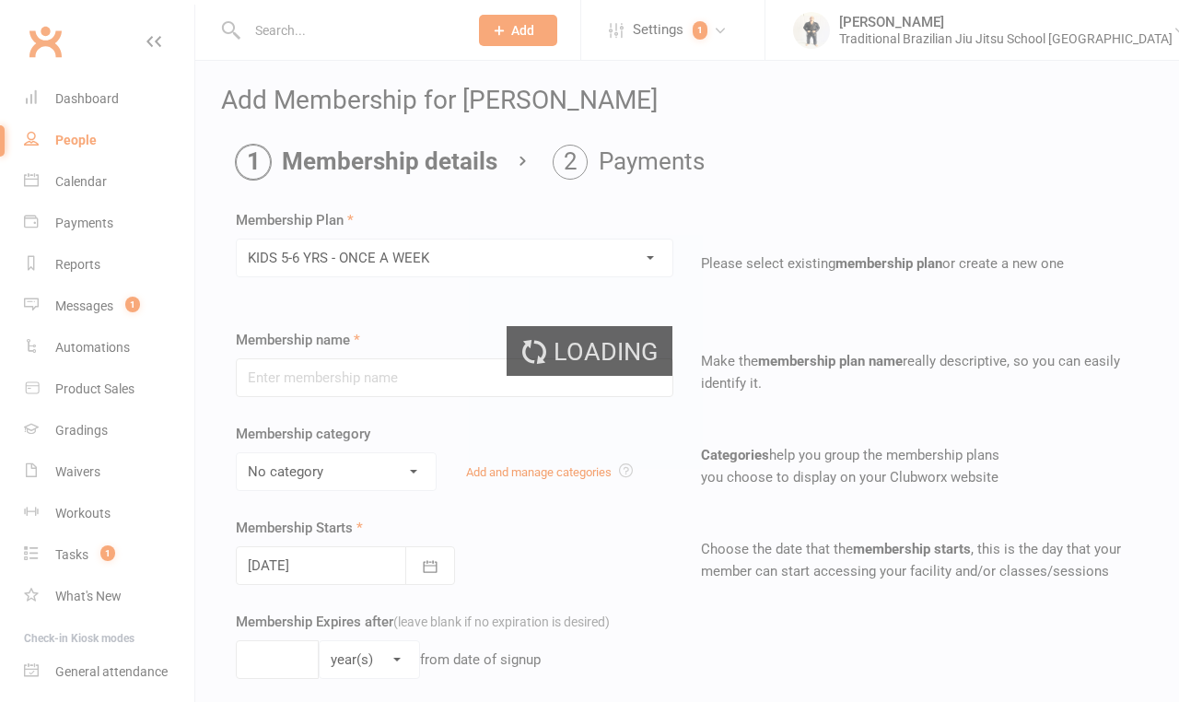
type input "KIDS 5-6 YRS - ONCE A WEEK"
select select "3"
type input "3"
type input "1"
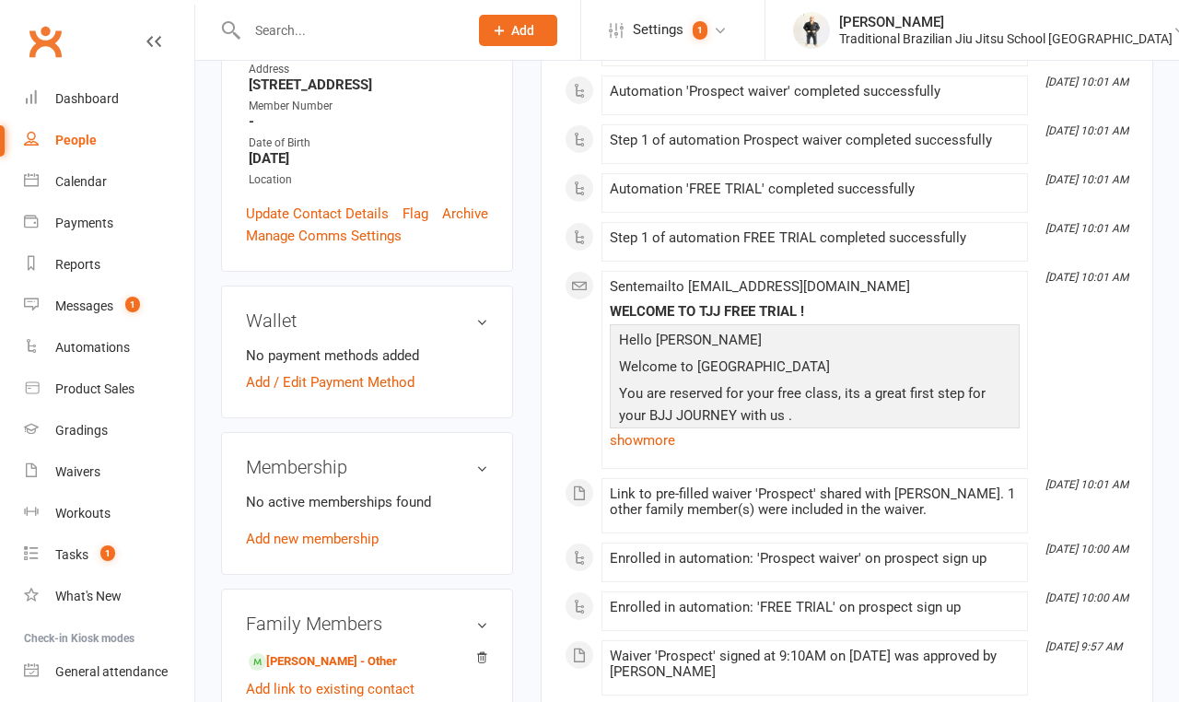
scroll to position [550, 0]
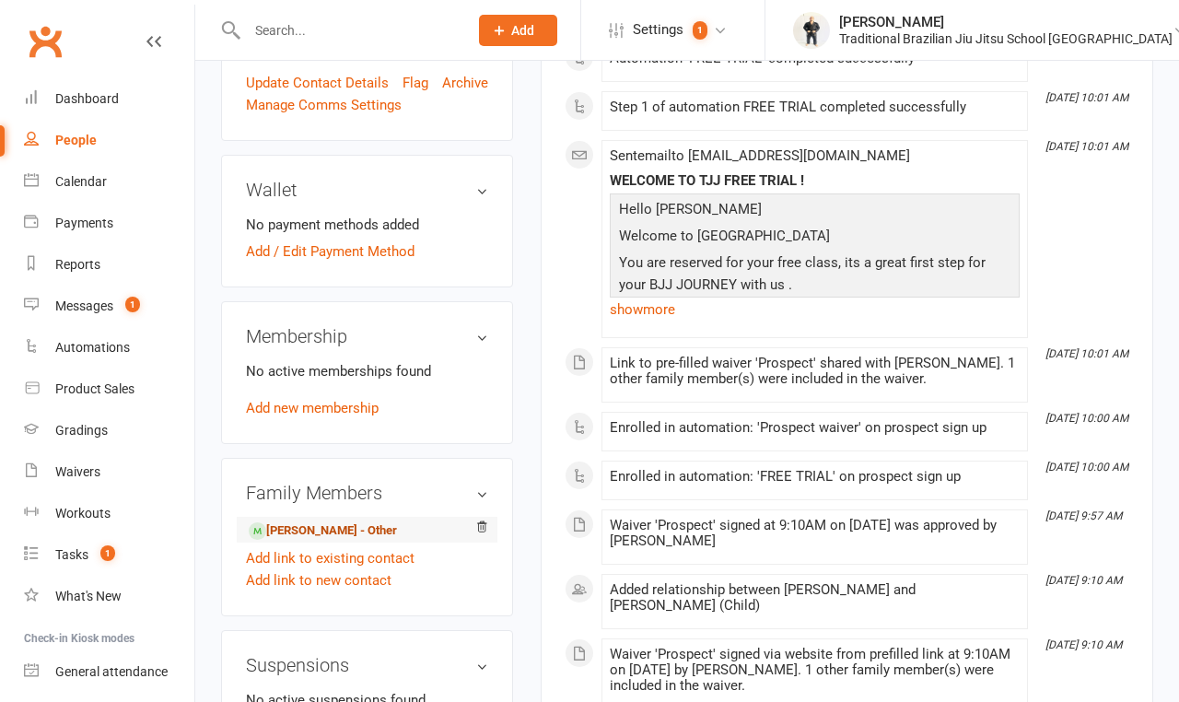
click at [320, 521] on link "Luca Trayfoot - Other" at bounding box center [323, 530] width 148 height 19
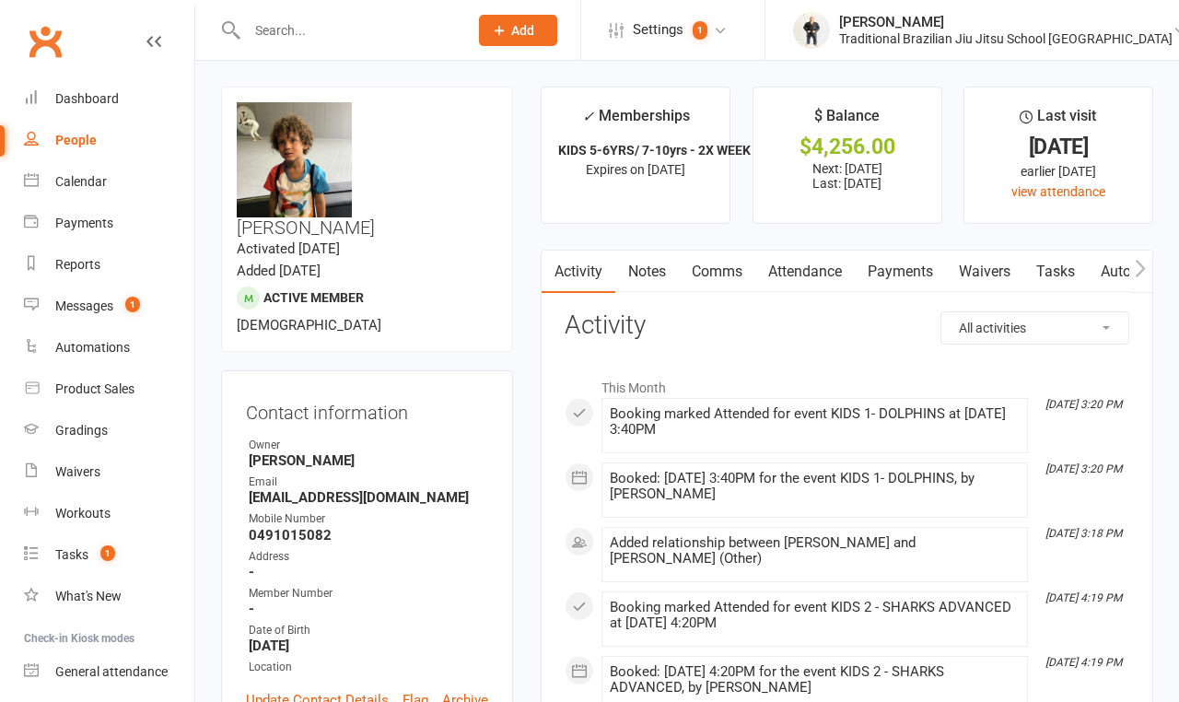
click at [908, 280] on link "Payments" at bounding box center [900, 272] width 91 height 42
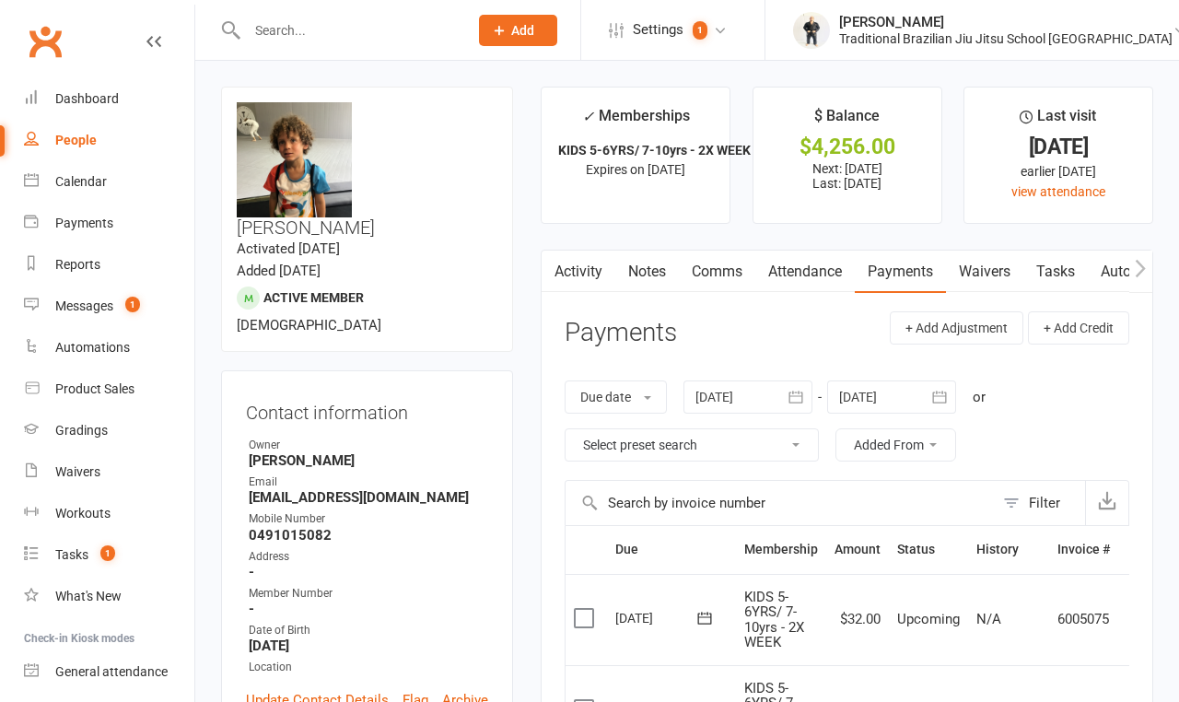
click at [292, 38] on input "text" at bounding box center [348, 31] width 214 height 26
click at [292, 40] on input "text" at bounding box center [348, 31] width 214 height 26
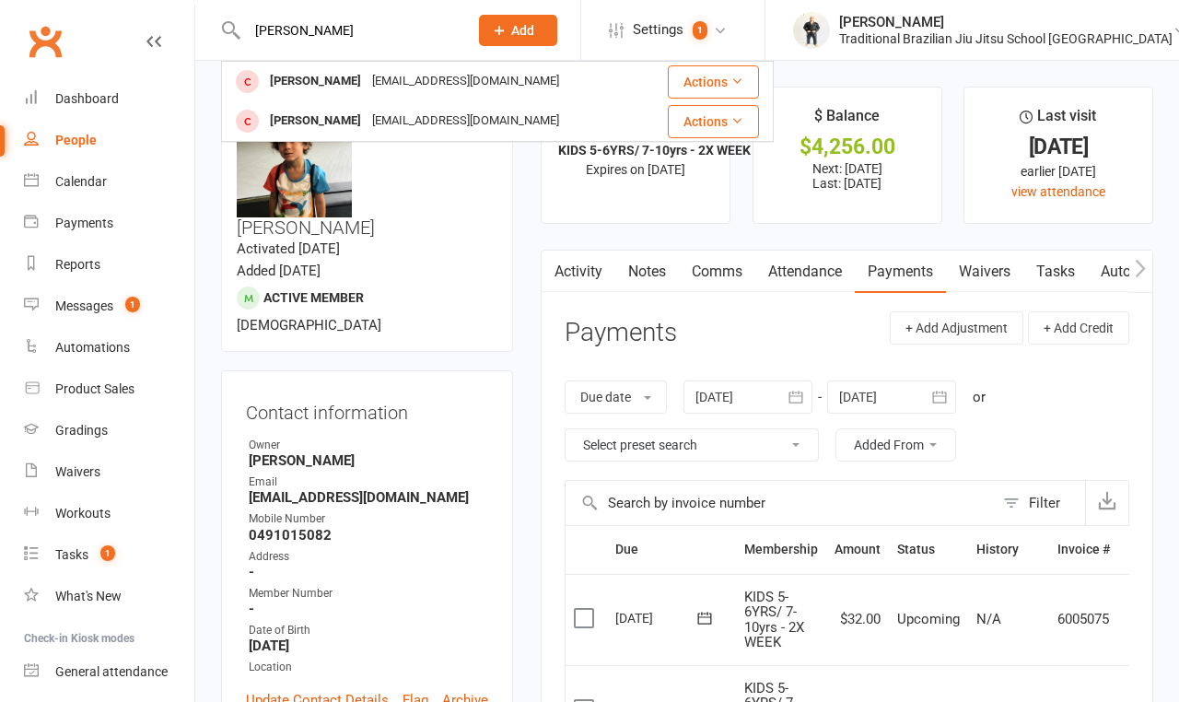
type input "Marlo"
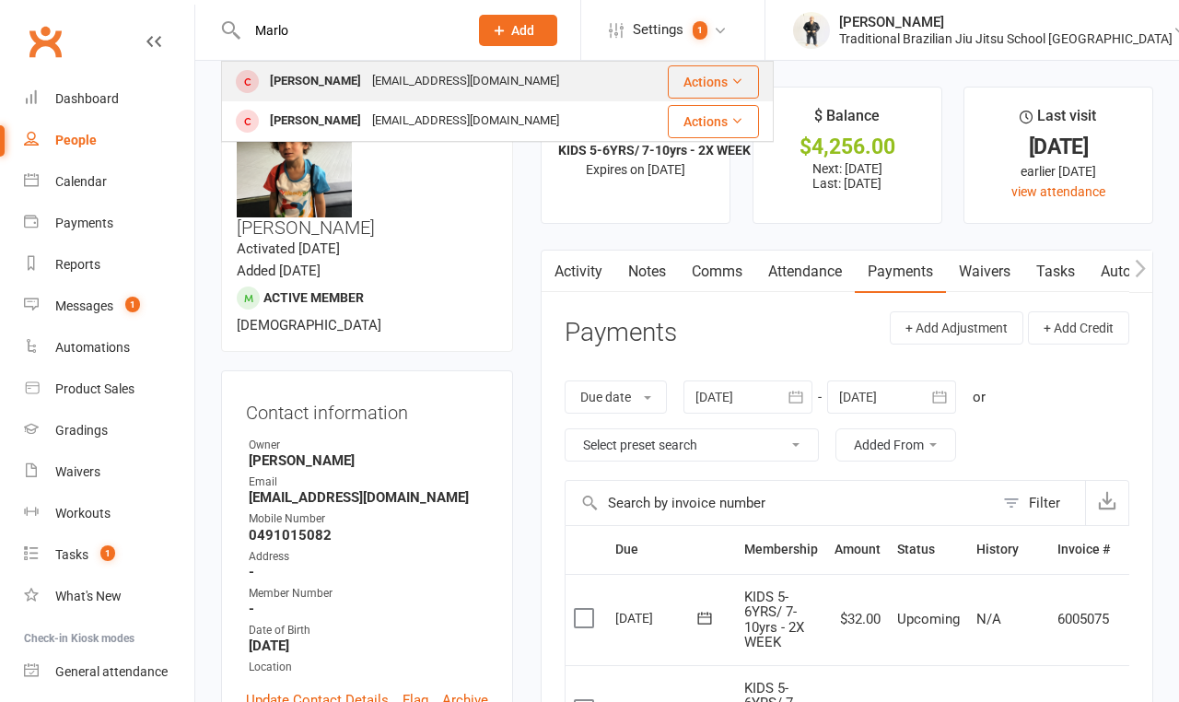
drag, startPoint x: 275, startPoint y: 61, endPoint x: 301, endPoint y: 79, distance: 31.7
click at [301, 79] on div "Arlo Trayfoot" at bounding box center [315, 81] width 102 height 27
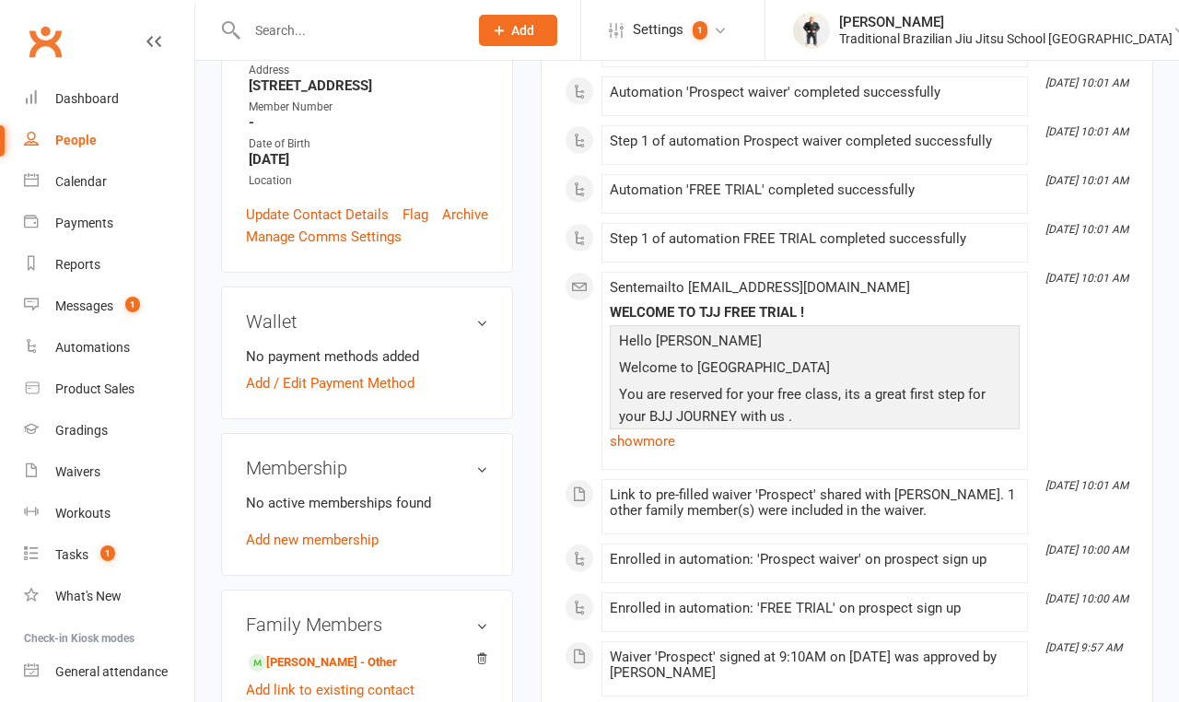
scroll to position [420, 0]
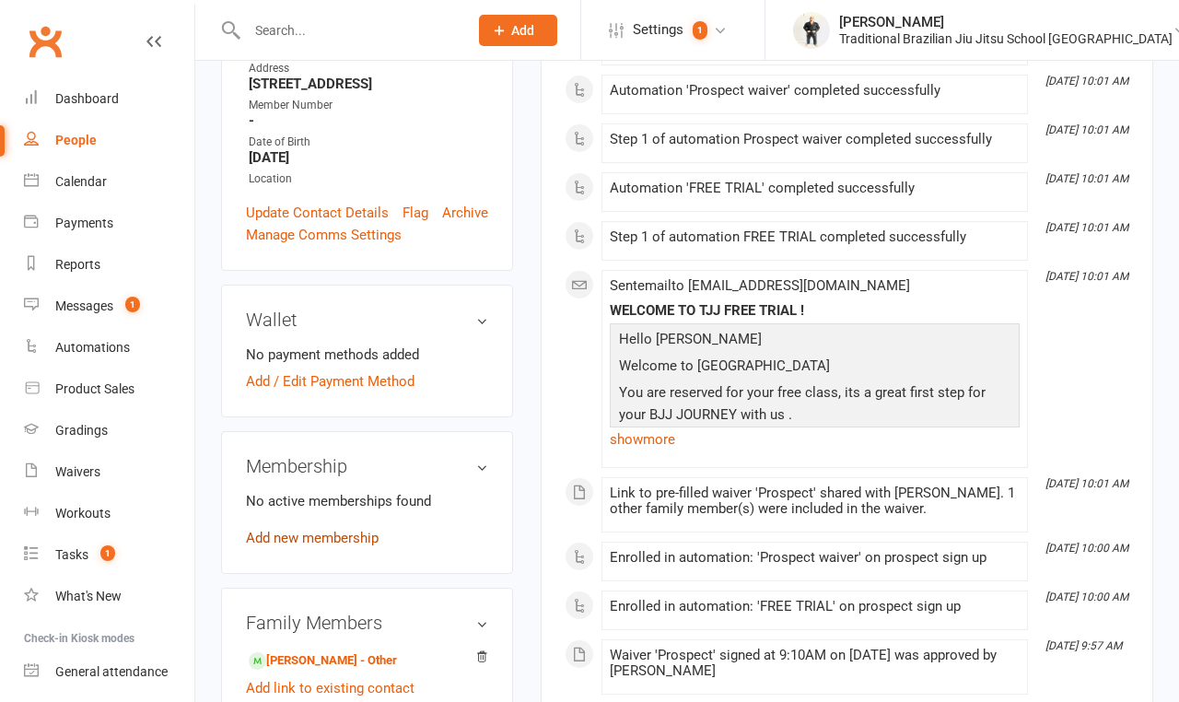
click at [329, 530] on link "Add new membership" at bounding box center [312, 538] width 133 height 17
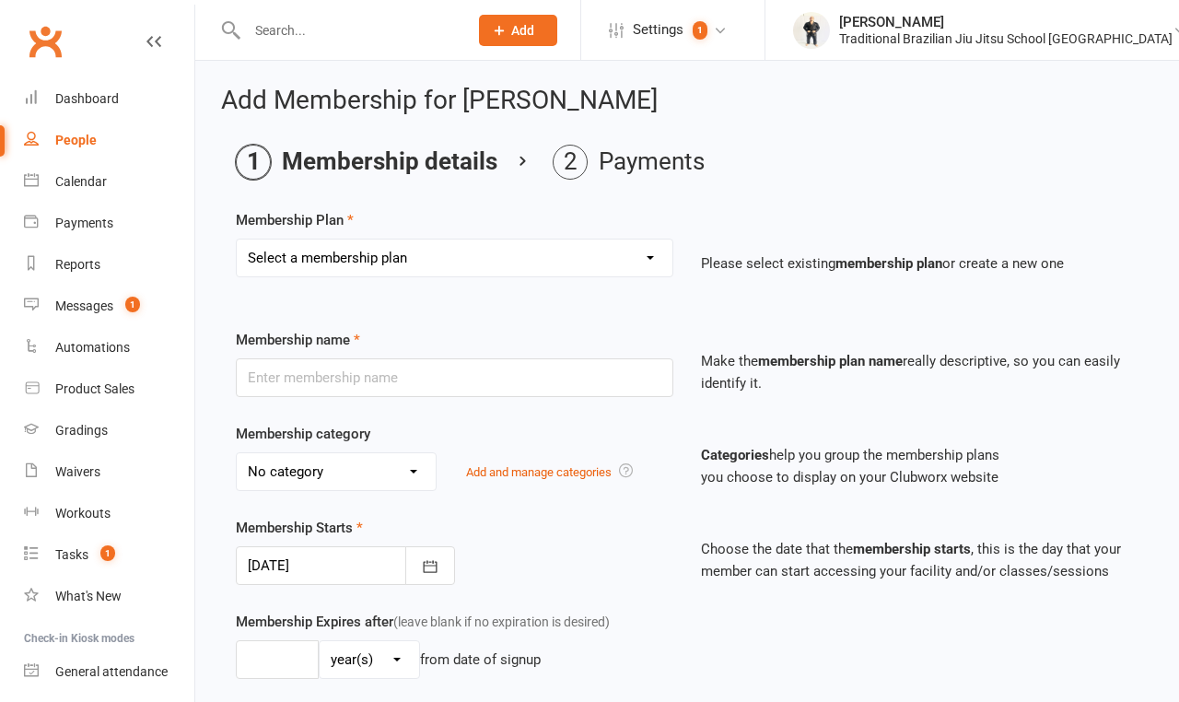
select select "5"
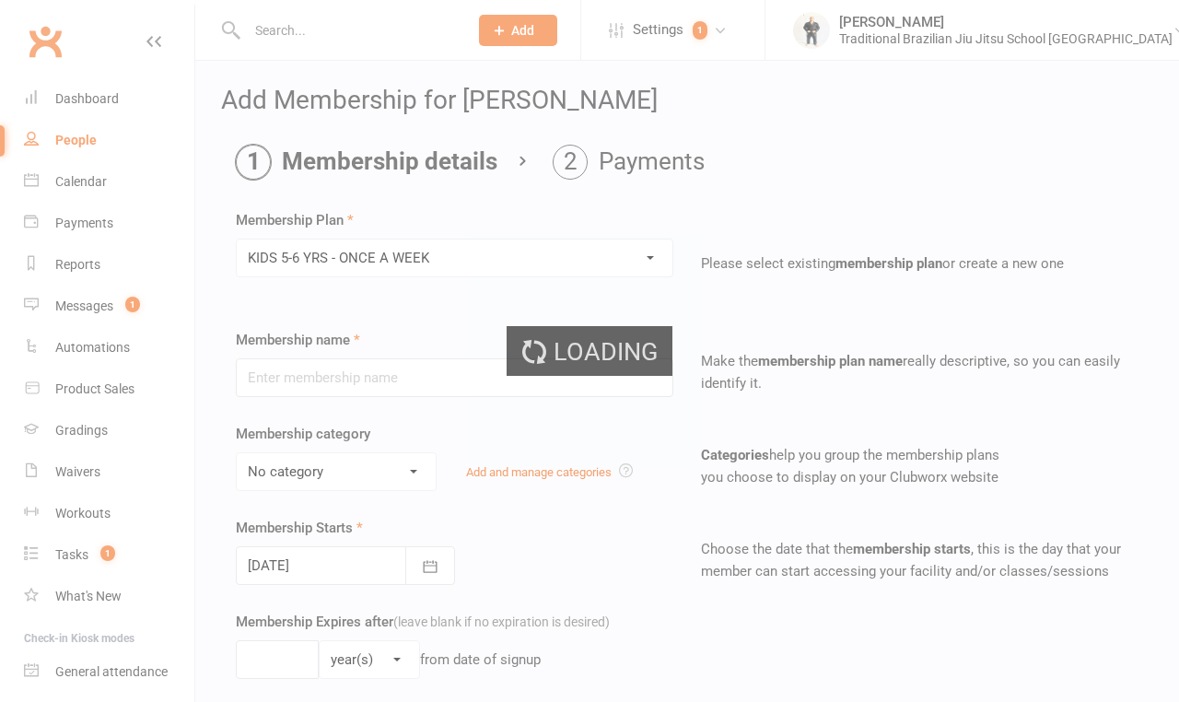
type input "KIDS 5-6 YRS - ONCE A WEEK"
select select "3"
type input "3"
type input "1"
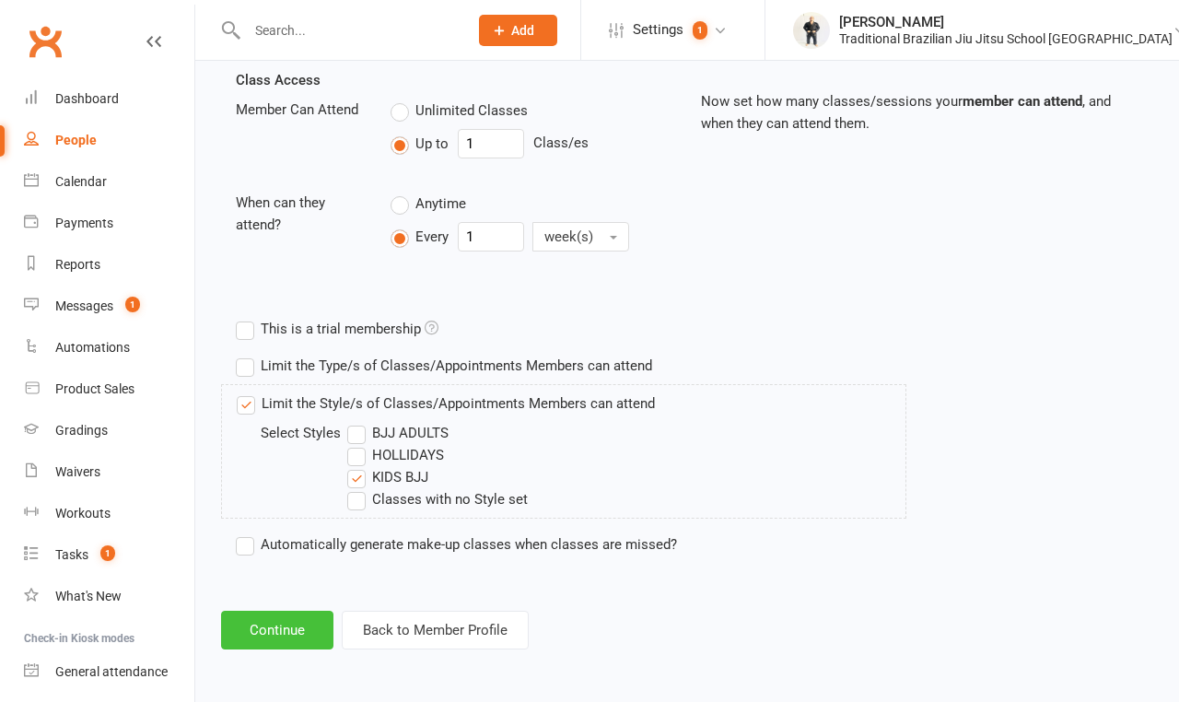
scroll to position [662, 0]
click at [299, 615] on button "Continue" at bounding box center [277, 630] width 112 height 39
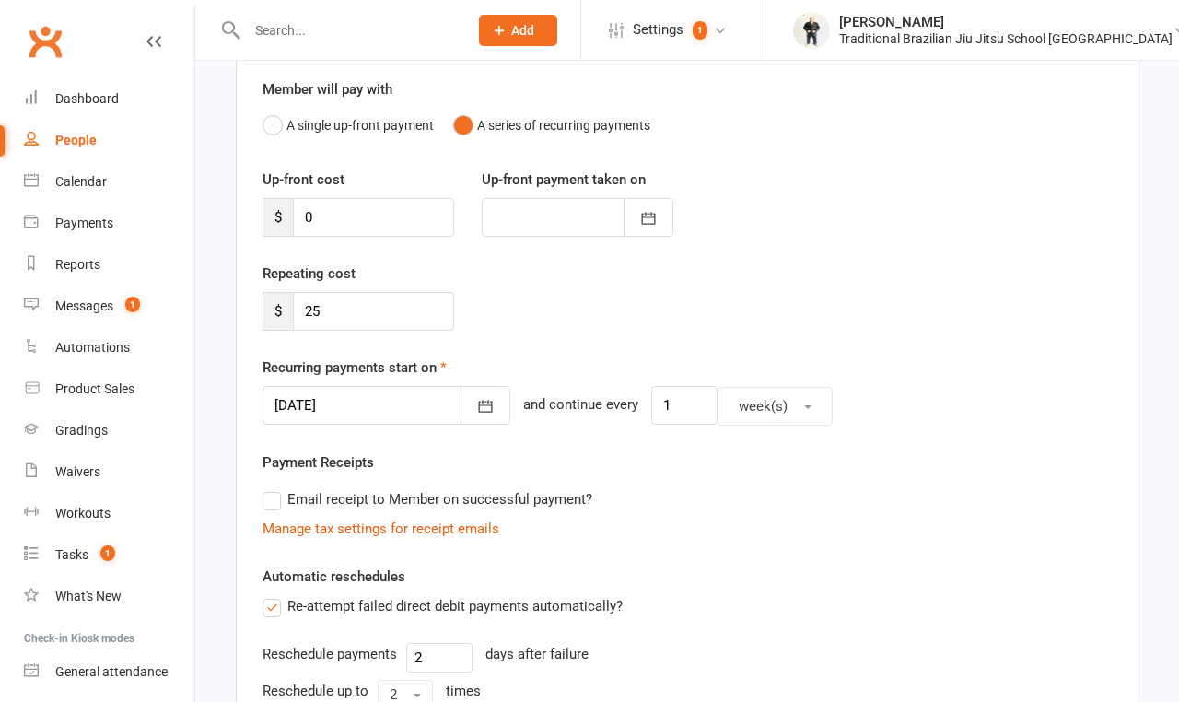
scroll to position [184, 0]
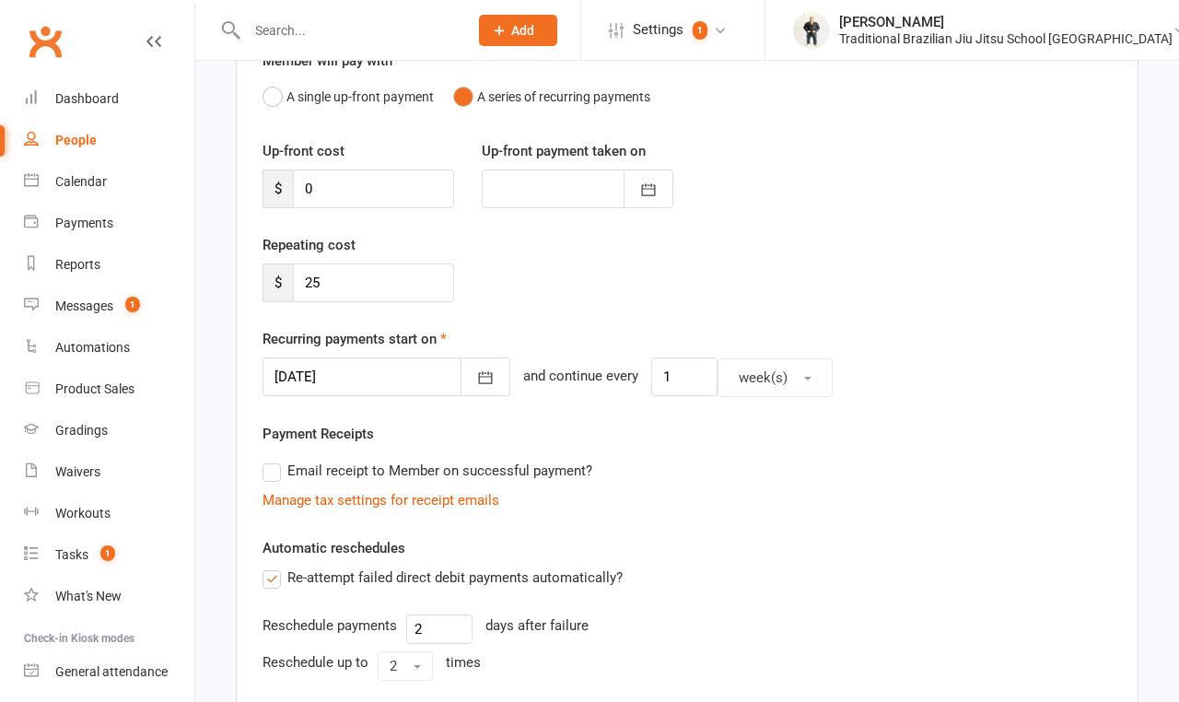
click at [388, 381] on div at bounding box center [387, 376] width 248 height 39
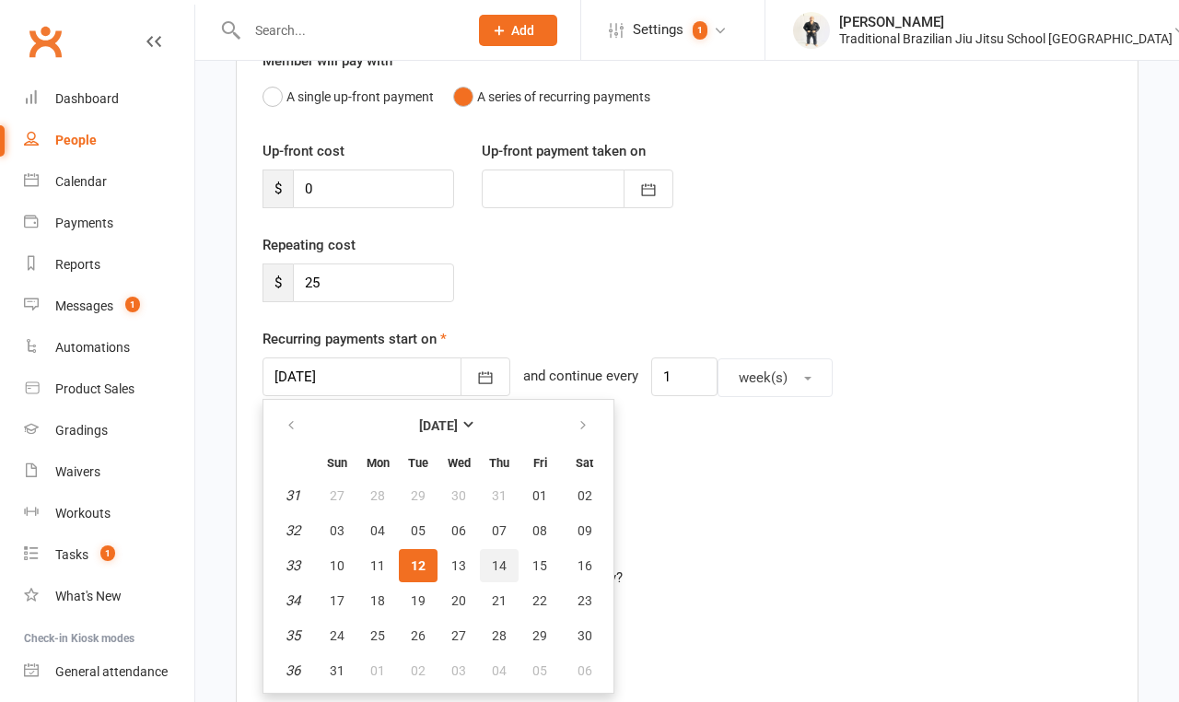
click at [499, 580] on button "14" at bounding box center [499, 565] width 39 height 33
type input "14 Aug 2025"
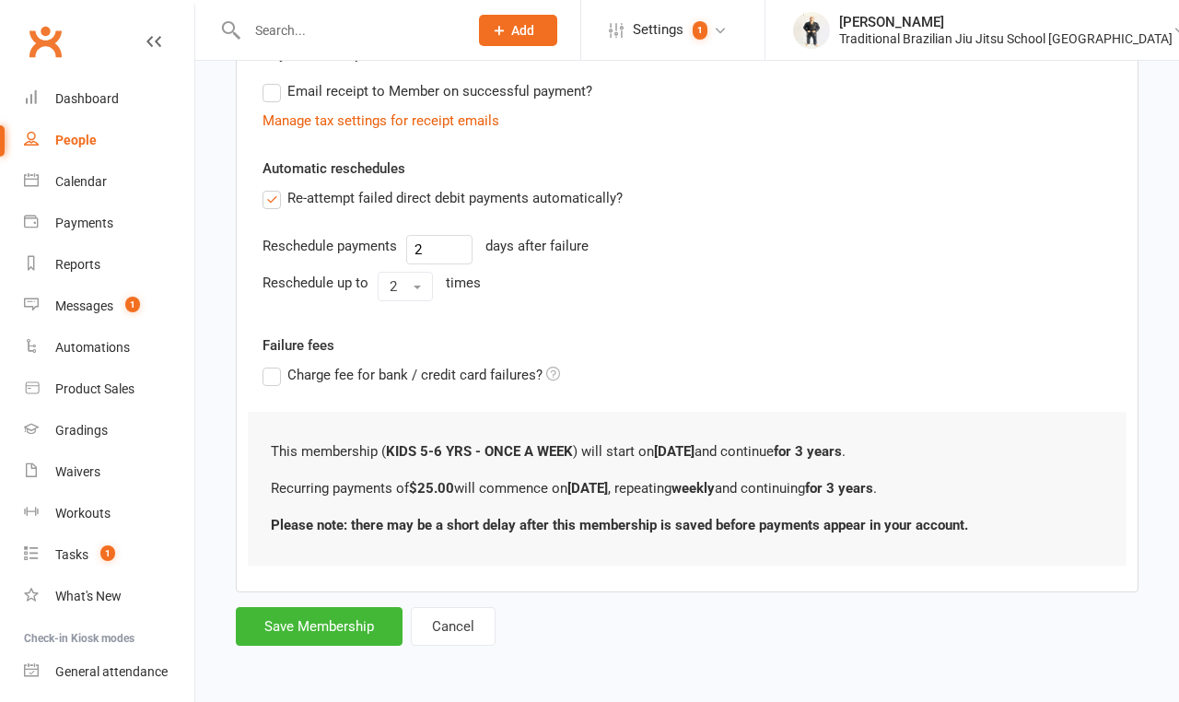
scroll to position [574, 0]
click at [344, 617] on button "Save Membership" at bounding box center [319, 626] width 167 height 39
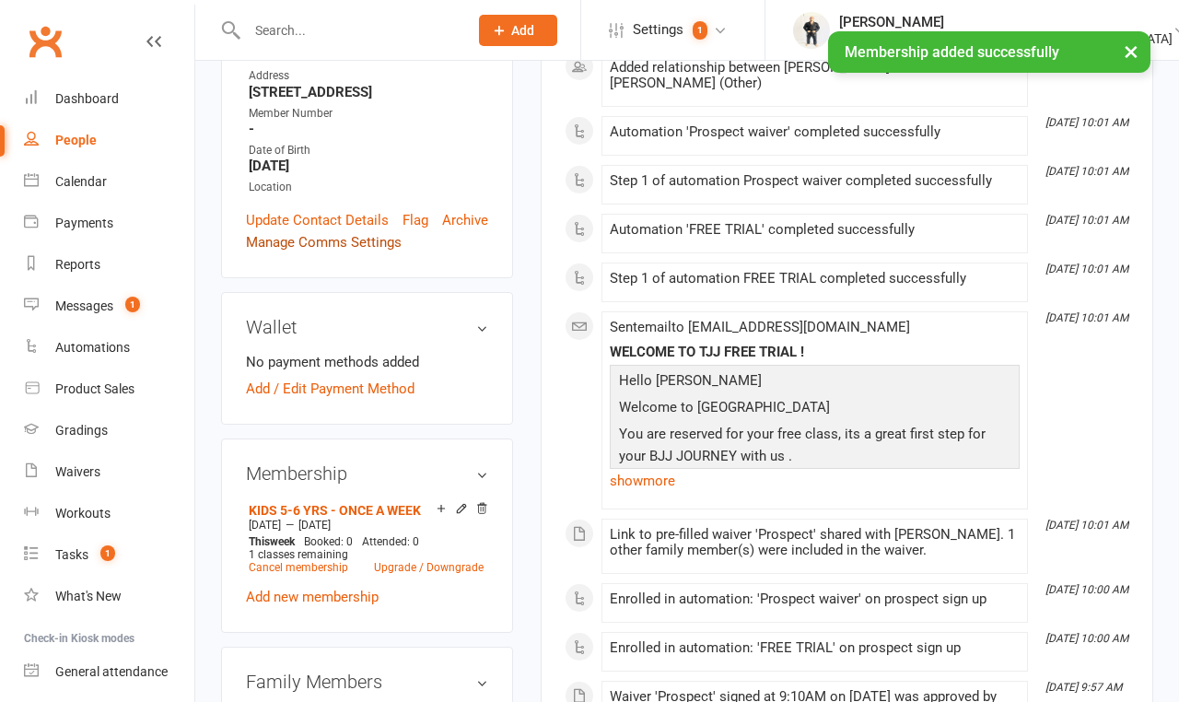
scroll to position [524, 0]
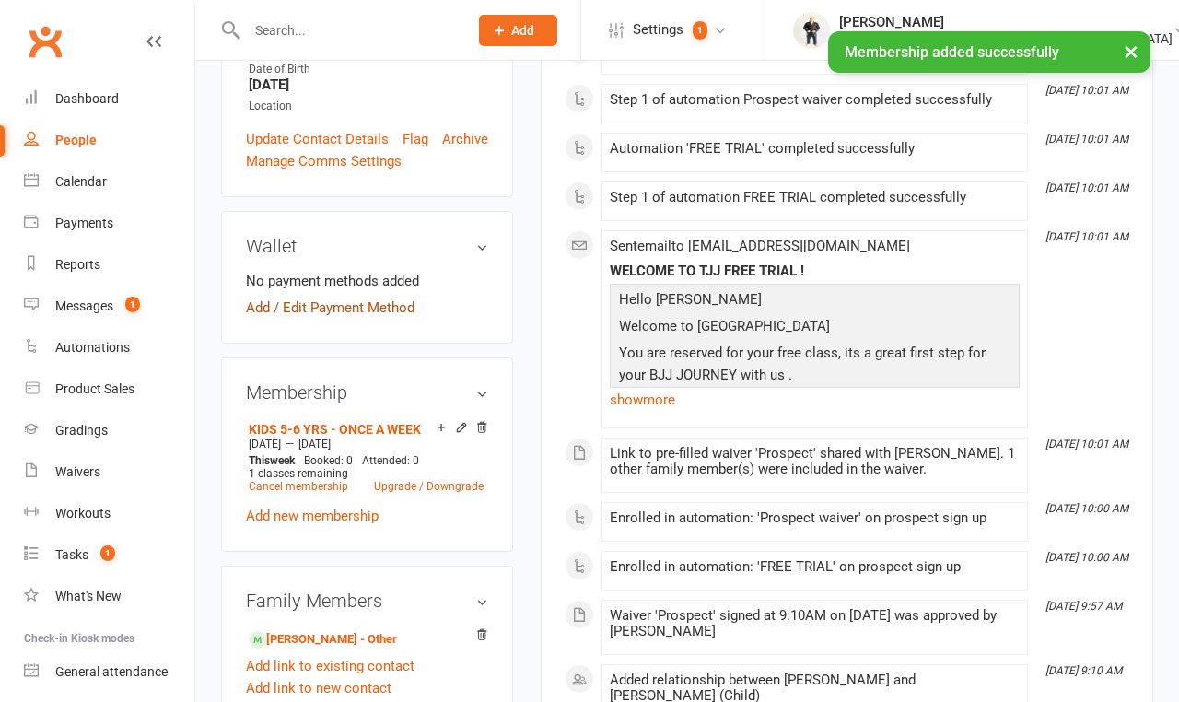
click at [270, 297] on link "Add / Edit Payment Method" at bounding box center [330, 308] width 169 height 22
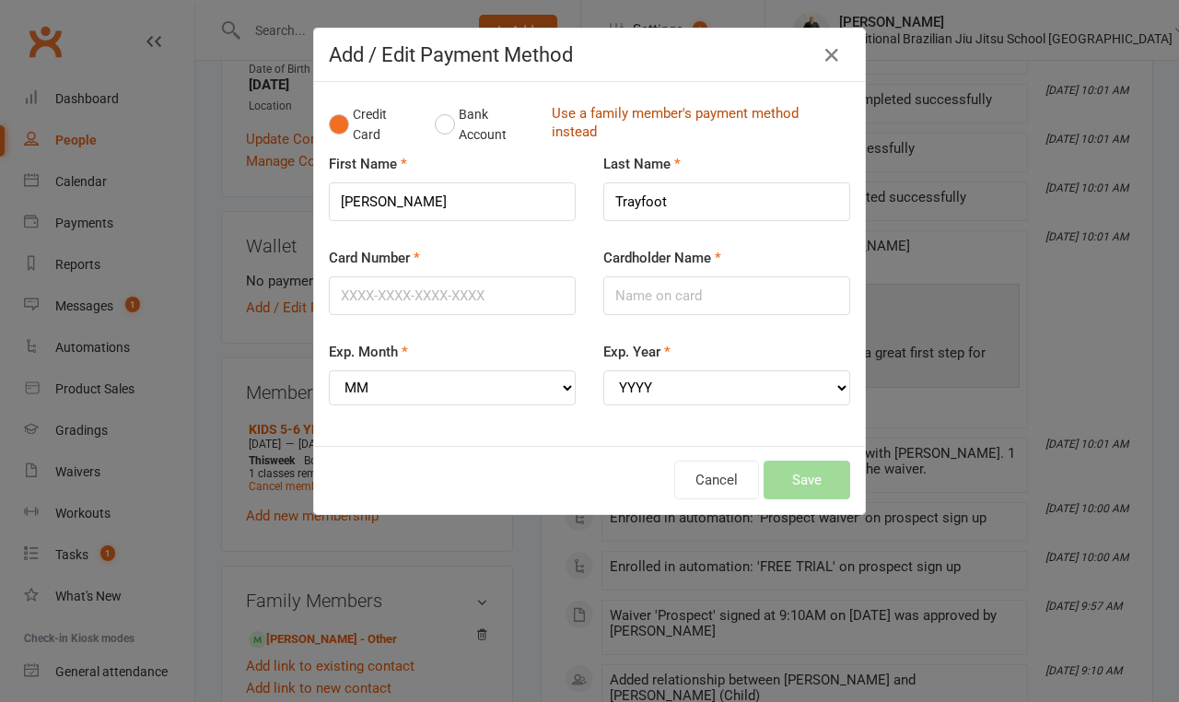
click at [698, 109] on link "Use a family member's payment method instead" at bounding box center [696, 124] width 289 height 41
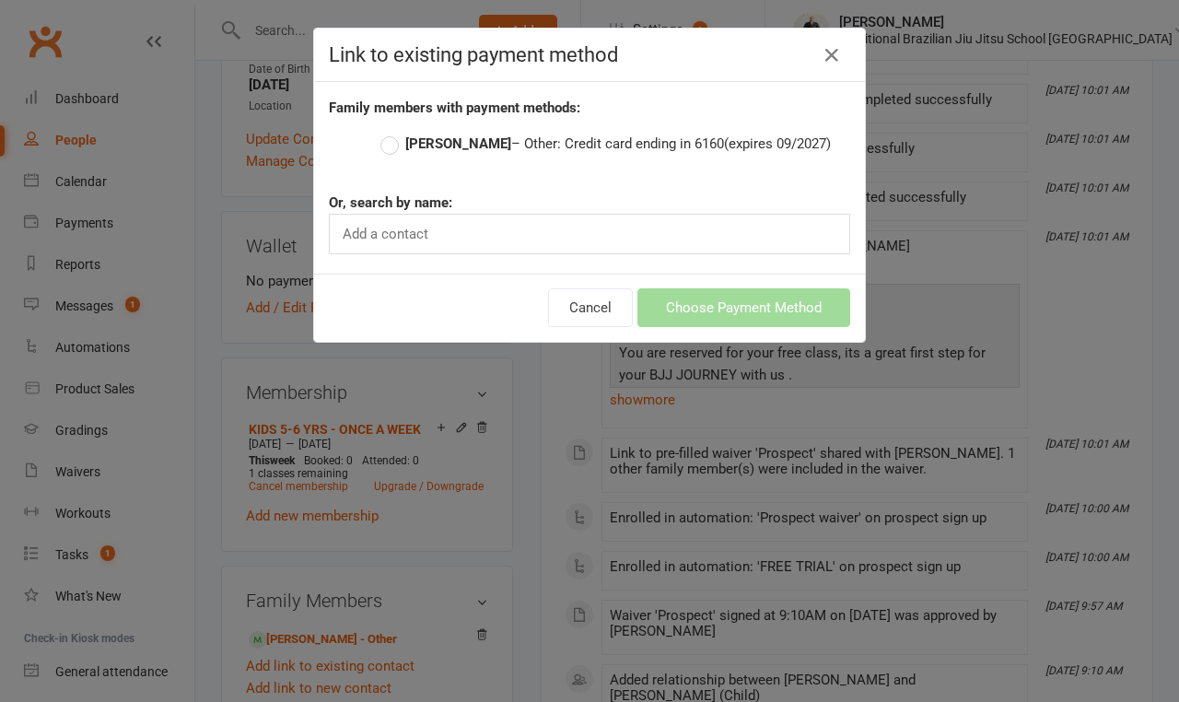
click at [442, 233] on div "Add a contact" at bounding box center [589, 234] width 521 height 41
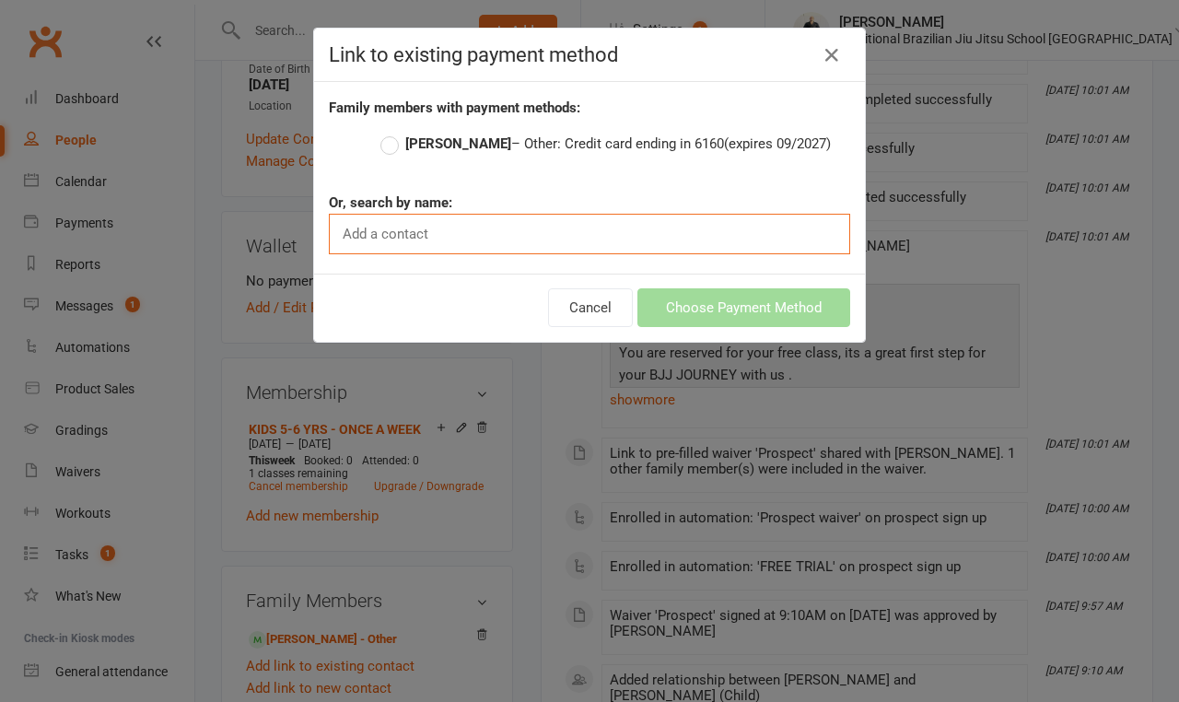
click at [391, 138] on label "Luca Trayfoot – Other: Credit card ending in 6160 (expires 09/2027)" at bounding box center [606, 144] width 451 height 22
click at [391, 133] on input "Luca Trayfoot – Other: Credit card ending in 6160 (expires 09/2027)" at bounding box center [387, 133] width 12 height 0
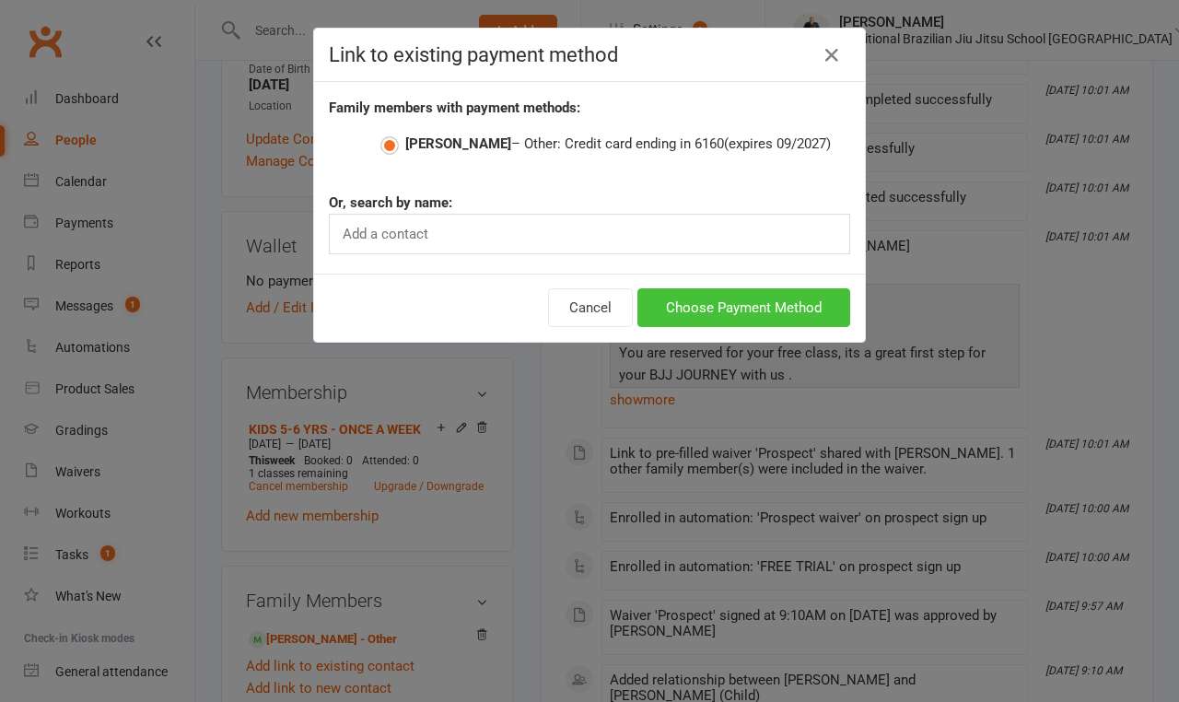
click at [765, 309] on button "Choose Payment Method" at bounding box center [744, 307] width 213 height 39
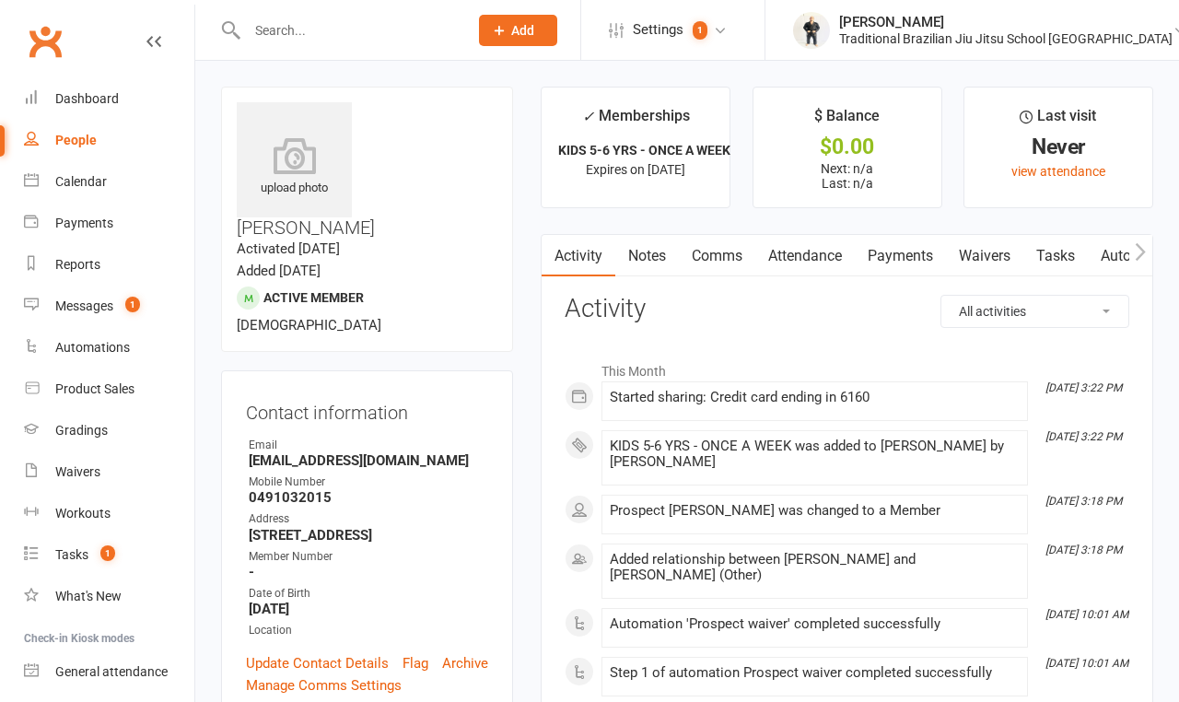
scroll to position [0, 0]
